Goal: Task Accomplishment & Management: Manage account settings

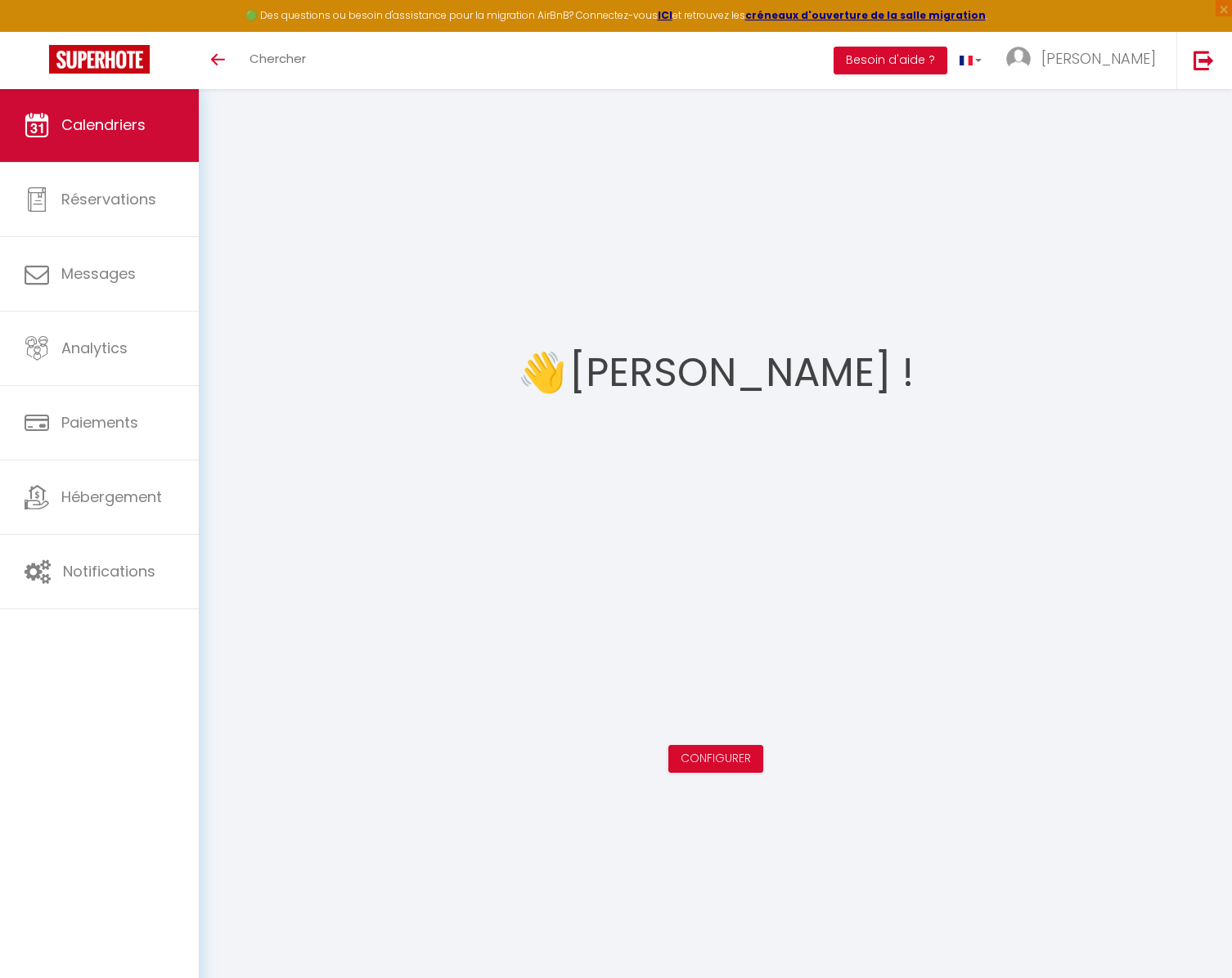
click at [73, 114] on span "Calendriers" at bounding box center [103, 125] width 85 height 20
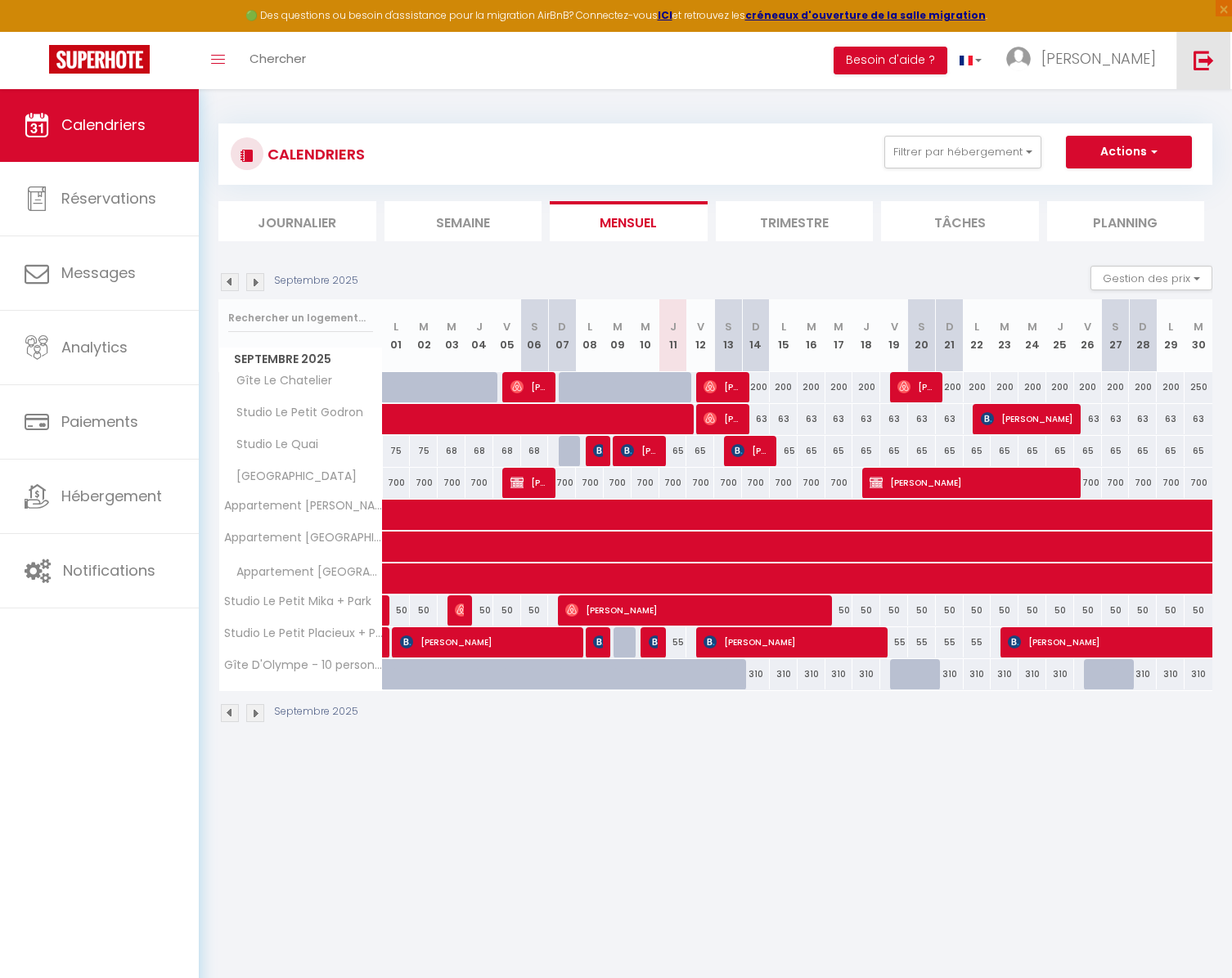
click at [1189, 86] on link at bounding box center [1203, 60] width 54 height 57
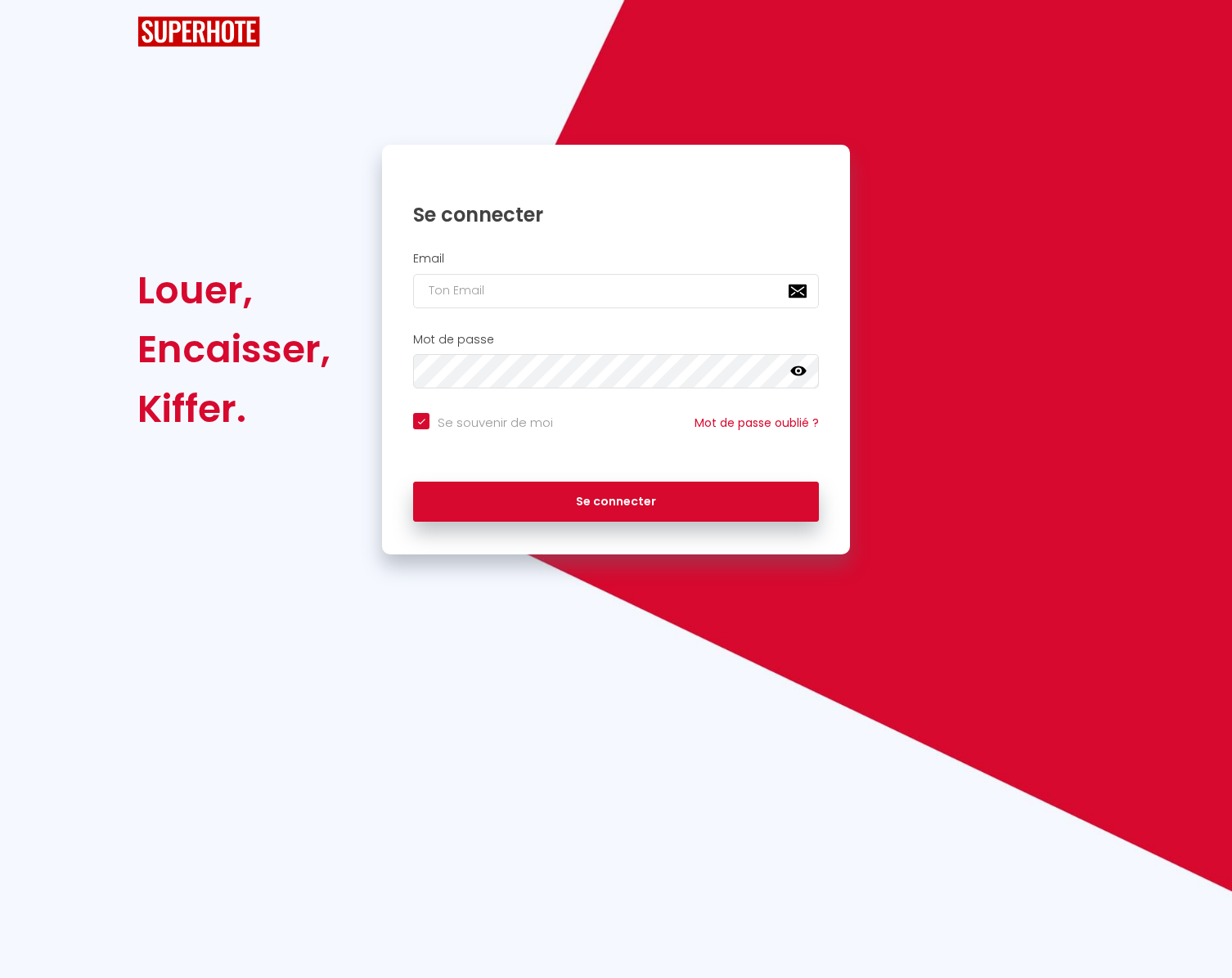
checkbox input "true"
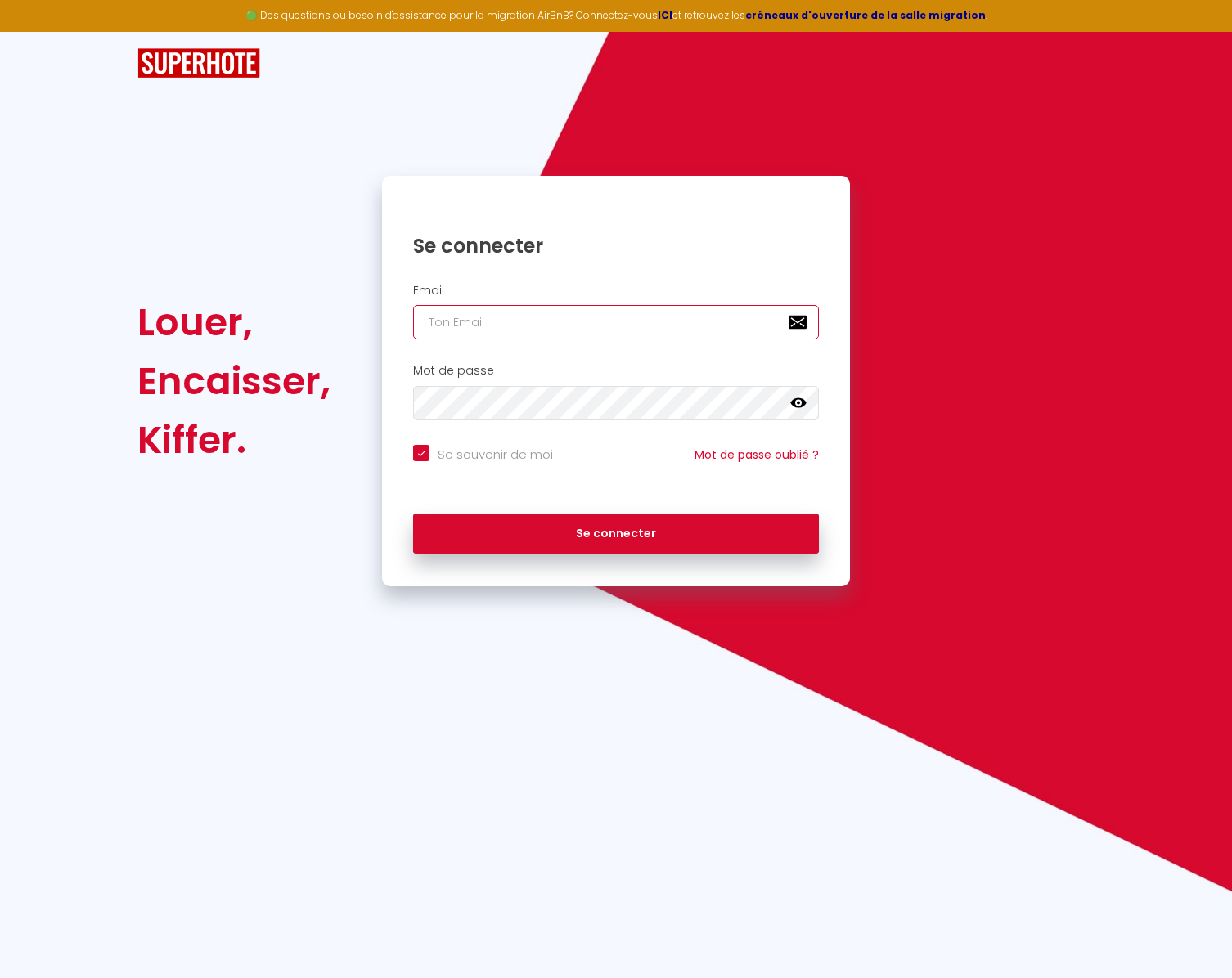
type input "c"
checkbox input "true"
type input "co"
checkbox input "true"
type input "con"
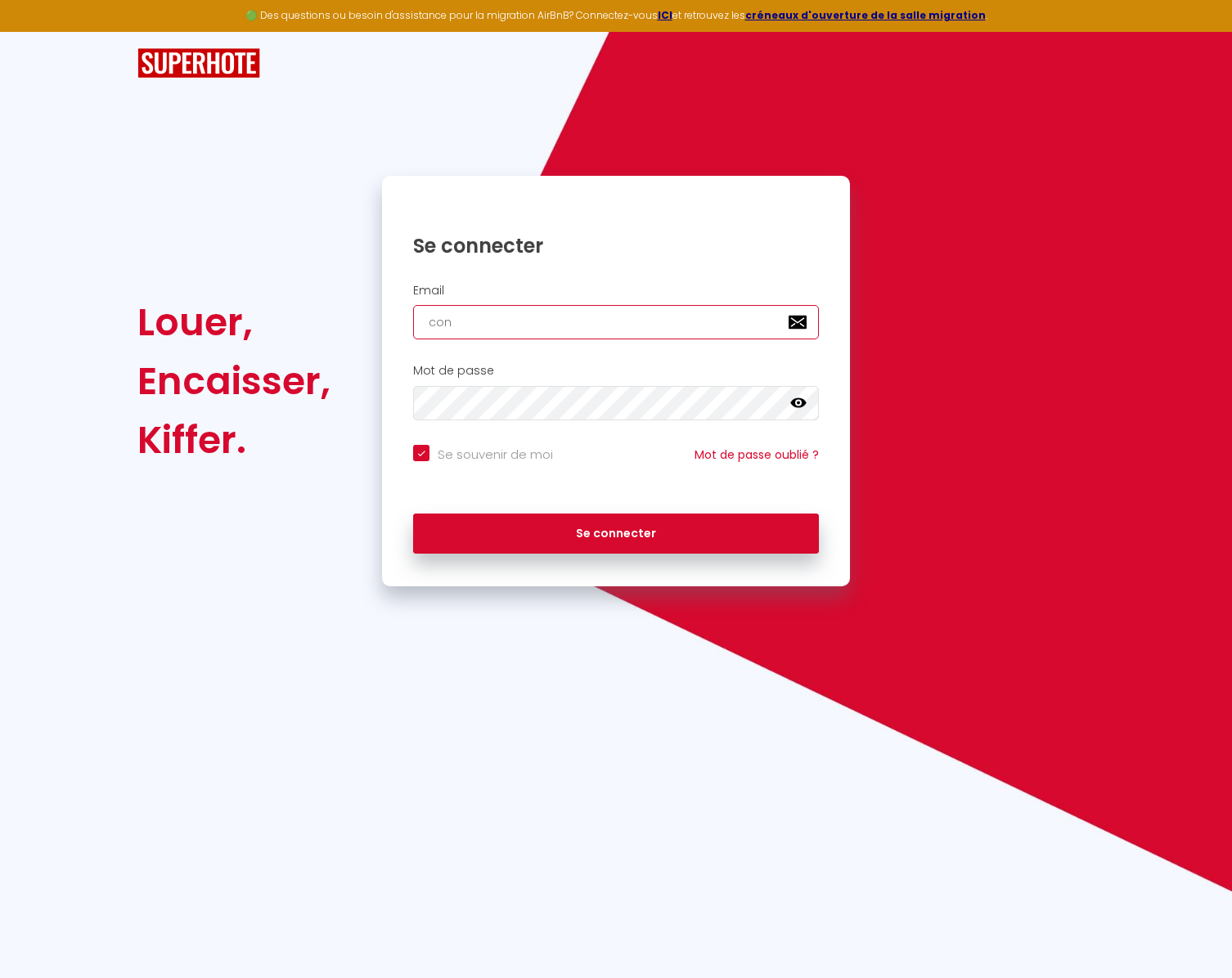
checkbox input "true"
type input "cont"
checkbox input "true"
type input "conta"
checkbox input "true"
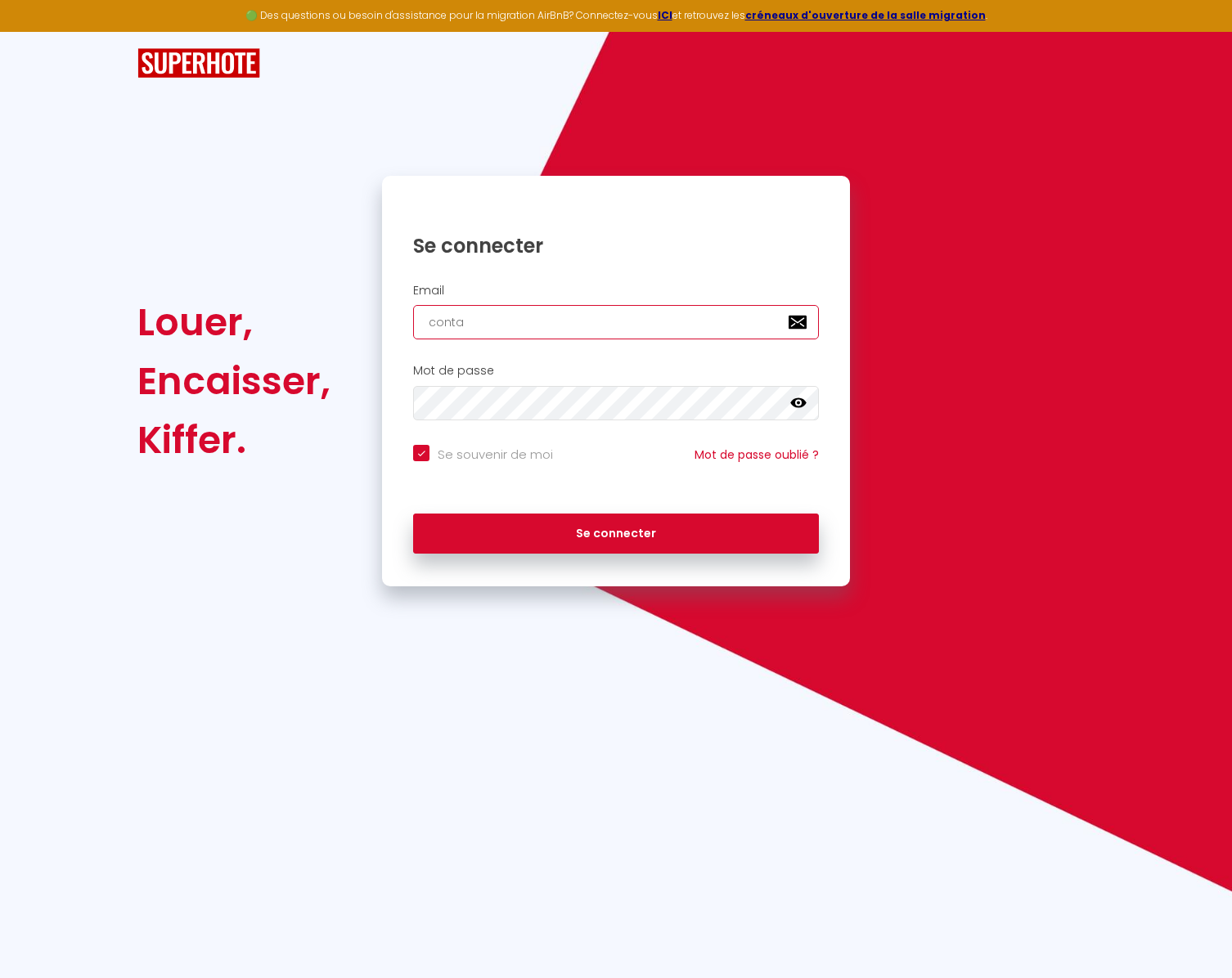
type input "contac"
checkbox input "true"
type input "contact"
checkbox input "true"
type input "[EMAIL_ADDRESS][DOMAIN_NAME]"
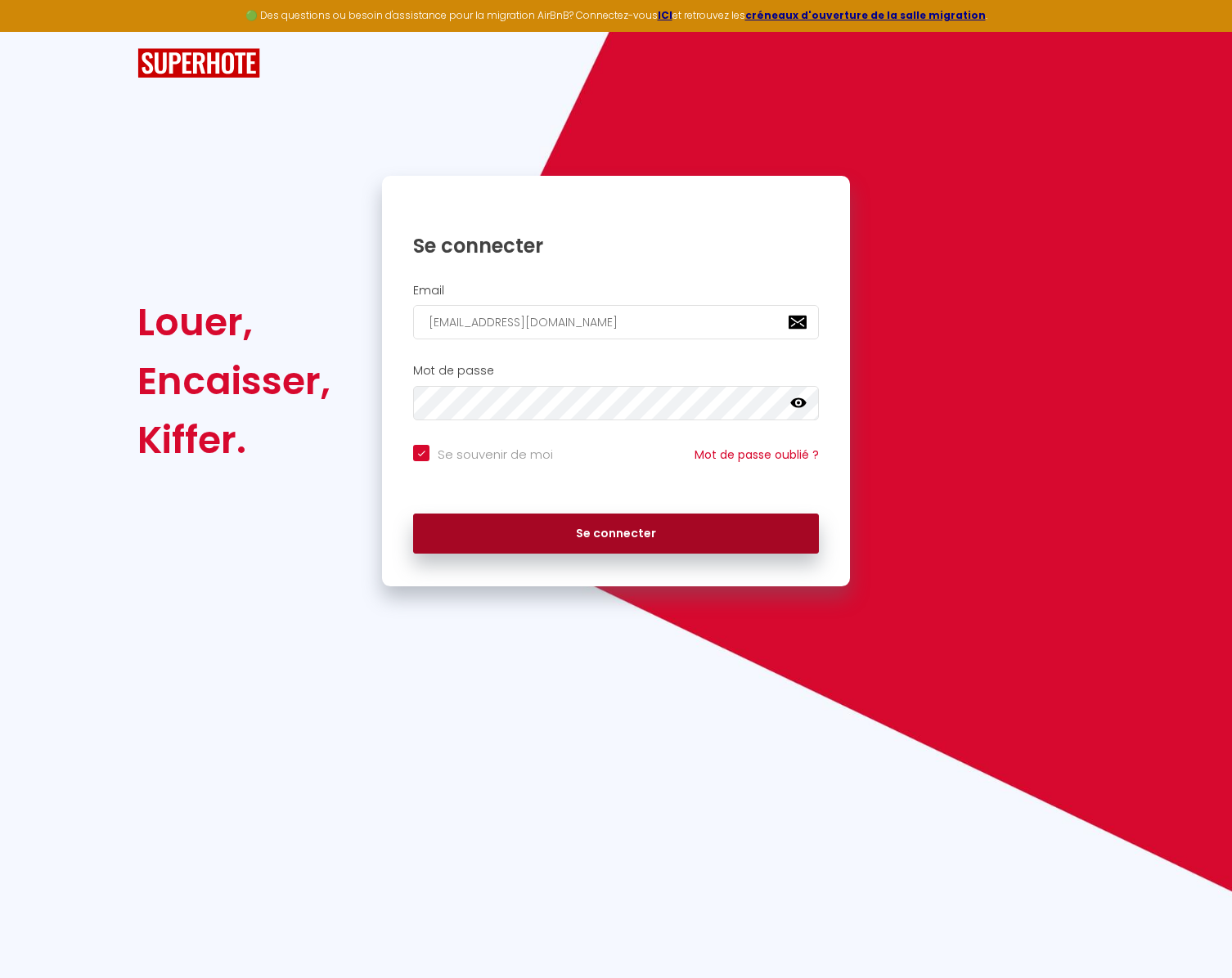
click at [600, 534] on button "Se connecter" at bounding box center [616, 534] width 406 height 41
click at [604, 533] on button "Se connecter" at bounding box center [616, 534] width 406 height 41
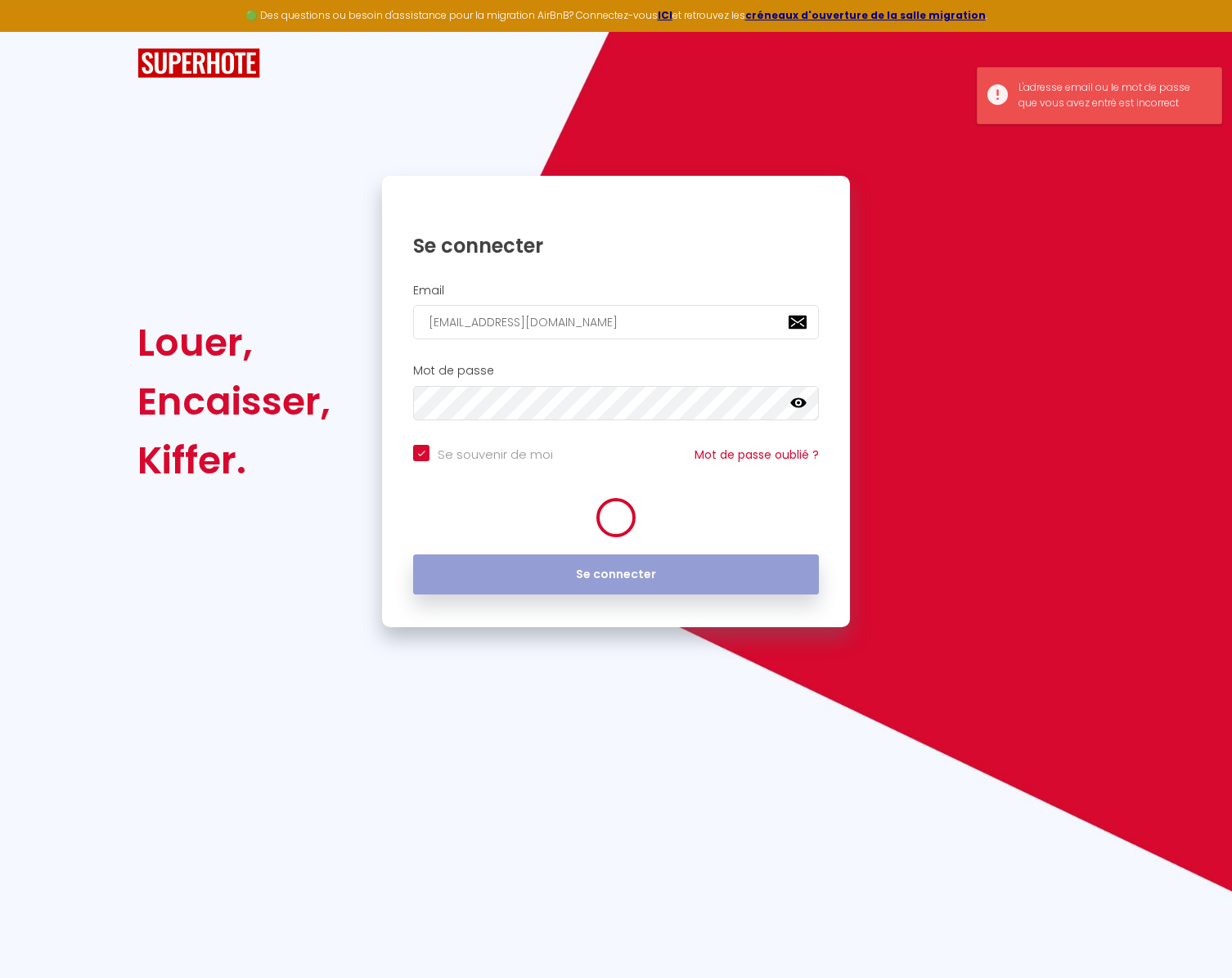
checkbox input "true"
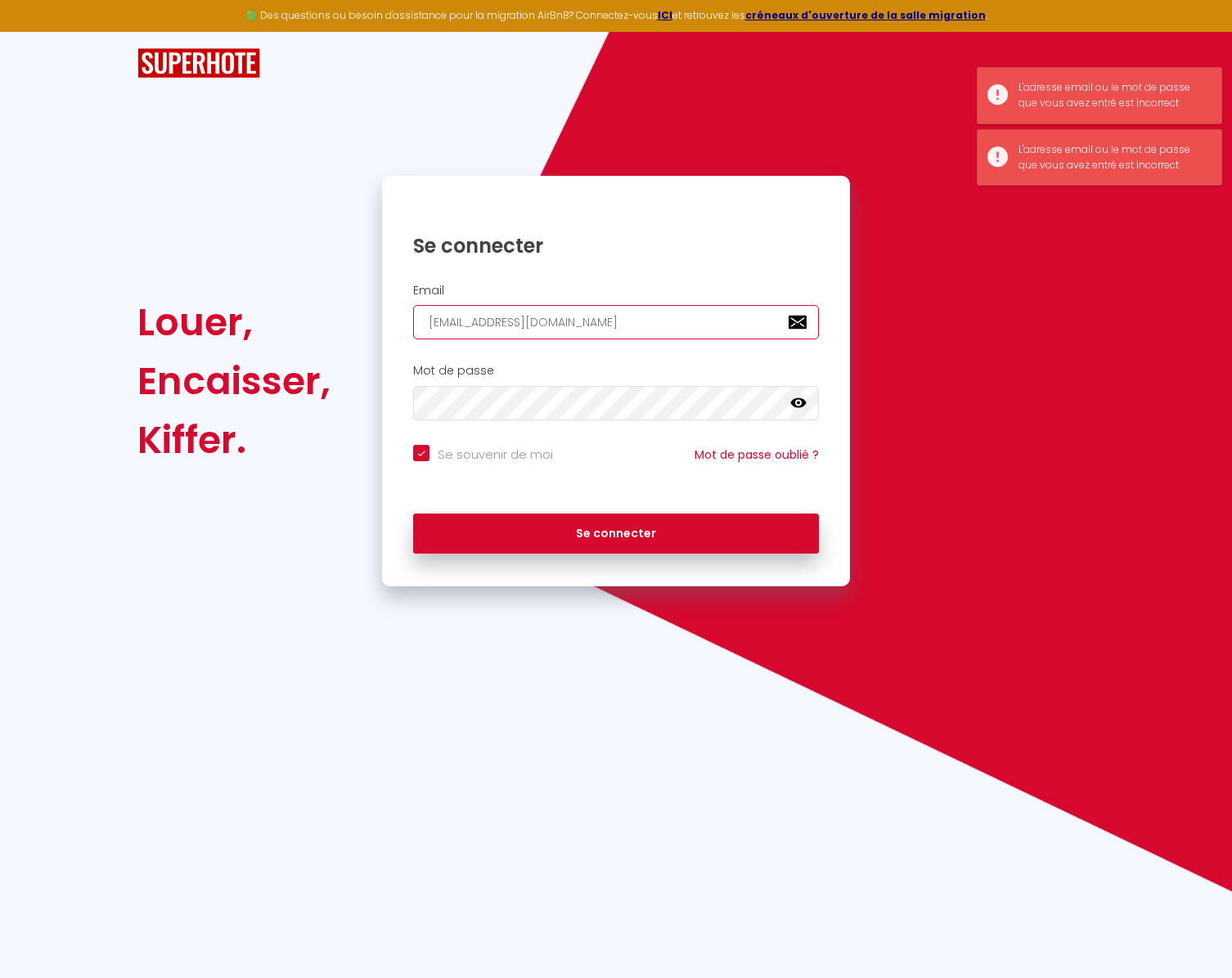
drag, startPoint x: 689, startPoint y: 321, endPoint x: 394, endPoint y: 323, distance: 295.0
click at [365, 316] on div "Louer, Encaisser, Kiffer. Se connecter Email [EMAIL_ADDRESS][DOMAIN_NAME] Mot d…" at bounding box center [616, 381] width 978 height 410
click at [565, 320] on input "[EMAIL_ADDRESS][DOMAIN_NAME]" at bounding box center [616, 322] width 406 height 34
drag, startPoint x: 564, startPoint y: 320, endPoint x: 589, endPoint y: 322, distance: 25.1
click at [564, 320] on input "[EMAIL_ADDRESS][DOMAIN_NAME]" at bounding box center [616, 322] width 406 height 34
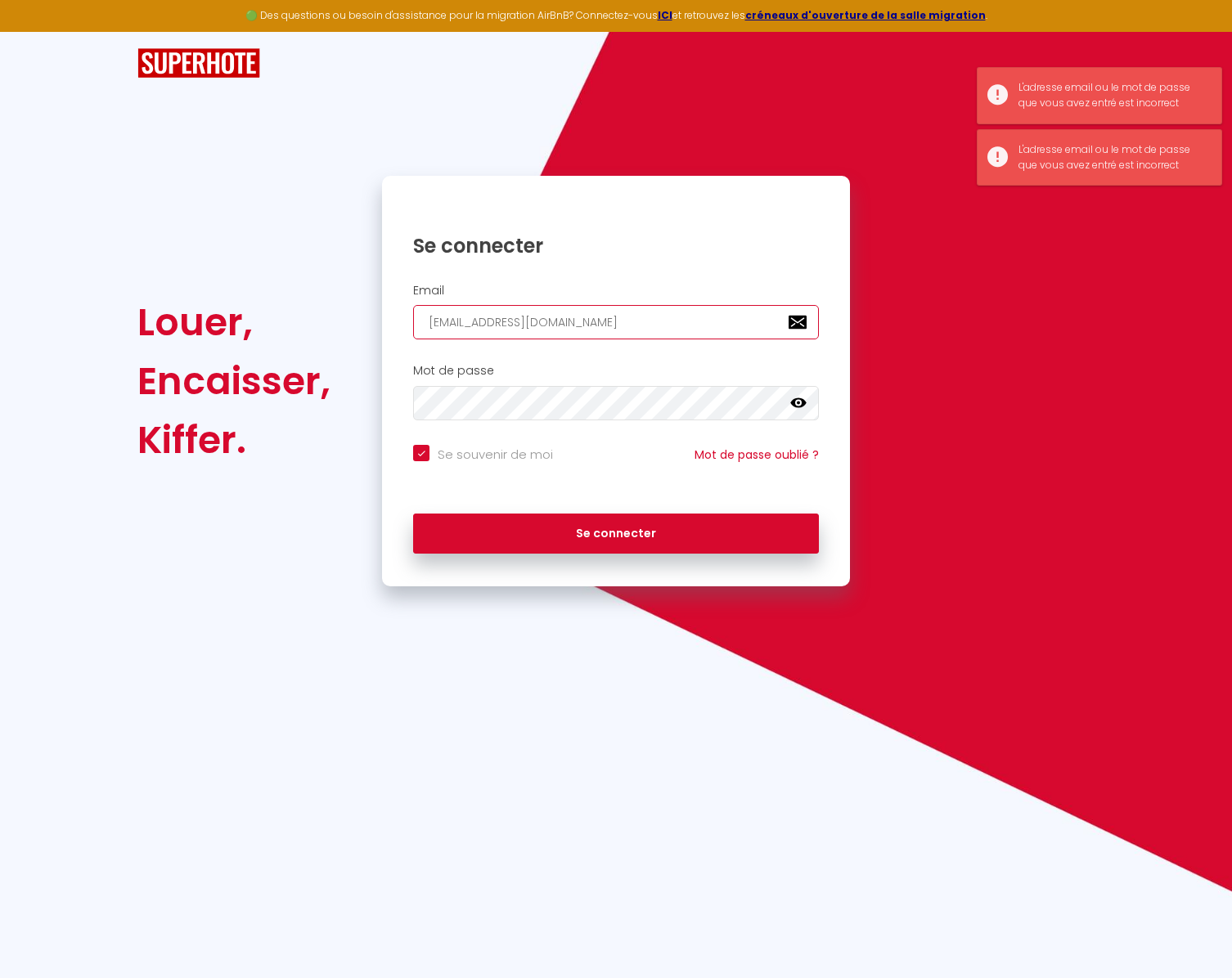
drag, startPoint x: 674, startPoint y: 320, endPoint x: 438, endPoint y: 321, distance: 236.0
click at [434, 322] on input "[EMAIL_ADDRESS][DOMAIN_NAME]" at bounding box center [616, 322] width 406 height 34
click at [438, 321] on input "[EMAIL_ADDRESS][DOMAIN_NAME]" at bounding box center [616, 322] width 406 height 34
click at [429, 321] on input "[EMAIL_ADDRESS][DOMAIN_NAME]" at bounding box center [616, 322] width 406 height 34
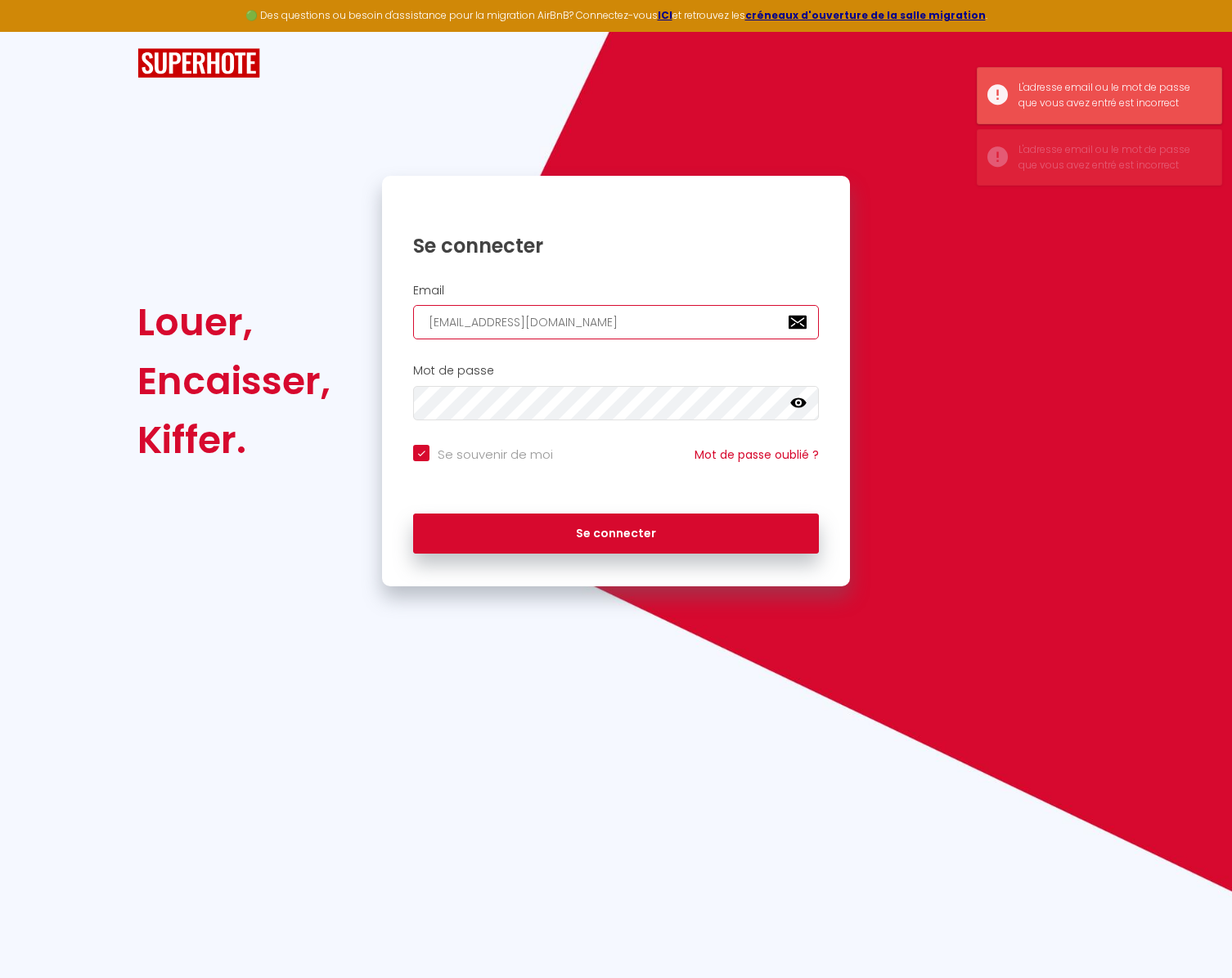
click at [429, 321] on input "[EMAIL_ADDRESS][DOMAIN_NAME]" at bounding box center [616, 322] width 406 height 34
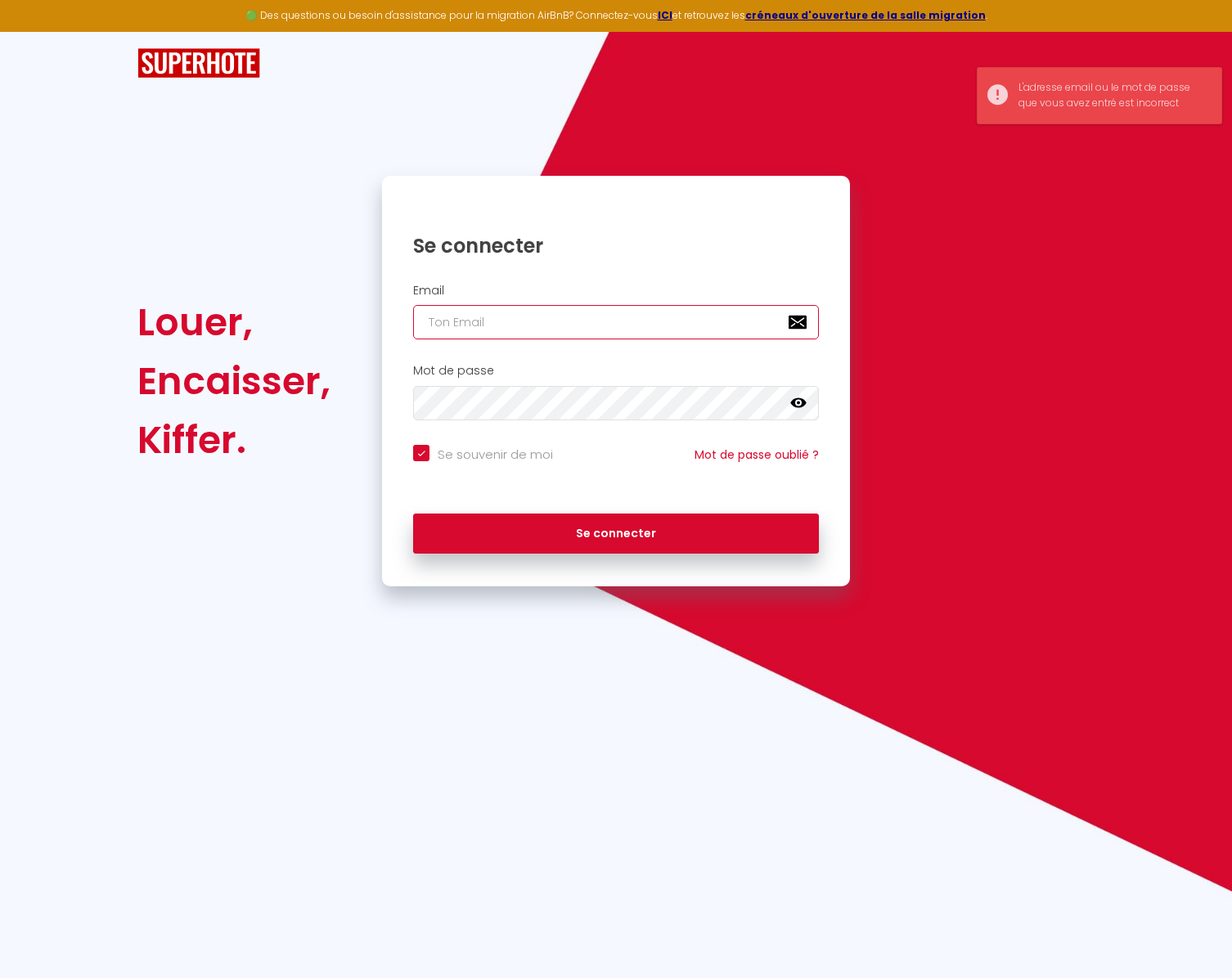
checkbox input "true"
type input "n"
checkbox input "true"
type input "na"
checkbox input "true"
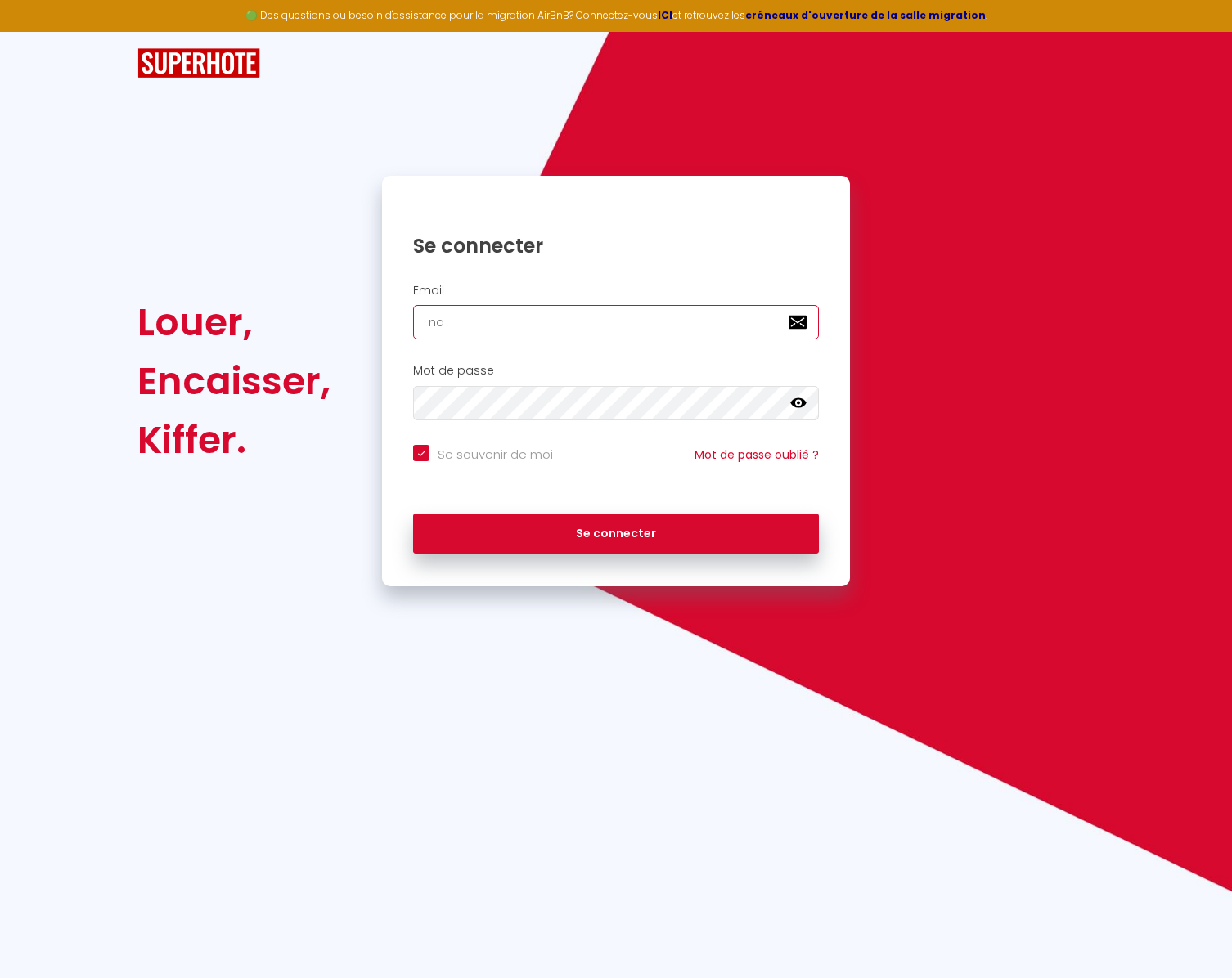
type input "nan"
checkbox input "true"
type input "[EMAIL_ADDRESS][DOMAIN_NAME]"
click at [476, 359] on div "Mot de passe false" at bounding box center [616, 396] width 468 height 81
click at [449, 379] on div "Mot de passe false" at bounding box center [616, 392] width 447 height 56
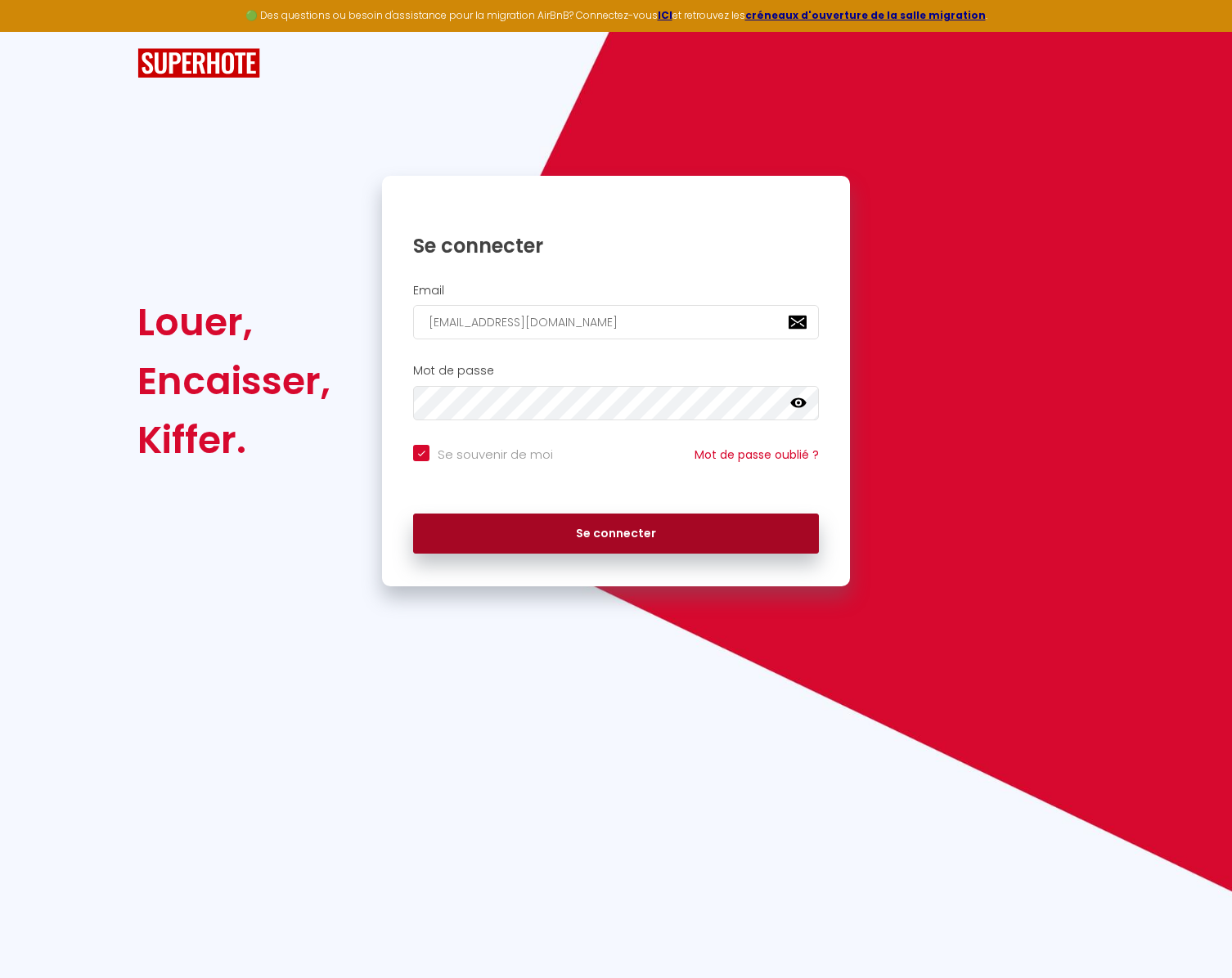
click at [547, 531] on button "Se connecter" at bounding box center [616, 534] width 406 height 41
checkbox input "true"
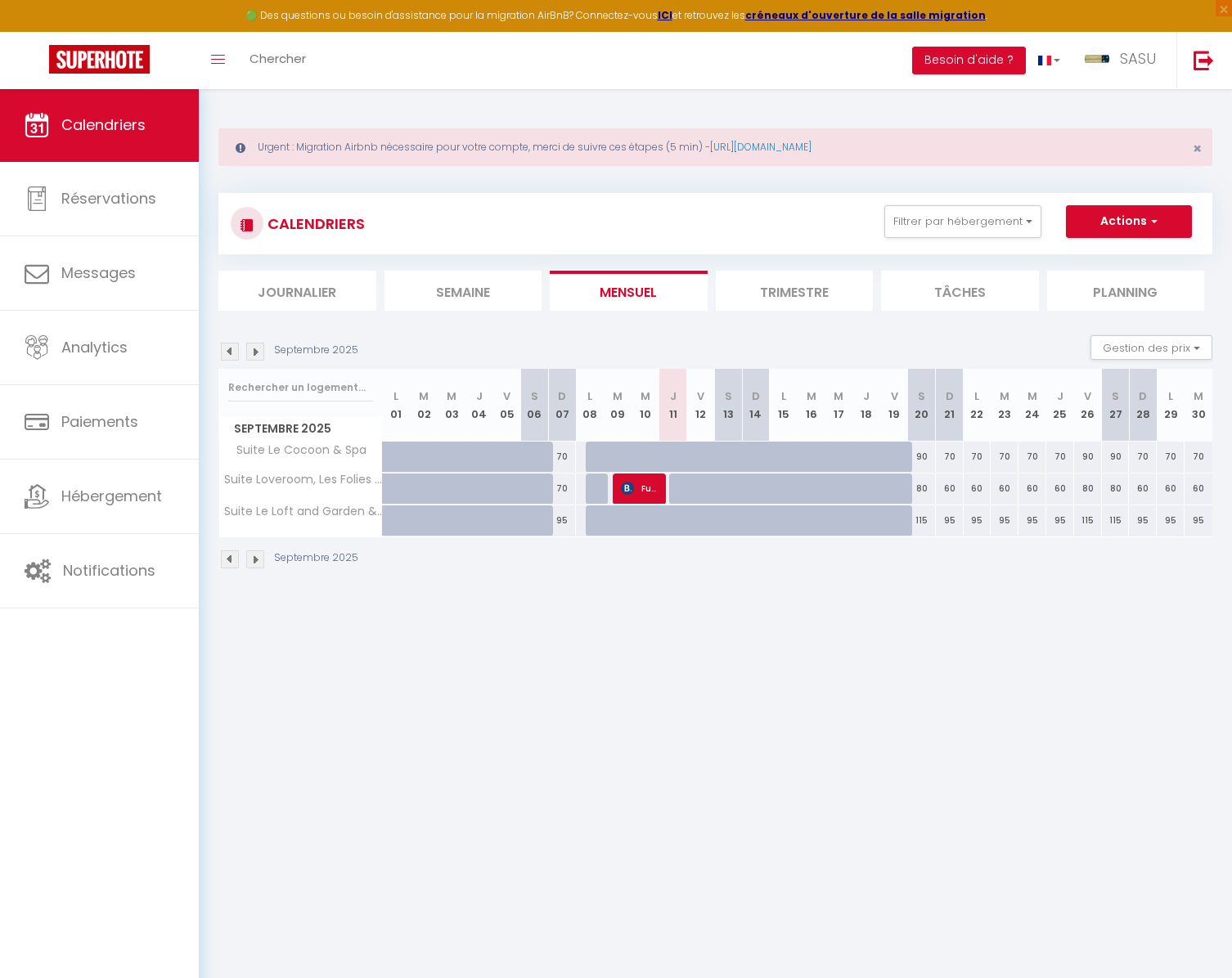
click at [228, 350] on img at bounding box center [230, 351] width 18 height 18
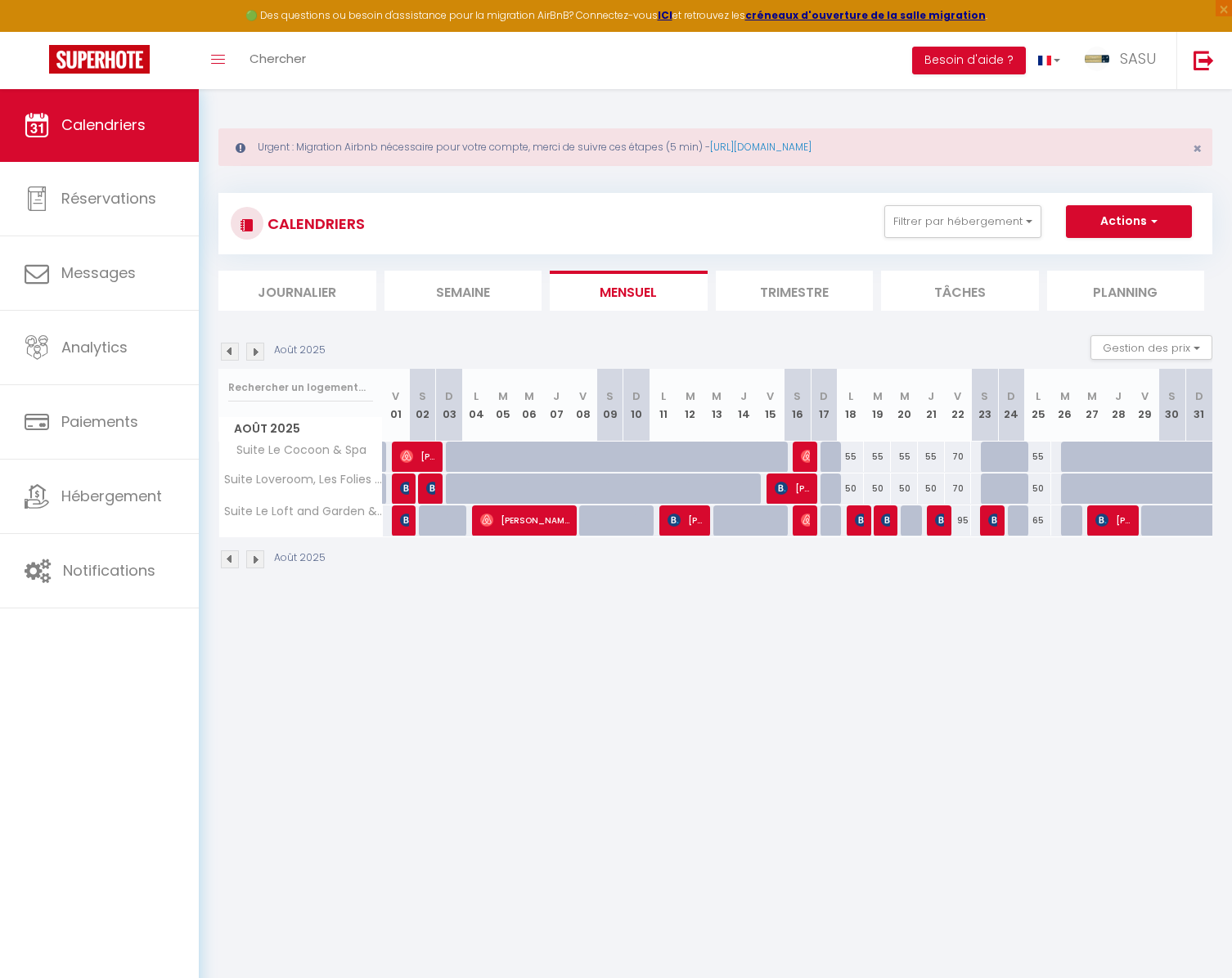
click at [229, 350] on img at bounding box center [230, 351] width 18 height 18
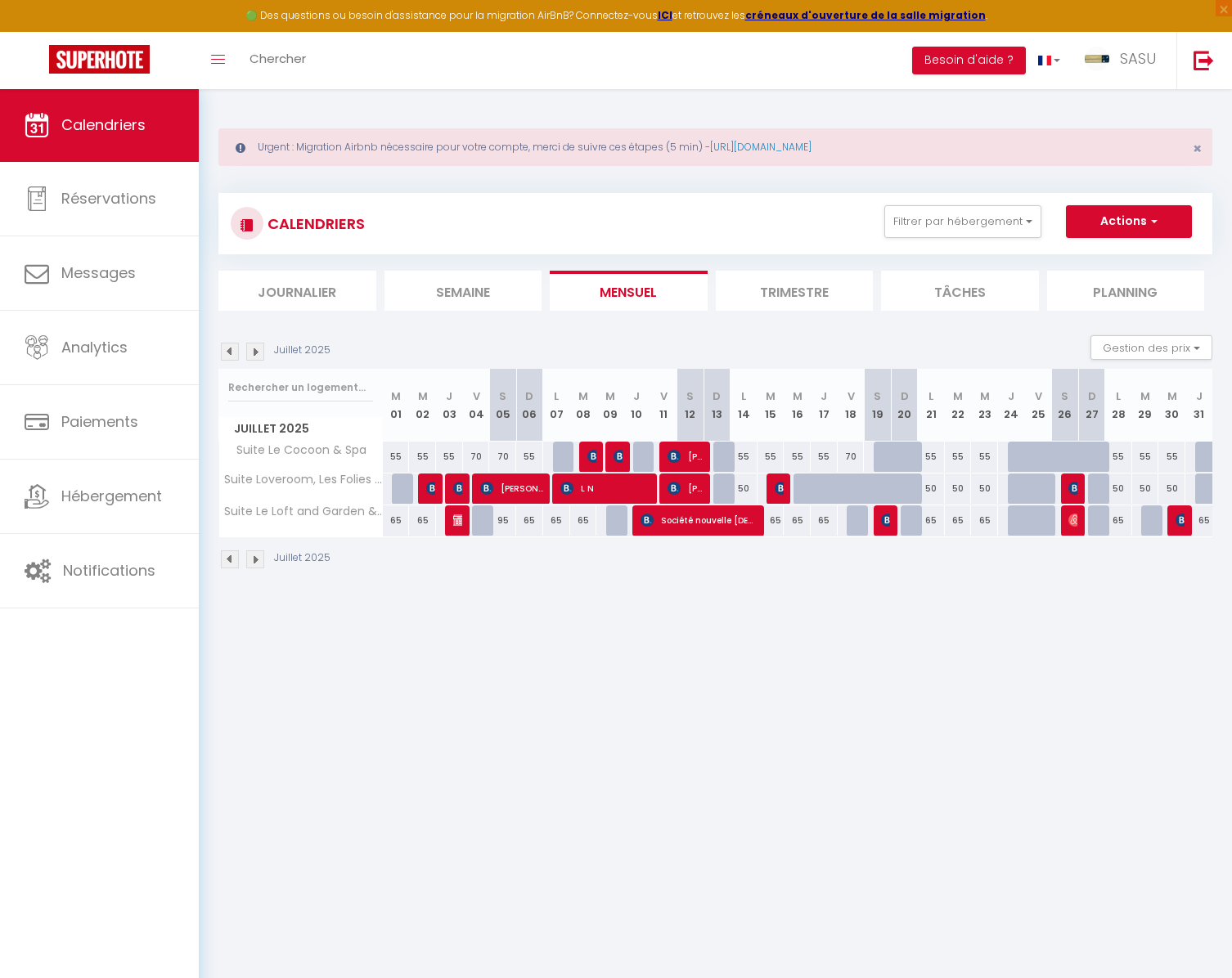
click at [250, 351] on img at bounding box center [254, 351] width 18 height 18
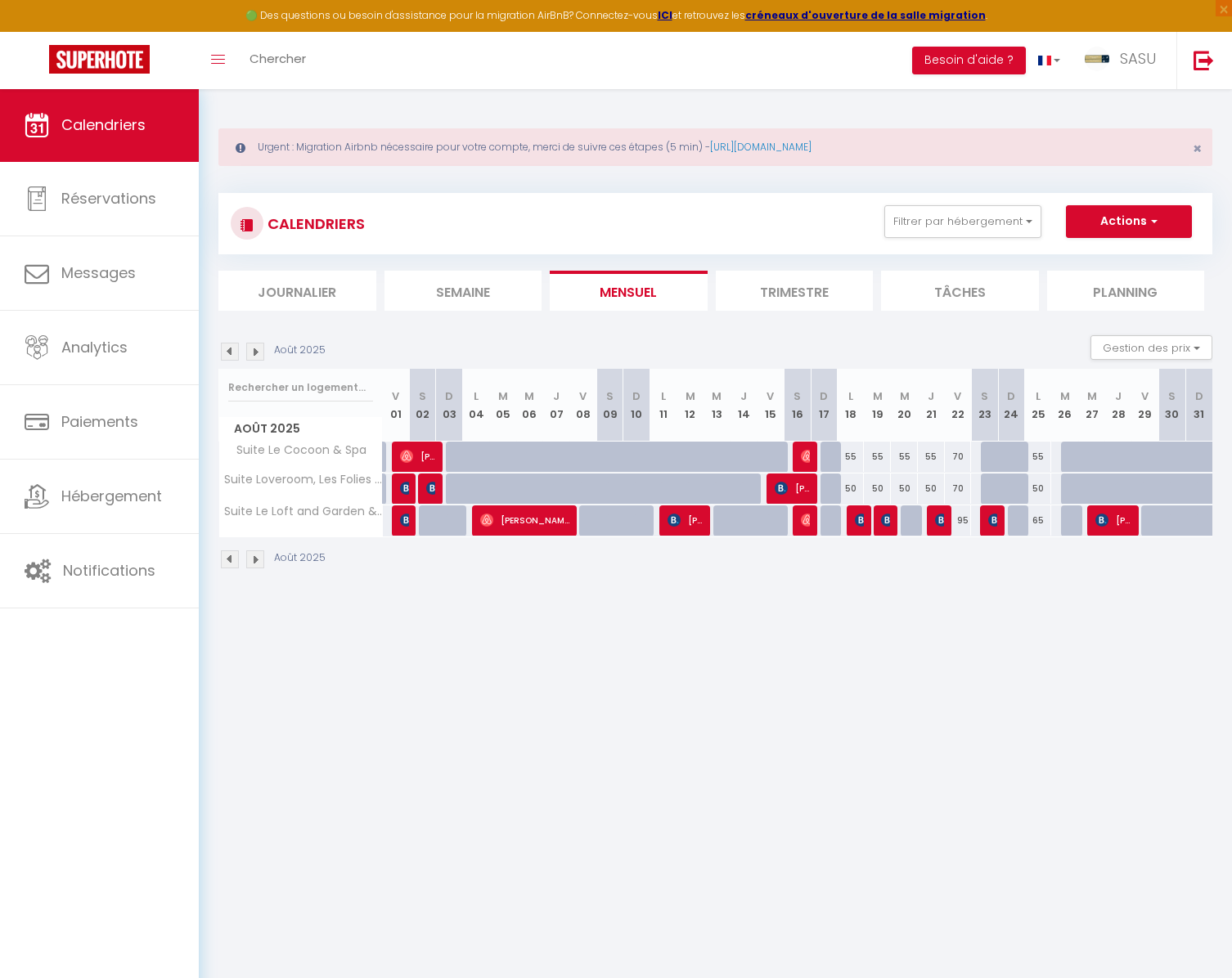
click at [231, 352] on img at bounding box center [230, 351] width 18 height 18
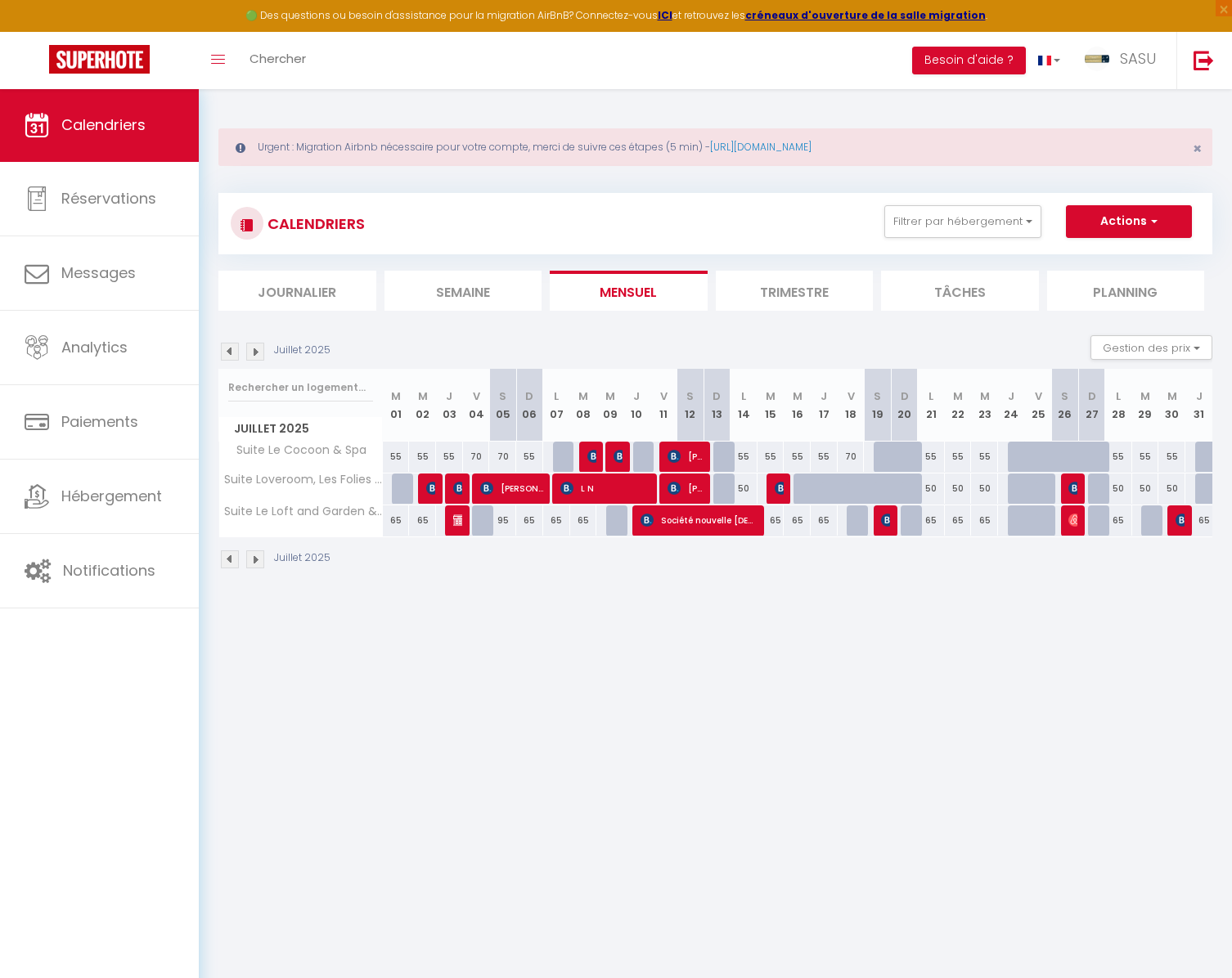
click at [252, 351] on img at bounding box center [254, 351] width 18 height 18
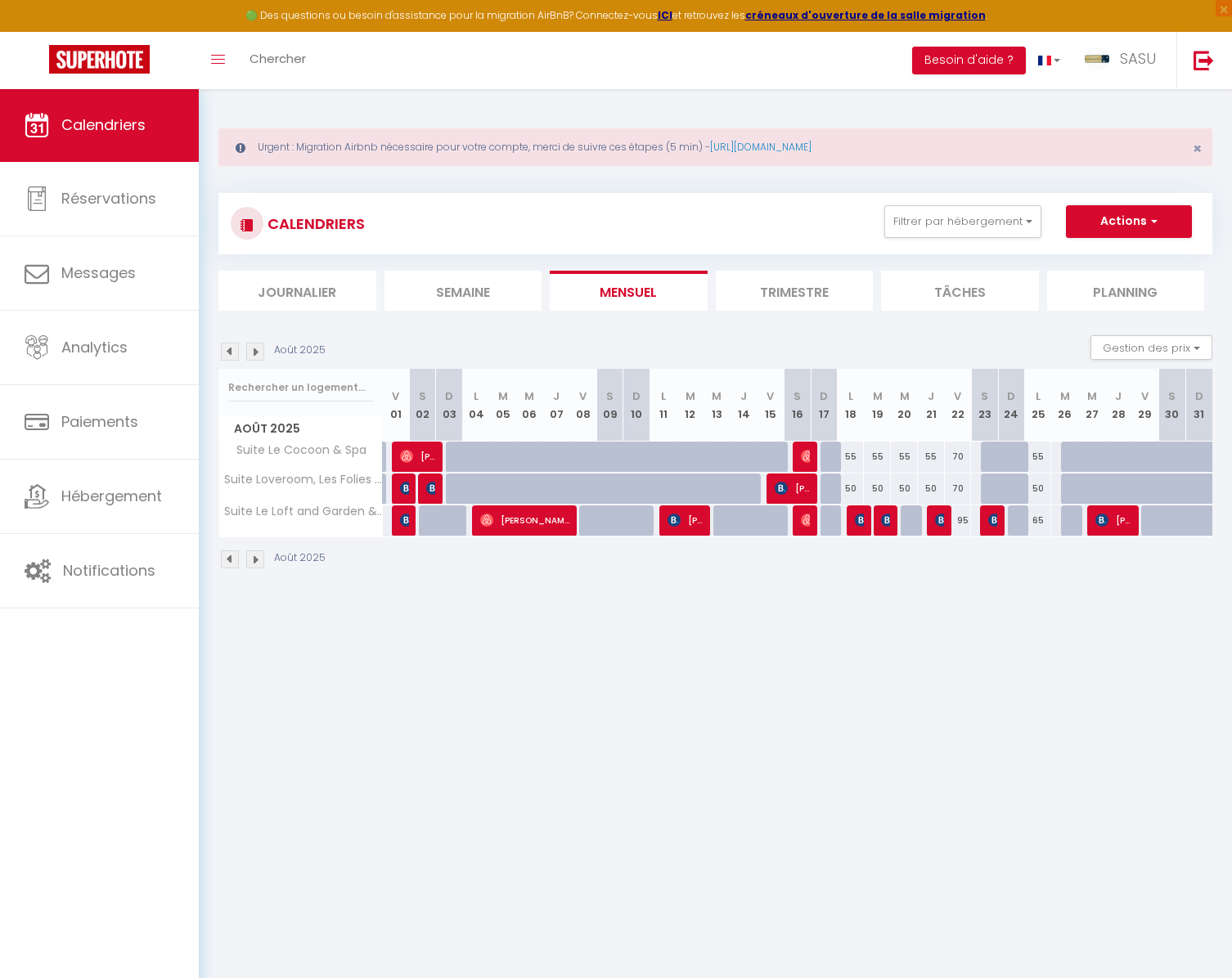
click at [254, 351] on img at bounding box center [254, 351] width 18 height 18
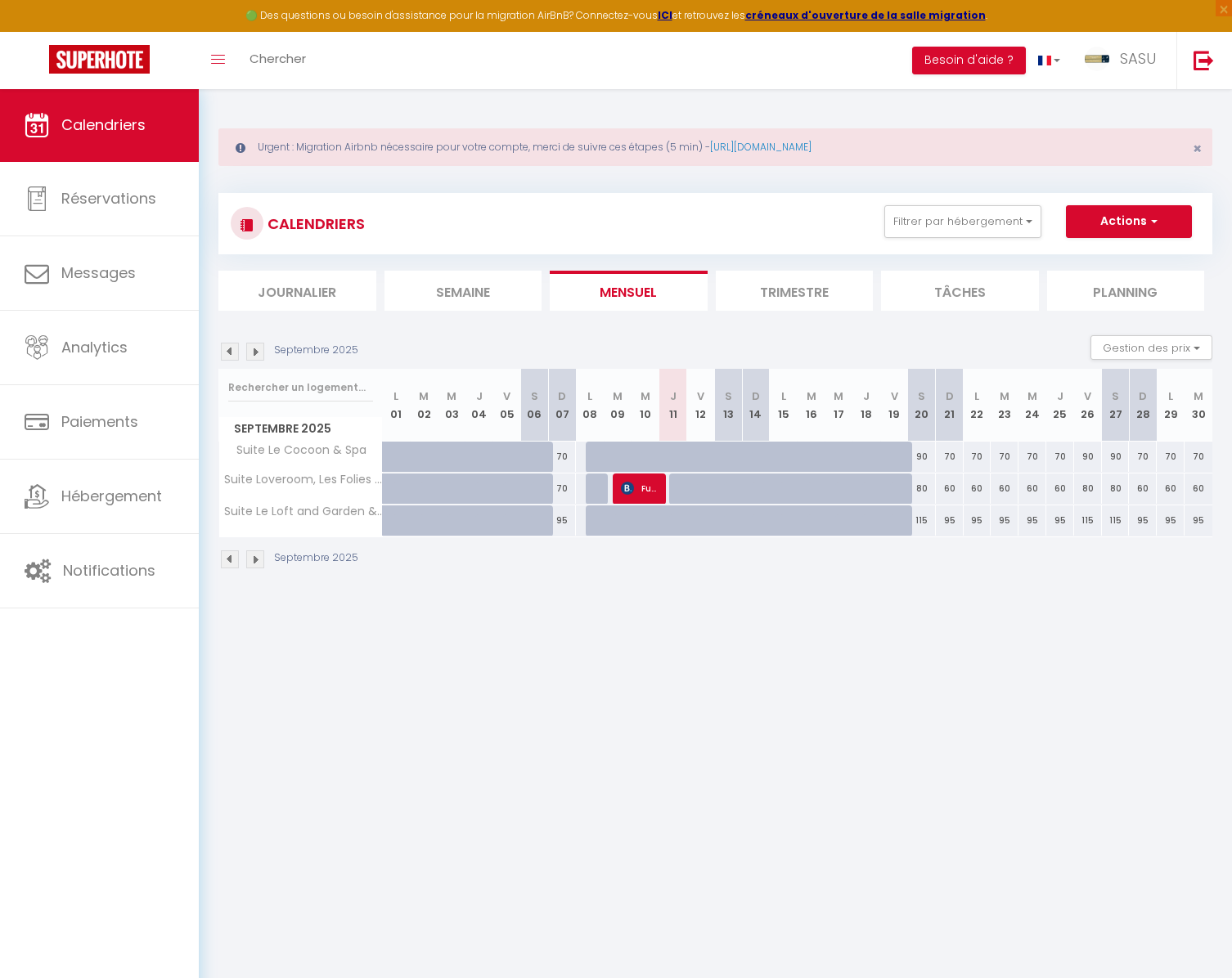
click at [233, 352] on img at bounding box center [230, 351] width 18 height 18
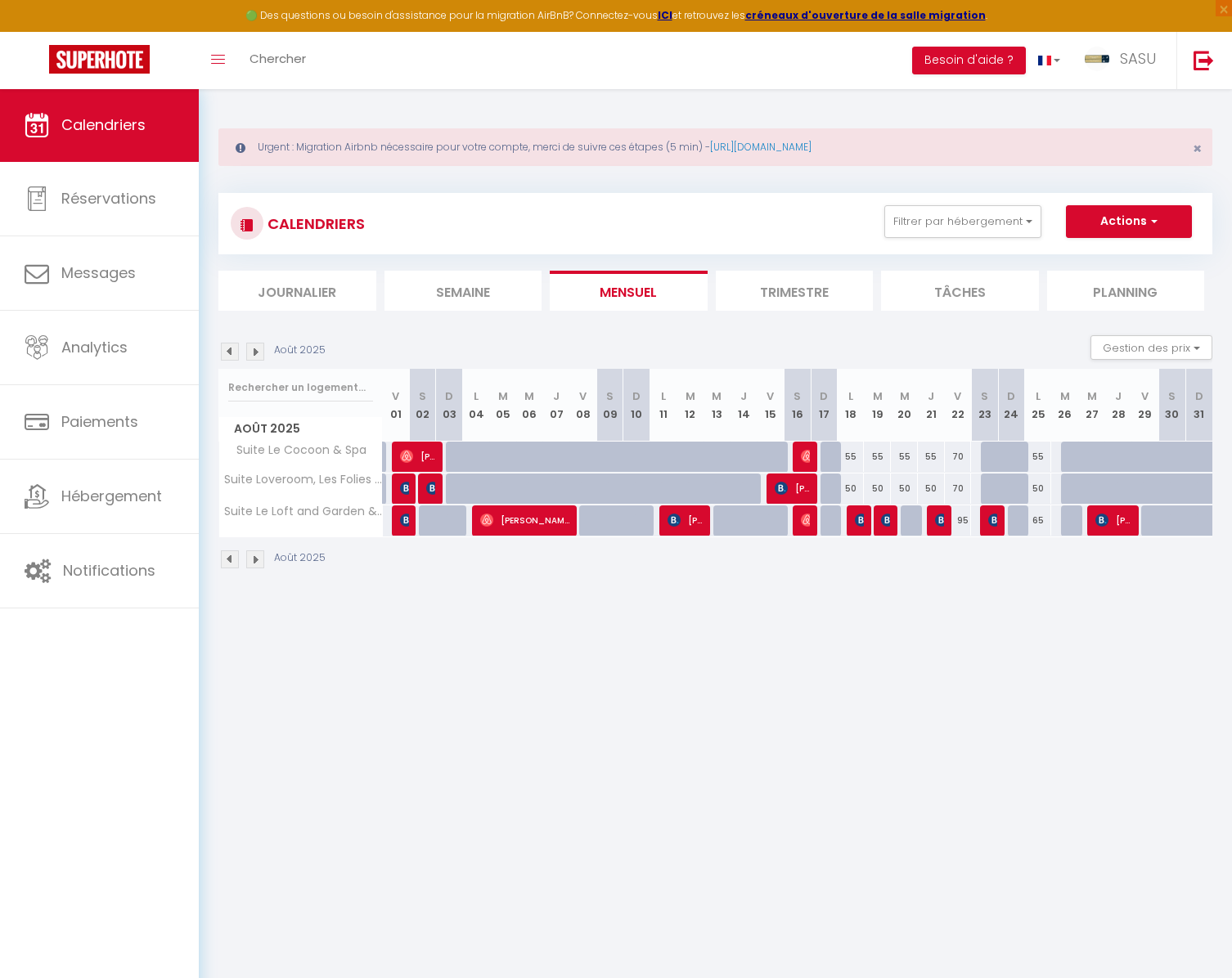
click at [229, 352] on img at bounding box center [230, 351] width 18 height 18
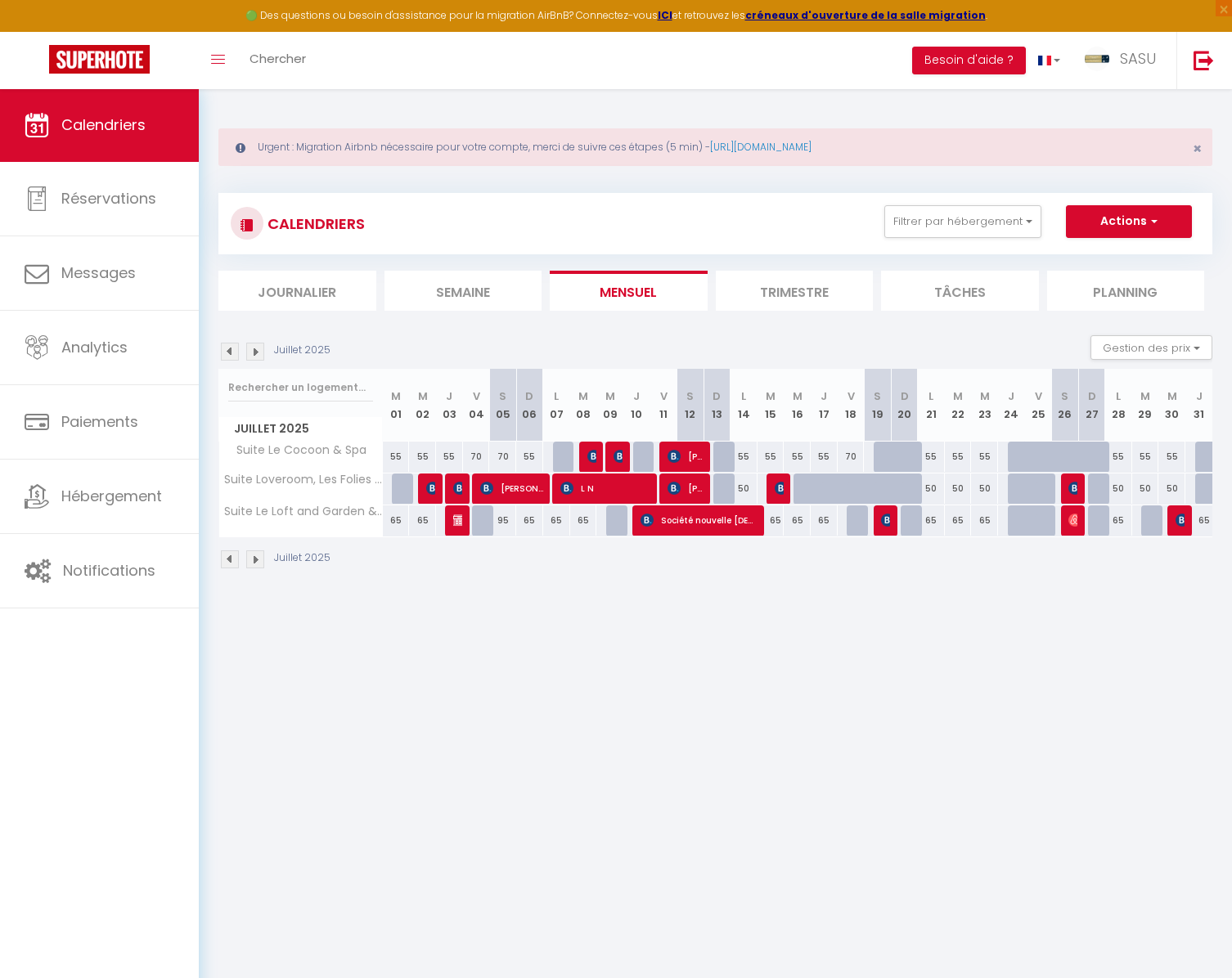
click at [255, 356] on img at bounding box center [254, 351] width 18 height 18
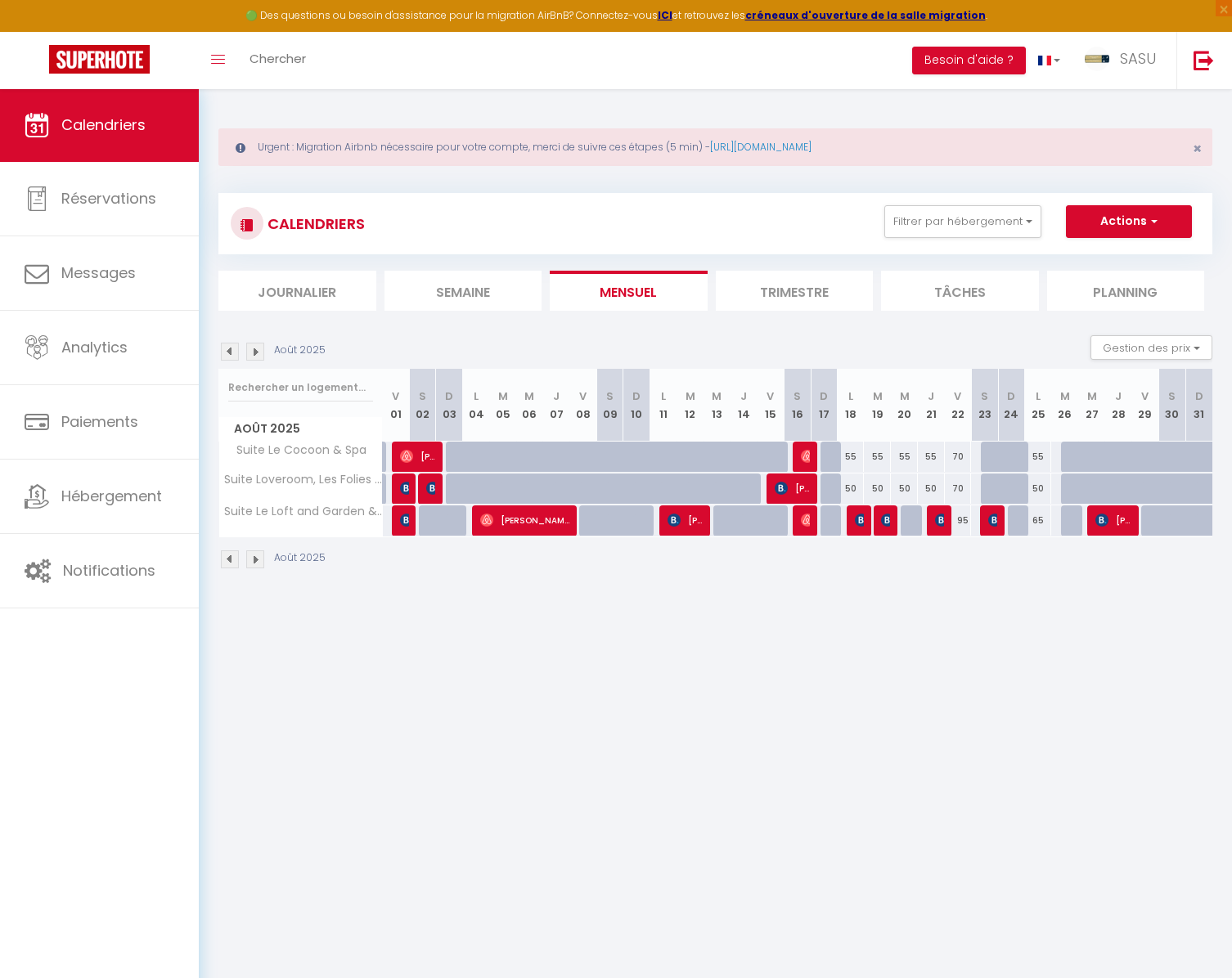
click at [256, 354] on img at bounding box center [254, 351] width 18 height 18
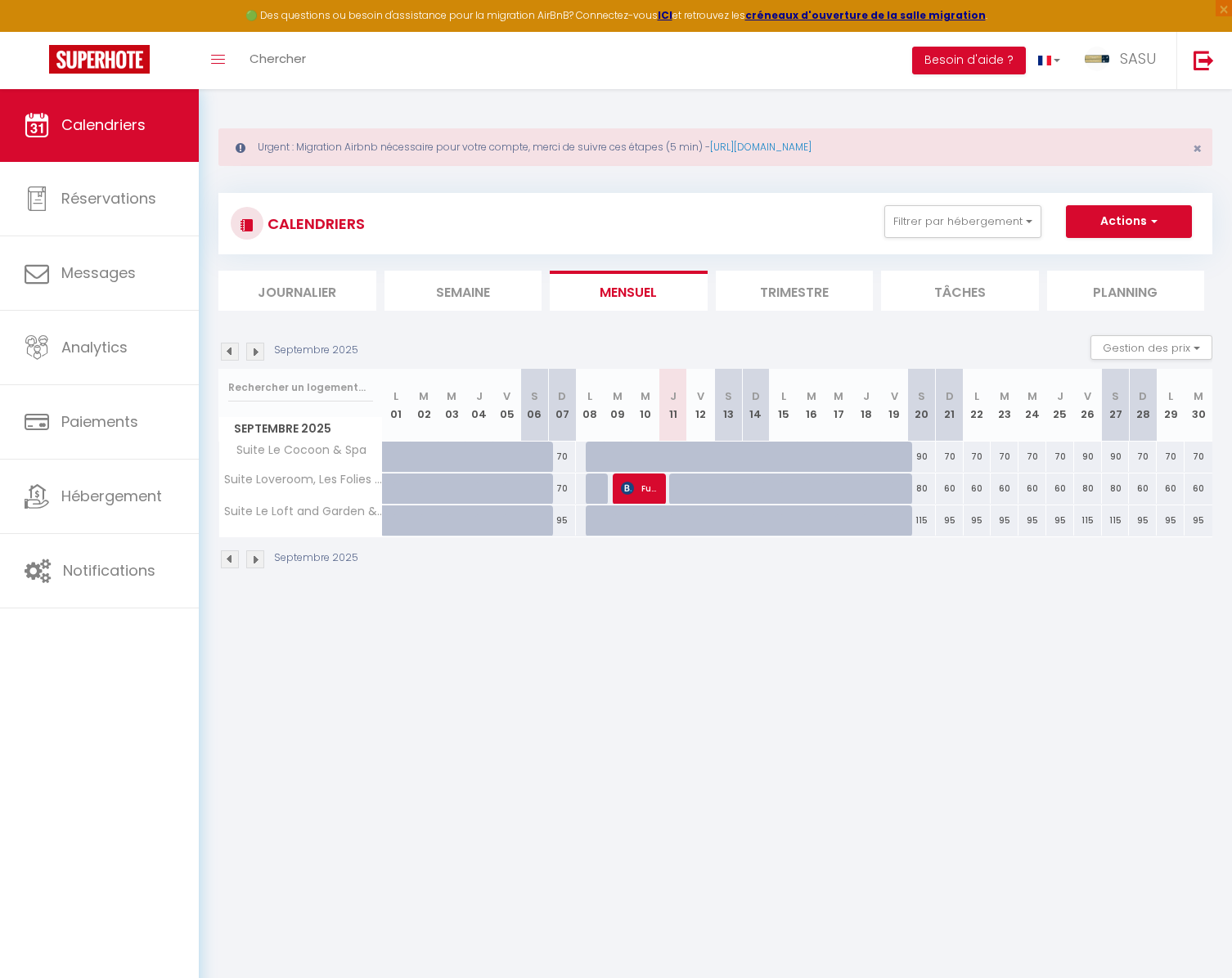
click at [255, 355] on img at bounding box center [254, 351] width 18 height 18
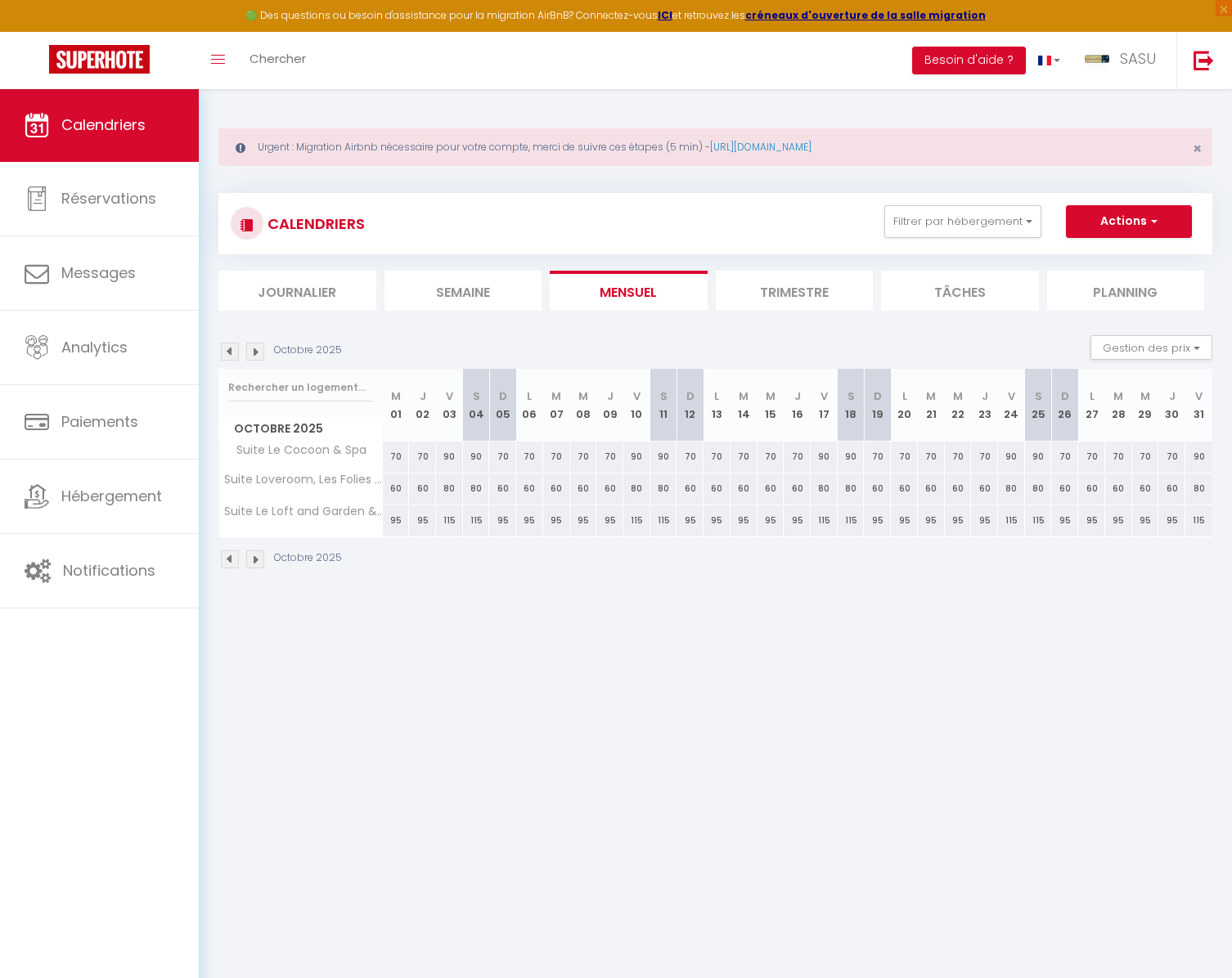
click at [230, 358] on img at bounding box center [230, 351] width 18 height 18
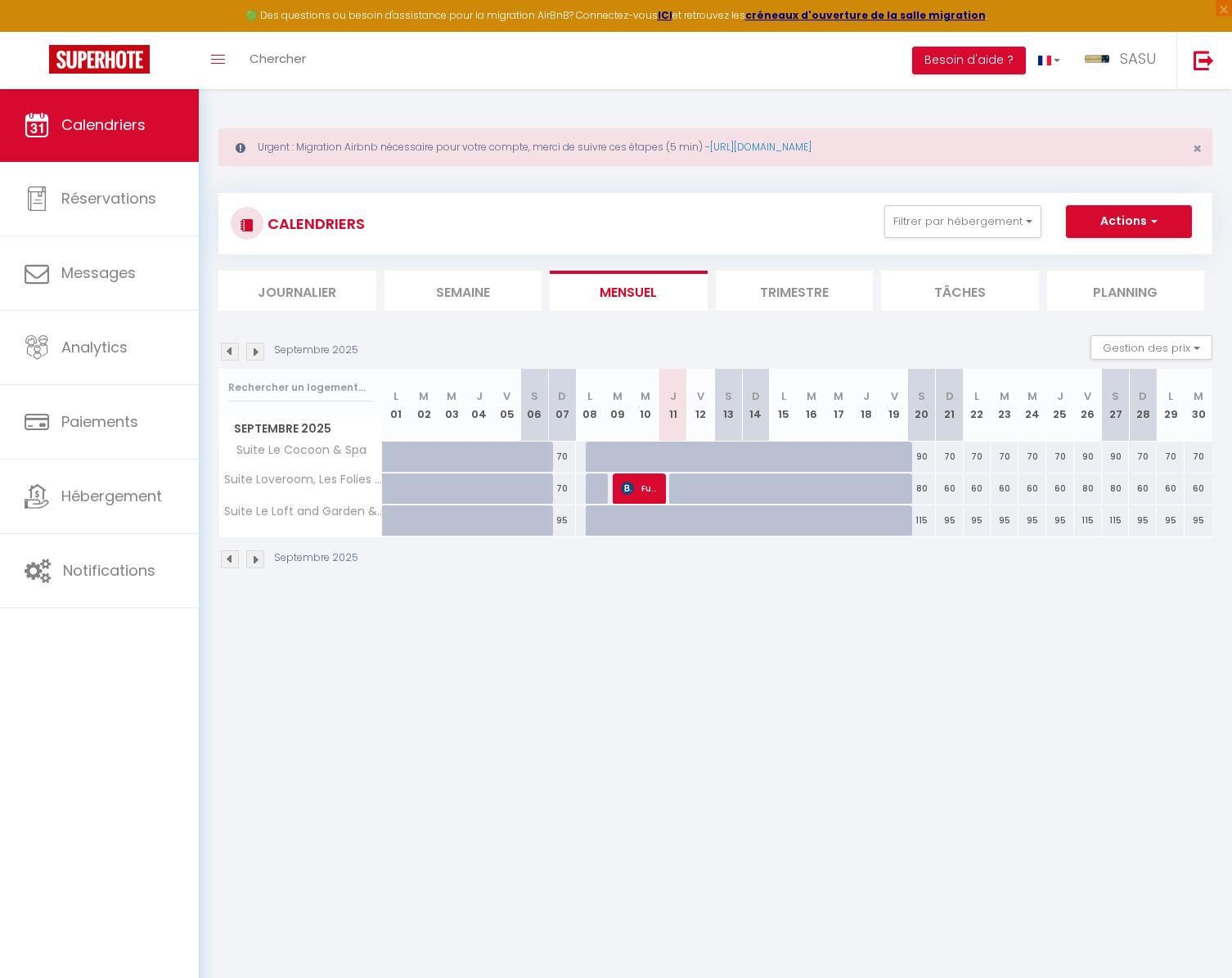
click at [230, 358] on img at bounding box center [230, 351] width 18 height 18
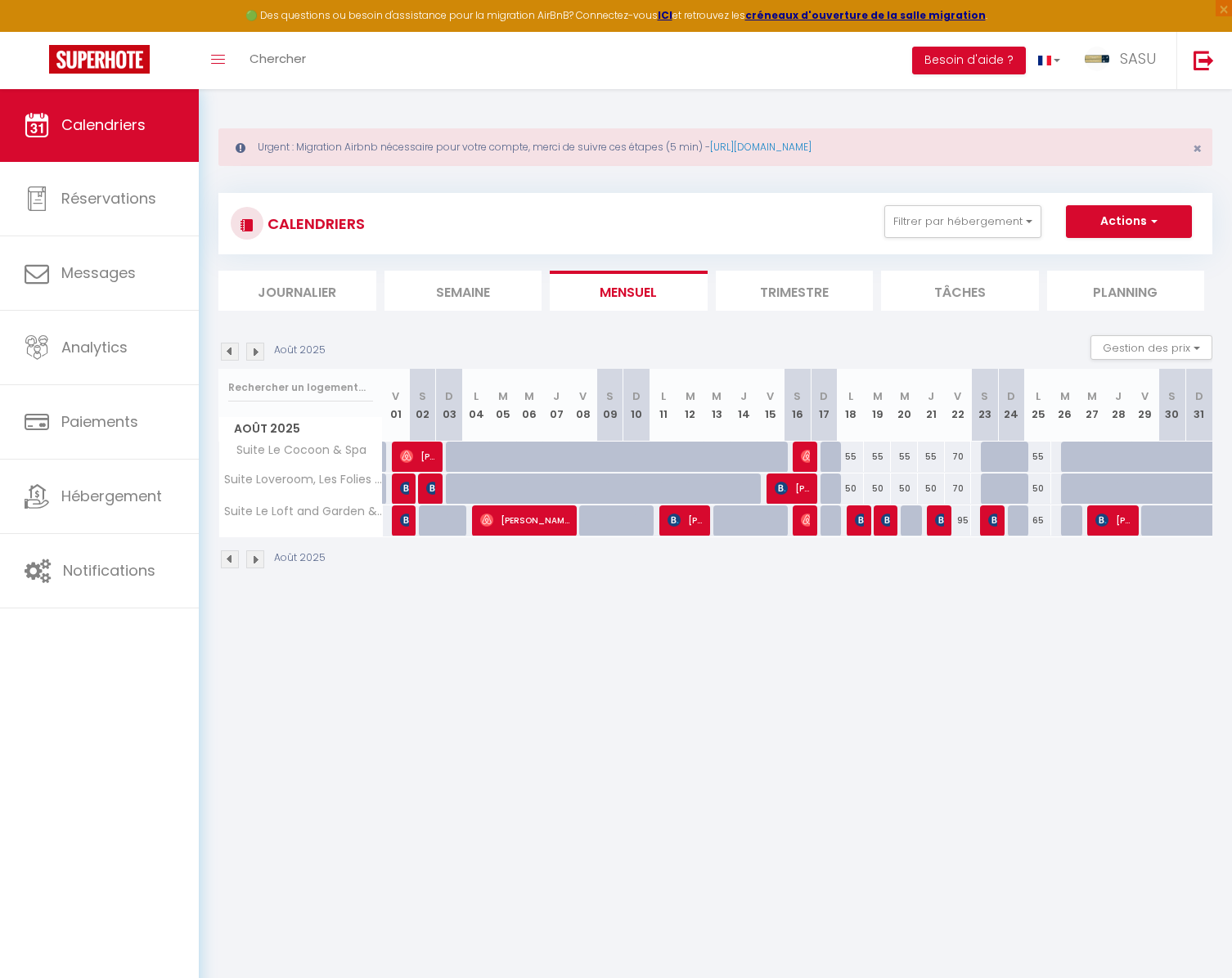
click at [231, 358] on img at bounding box center [230, 351] width 18 height 18
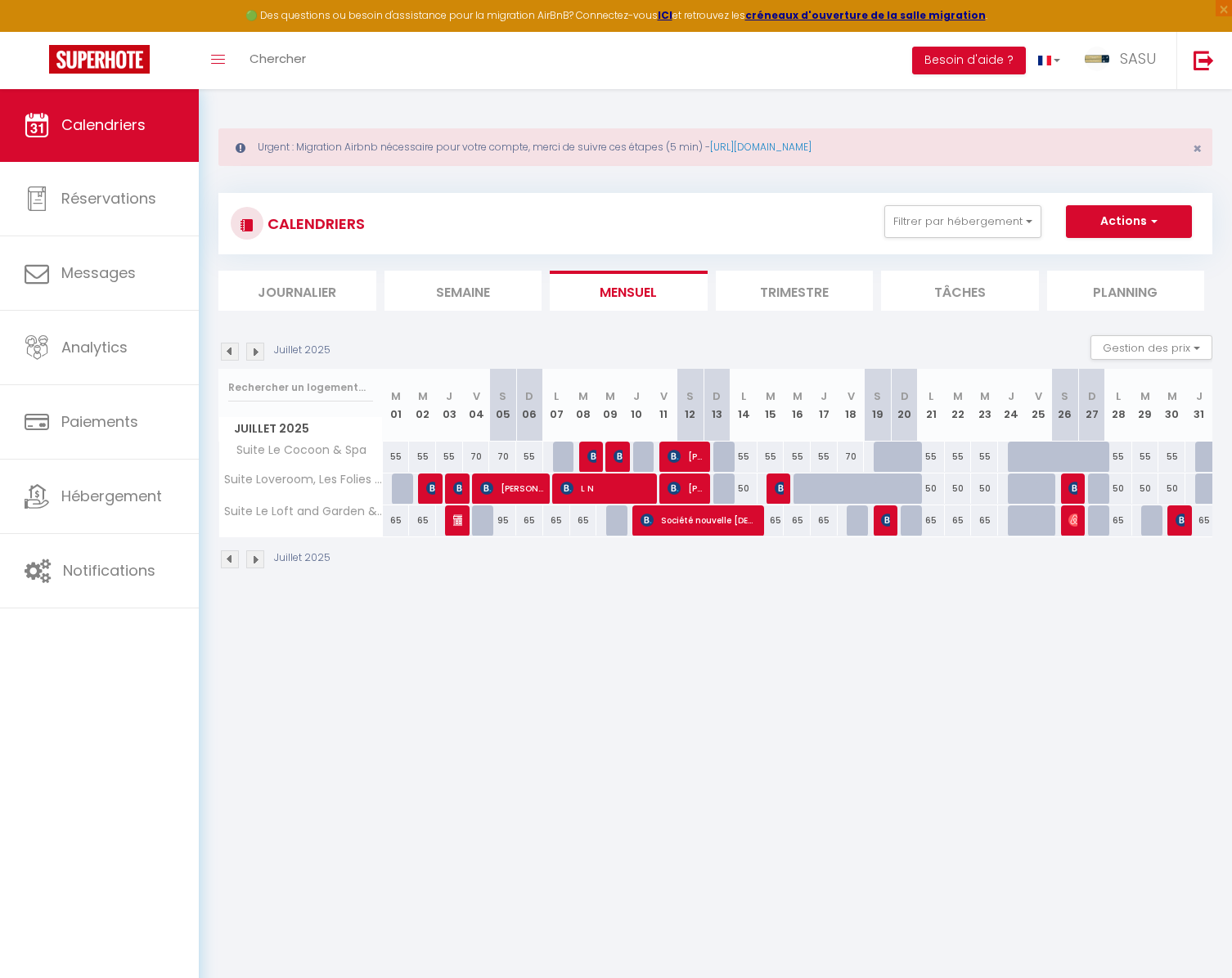
click at [233, 352] on img at bounding box center [230, 351] width 18 height 18
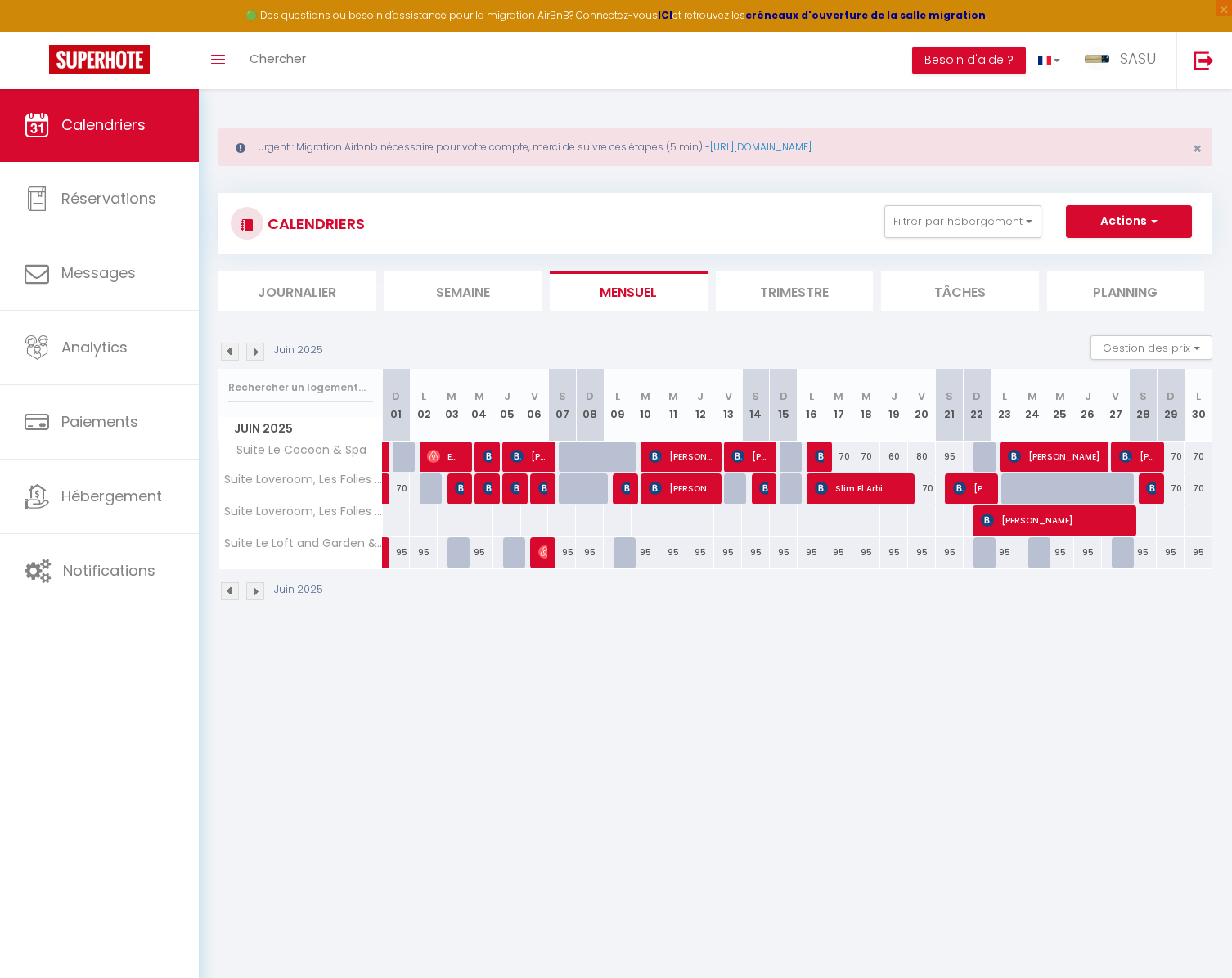
click at [232, 355] on img at bounding box center [230, 351] width 18 height 18
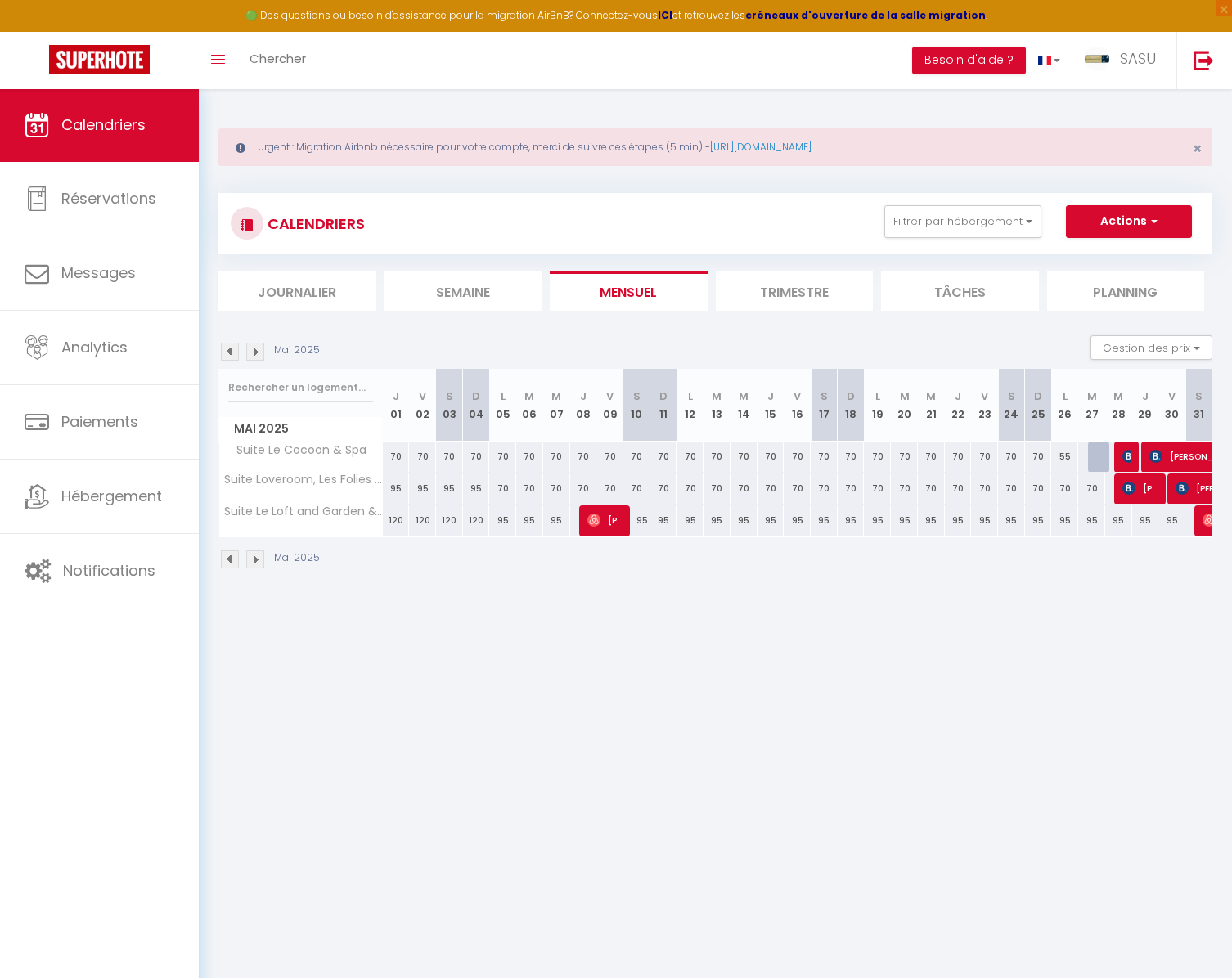
click at [232, 355] on img at bounding box center [230, 351] width 18 height 18
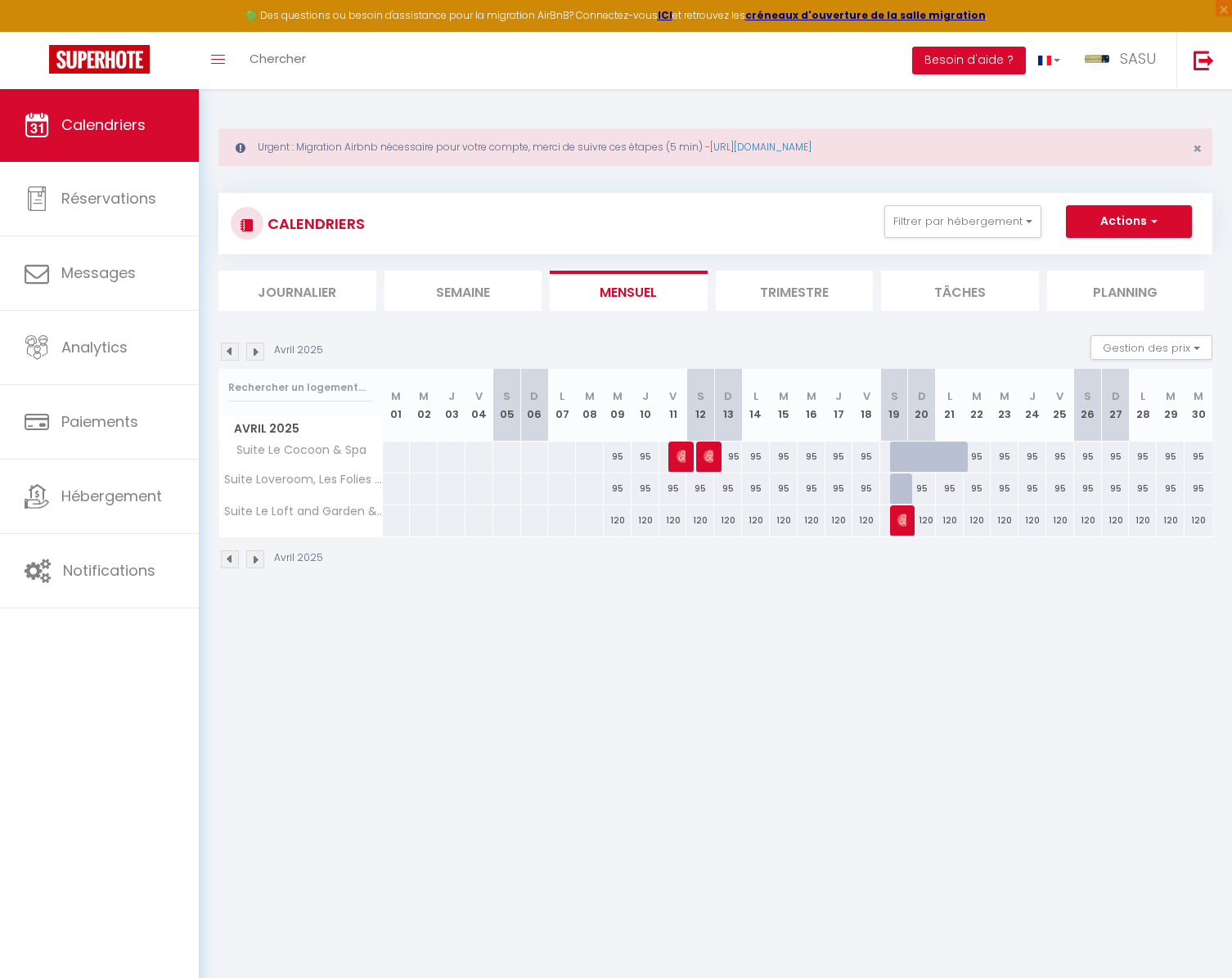
click at [227, 355] on img at bounding box center [230, 351] width 18 height 18
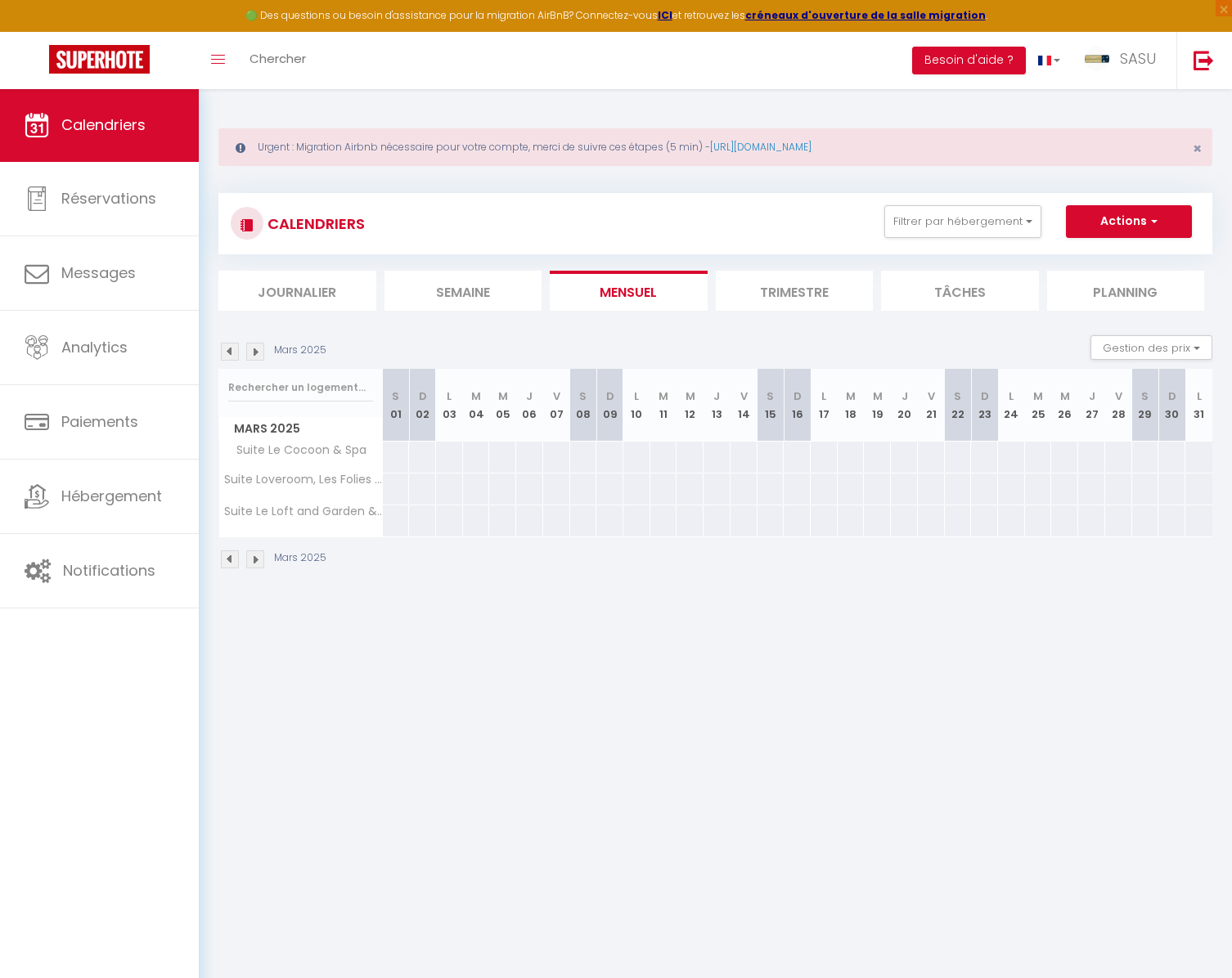
click at [228, 355] on img at bounding box center [230, 351] width 18 height 18
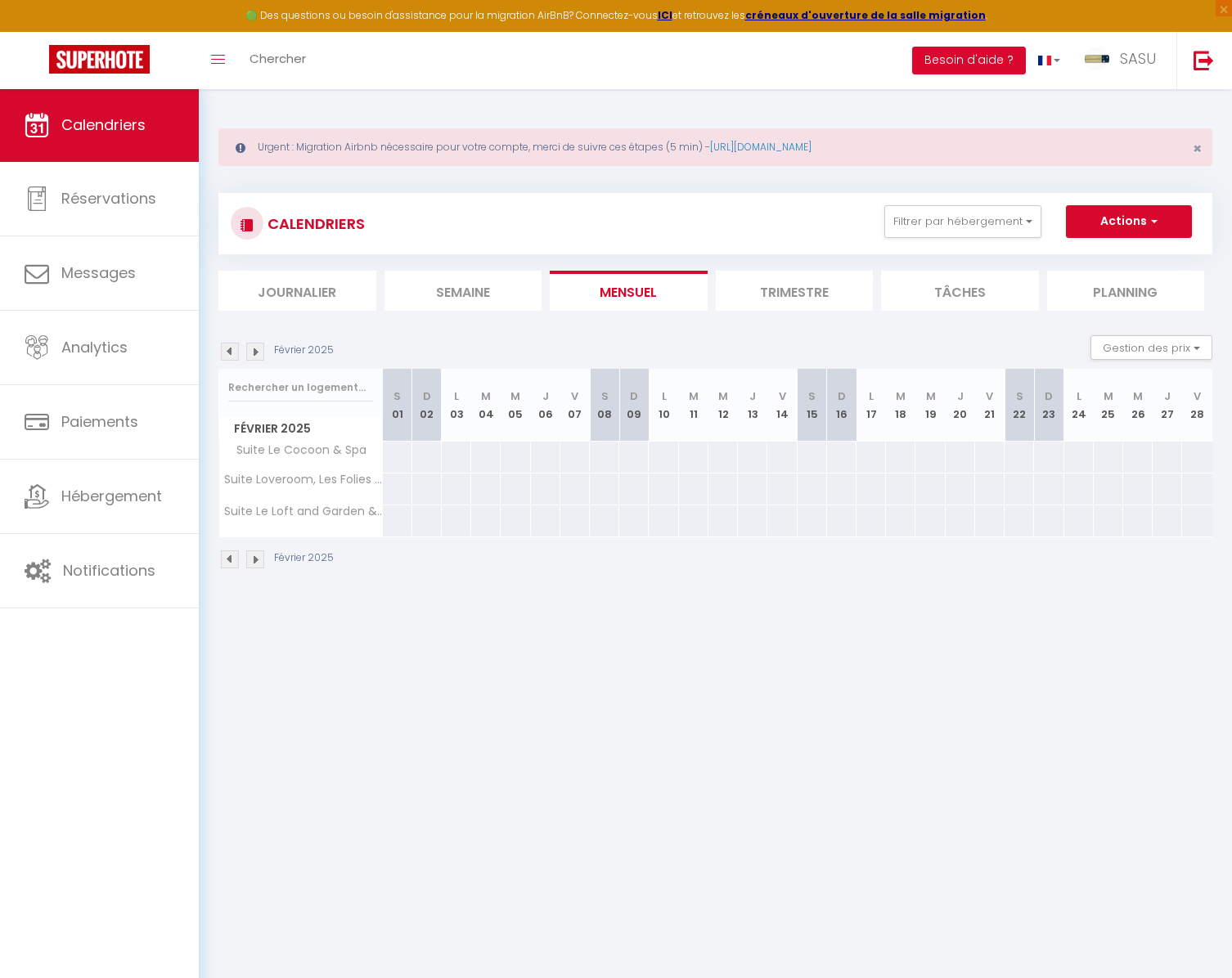
click at [229, 355] on img at bounding box center [230, 351] width 18 height 18
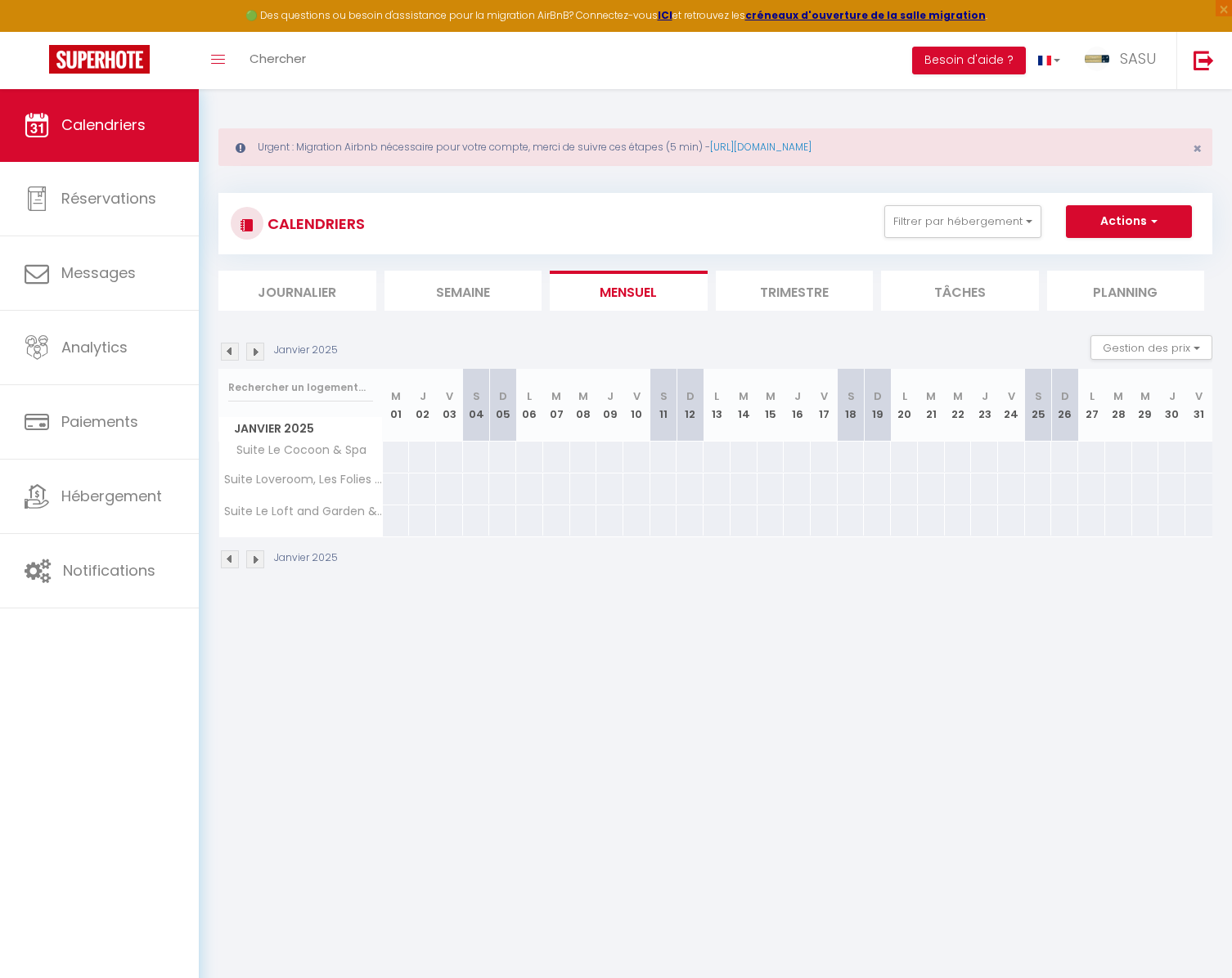
click at [228, 355] on img at bounding box center [230, 351] width 18 height 18
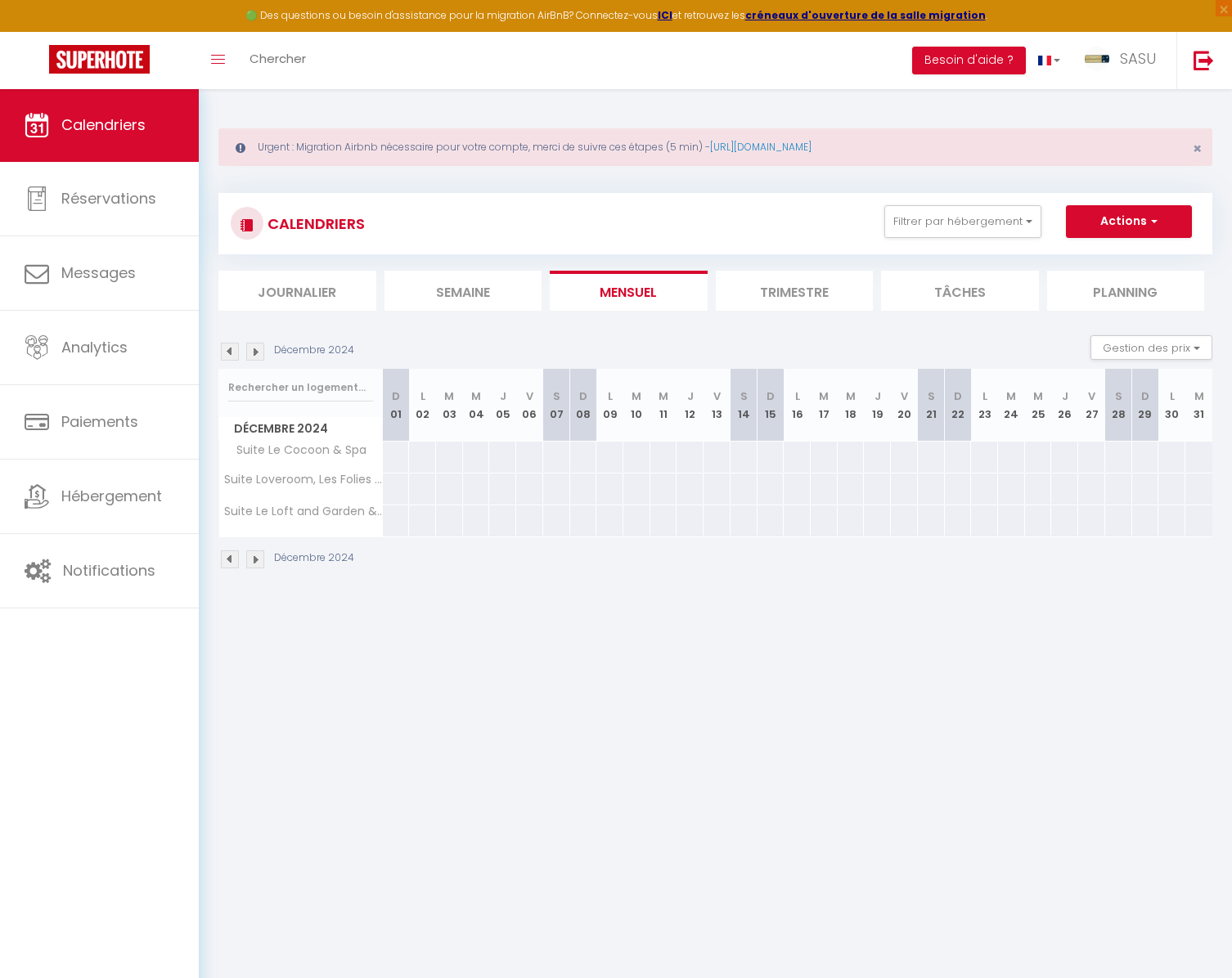
click at [227, 355] on img at bounding box center [230, 351] width 18 height 18
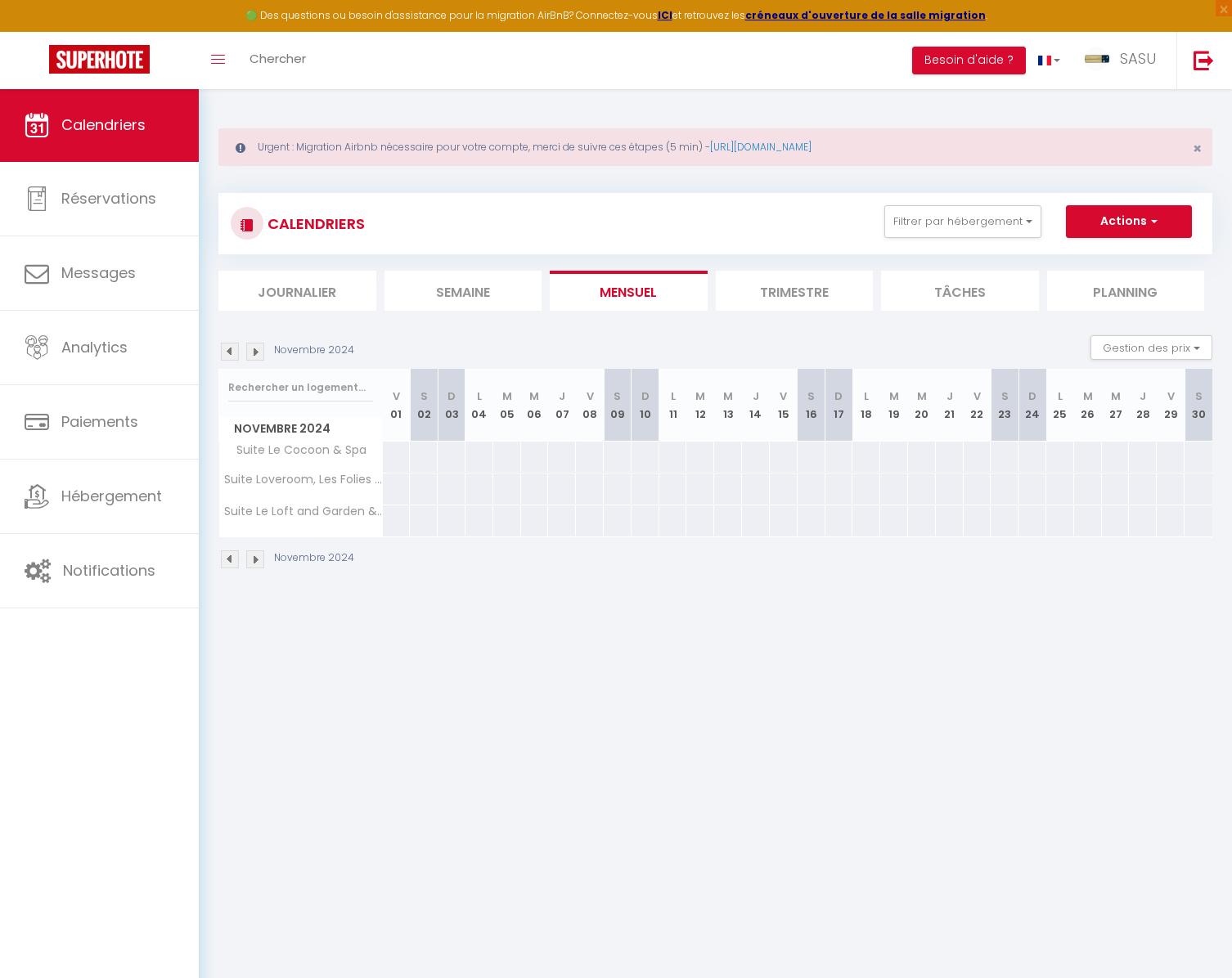
click at [253, 355] on img at bounding box center [254, 351] width 18 height 18
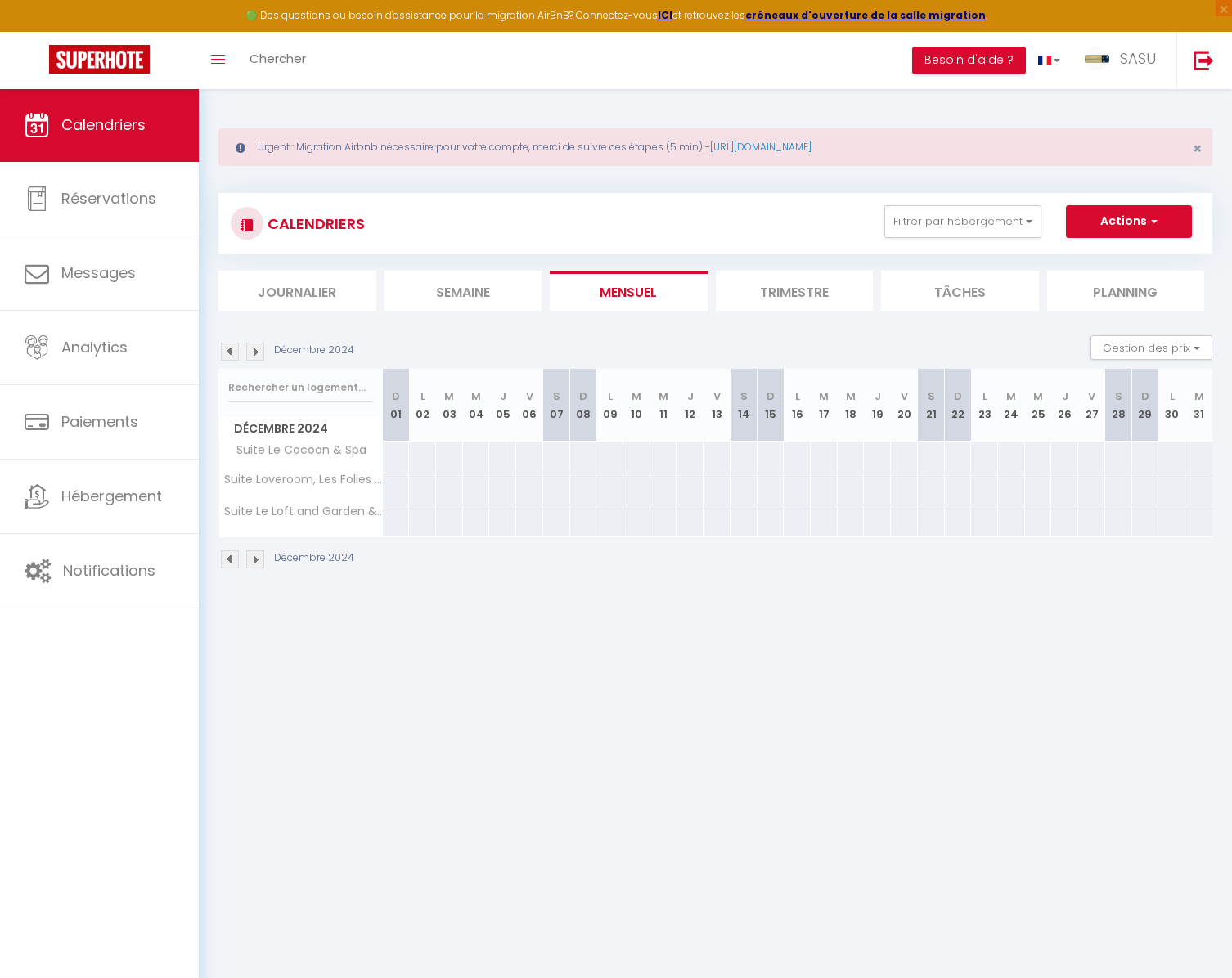
click at [255, 355] on img at bounding box center [254, 351] width 18 height 18
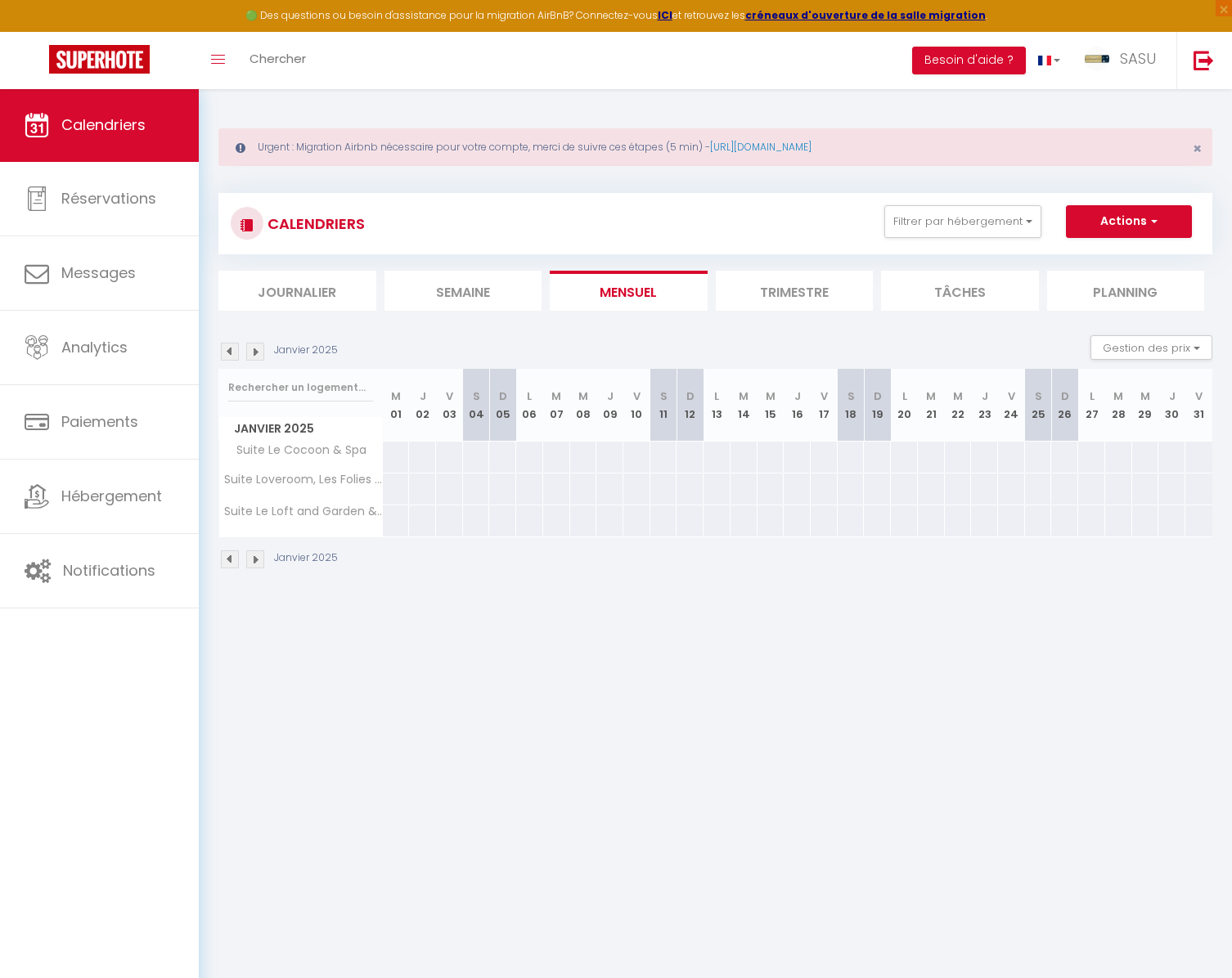
click at [255, 355] on img at bounding box center [254, 351] width 18 height 18
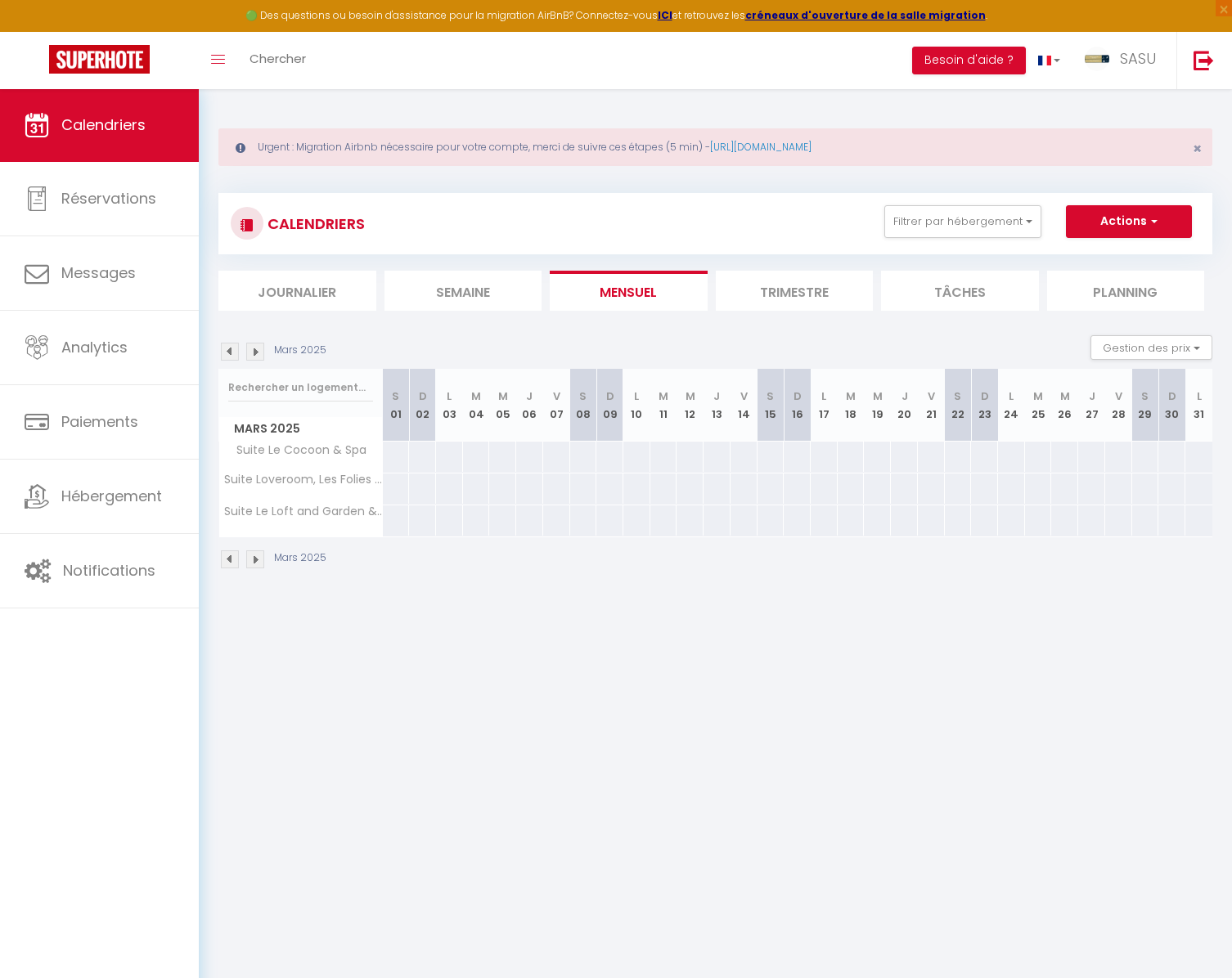
click at [255, 355] on img at bounding box center [254, 351] width 18 height 18
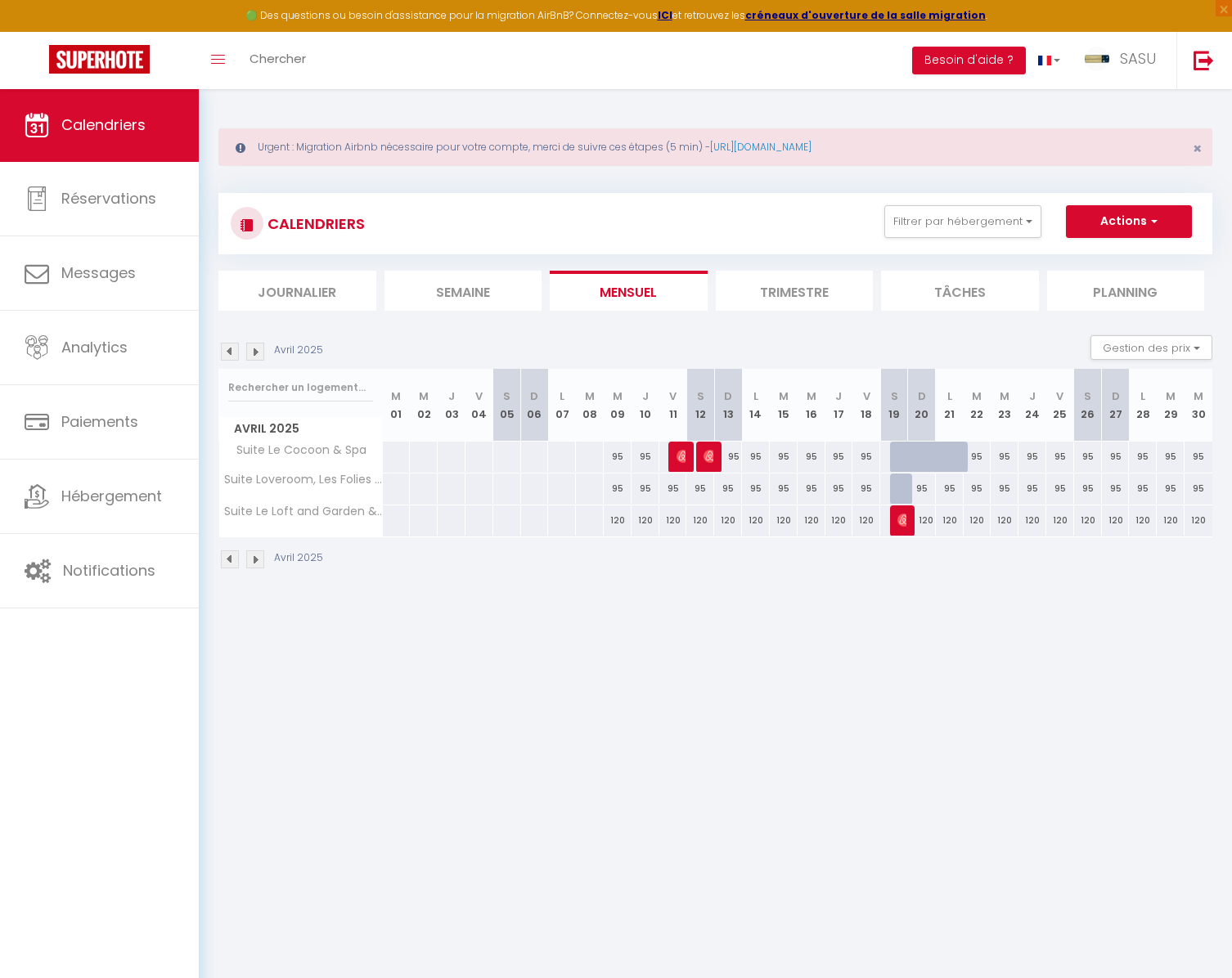
click at [255, 355] on img at bounding box center [254, 351] width 18 height 18
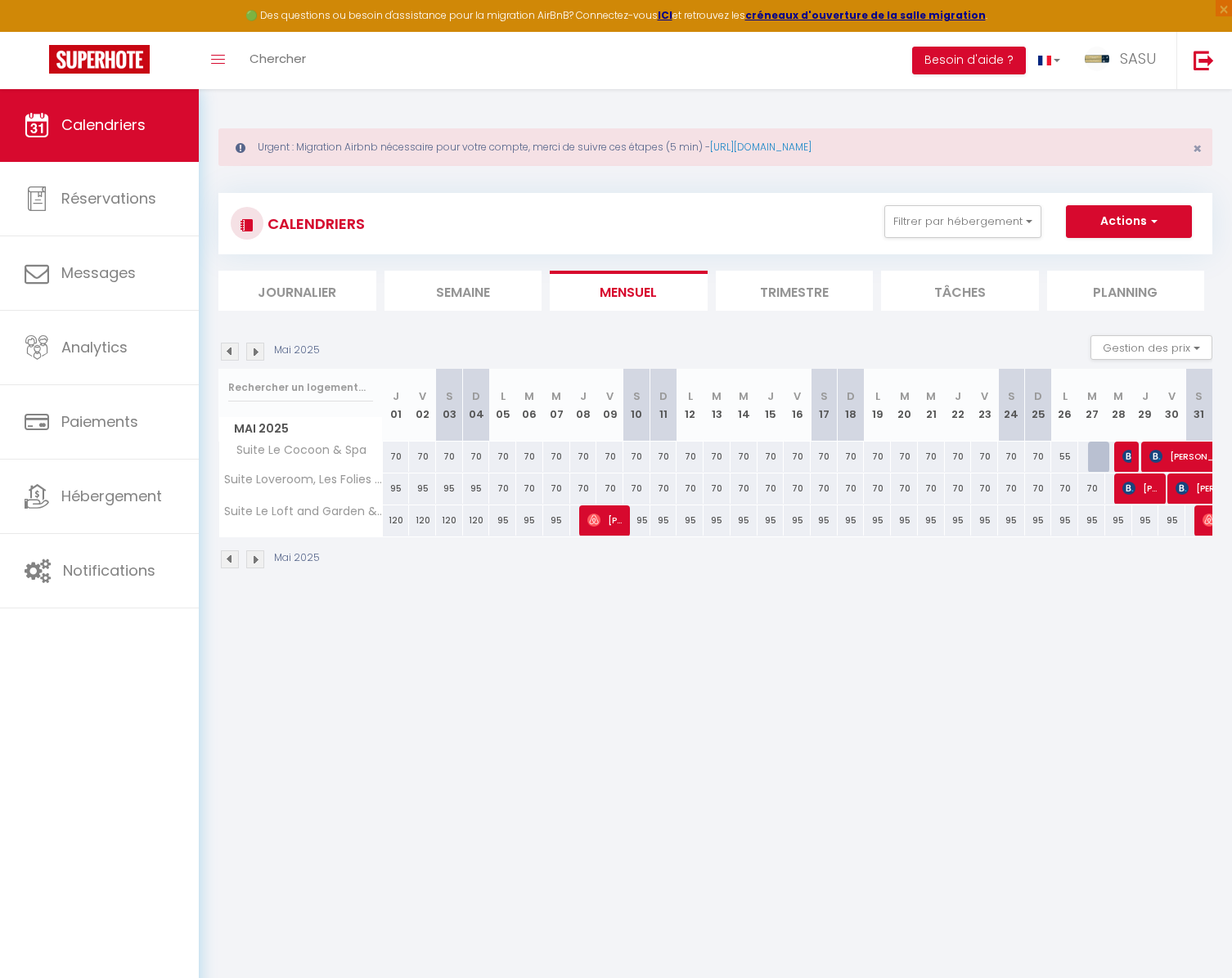
click at [255, 355] on img at bounding box center [254, 351] width 18 height 18
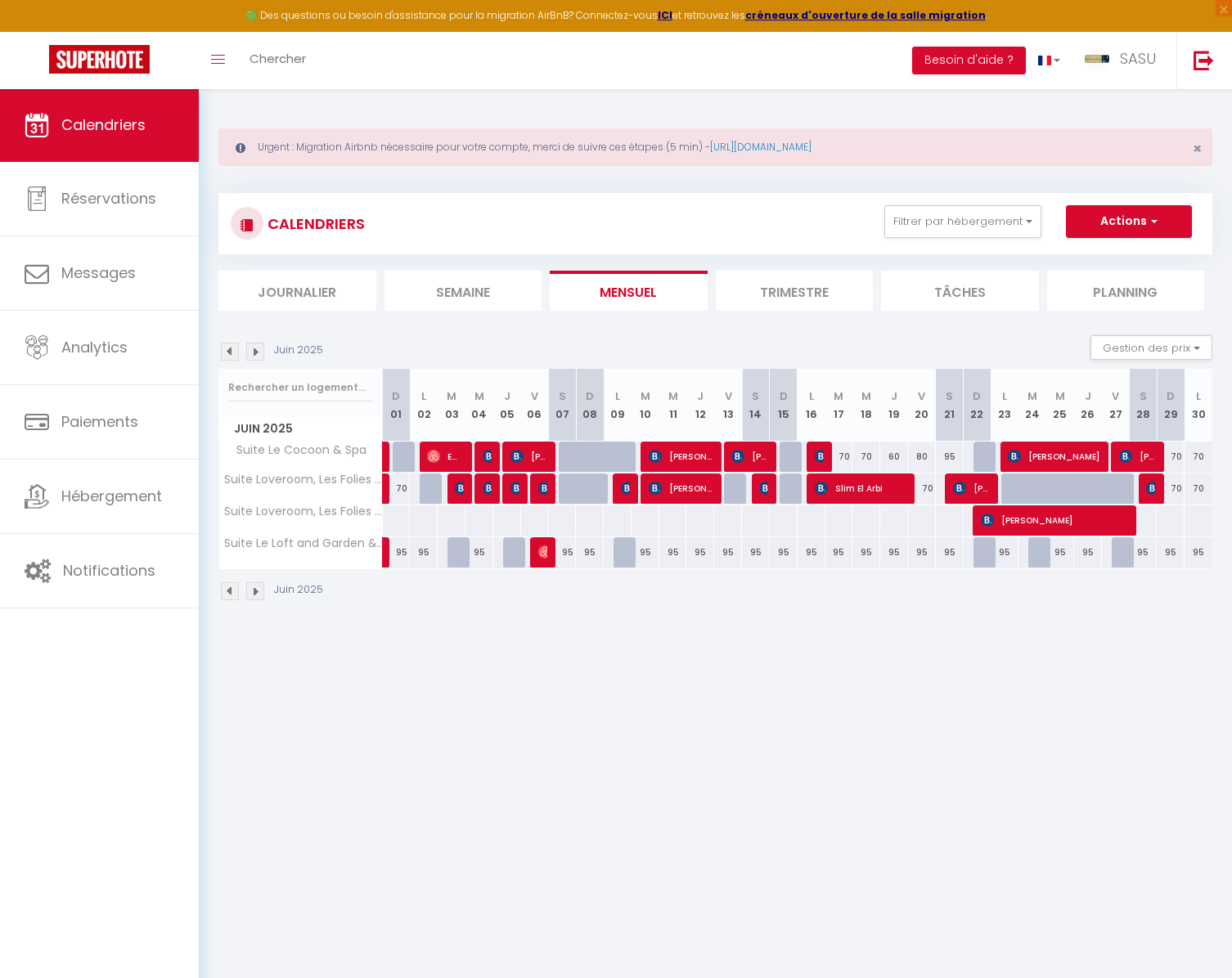
click at [255, 355] on img at bounding box center [254, 351] width 18 height 18
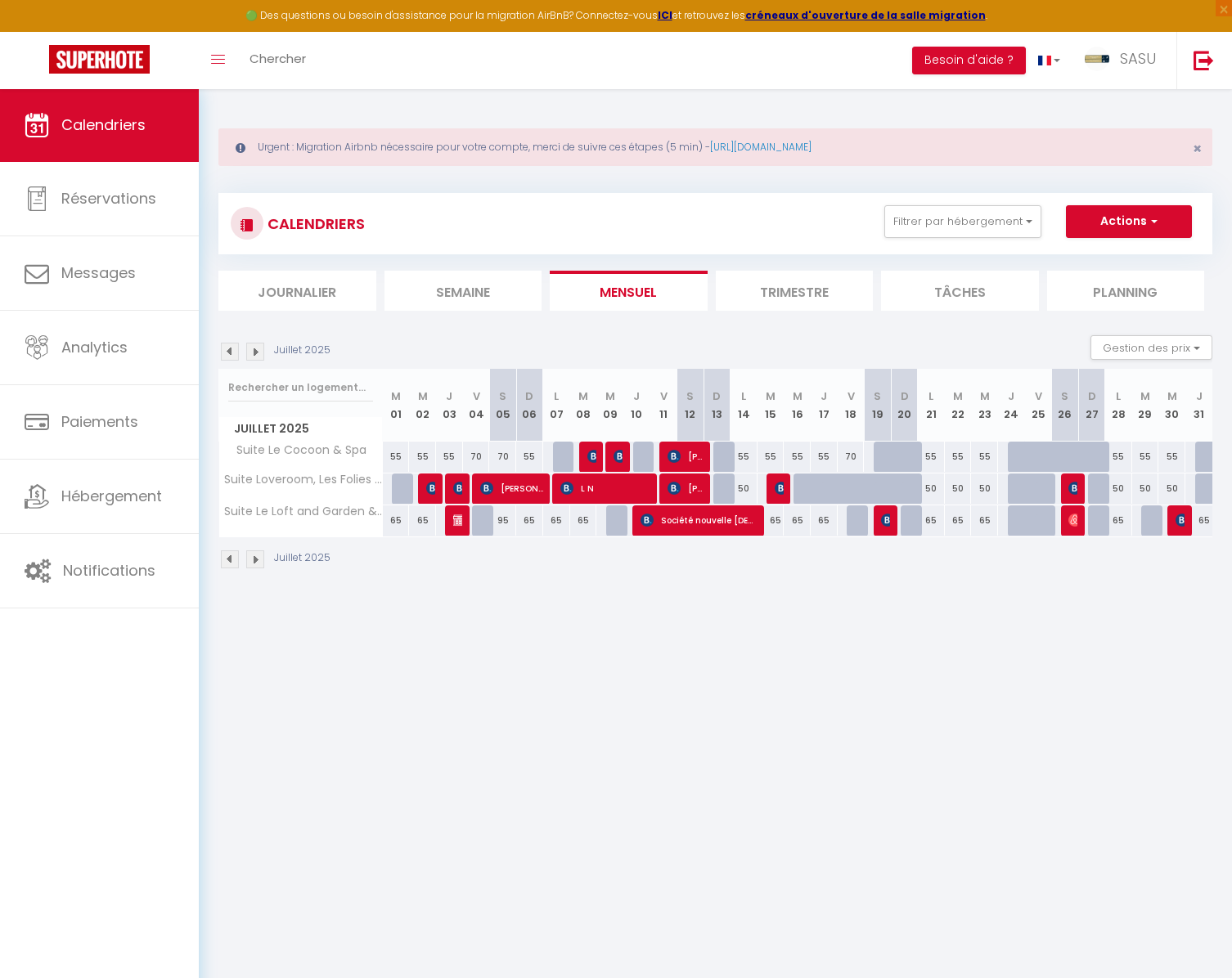
click at [256, 355] on img at bounding box center [254, 351] width 18 height 18
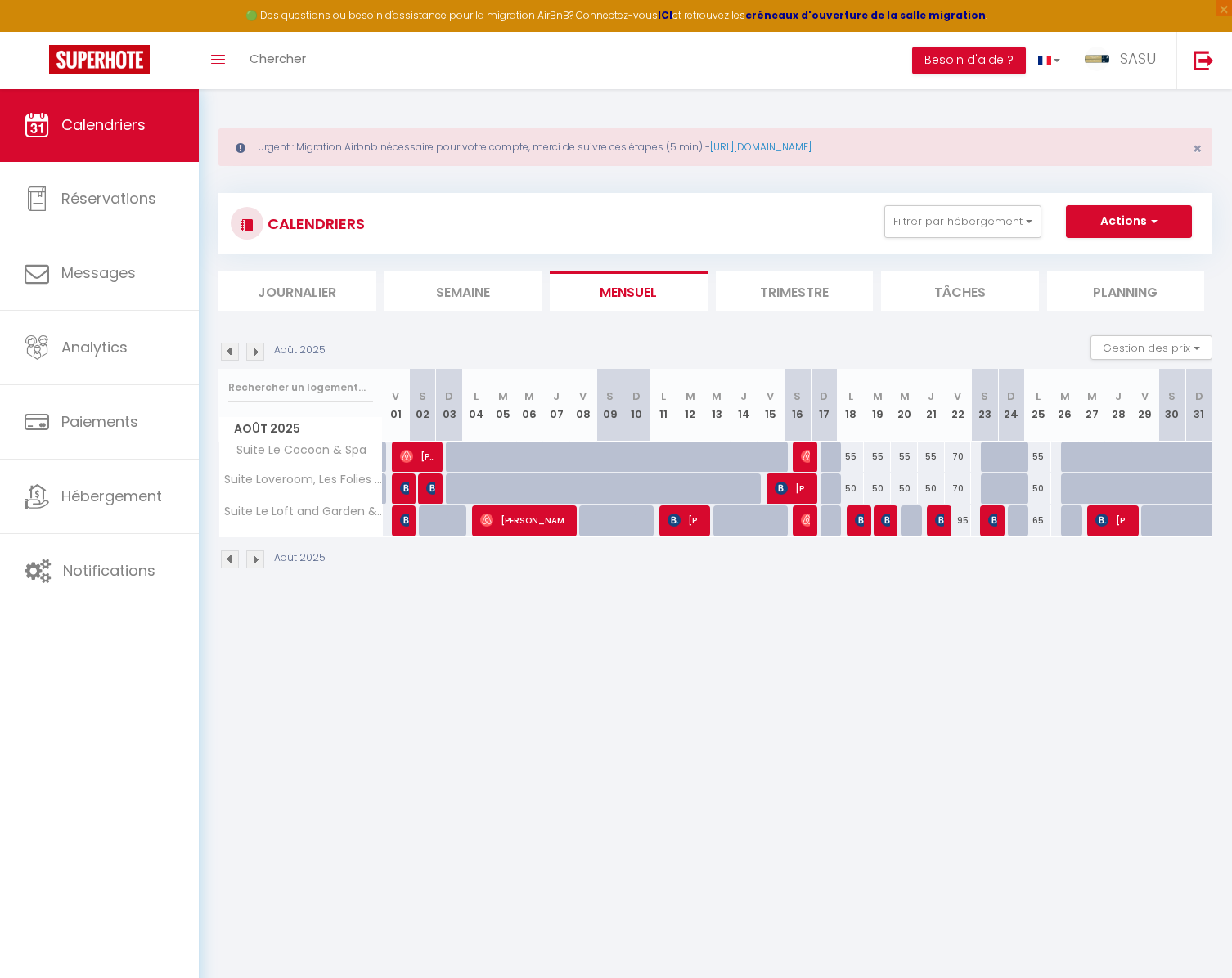
click at [256, 355] on img at bounding box center [254, 351] width 18 height 18
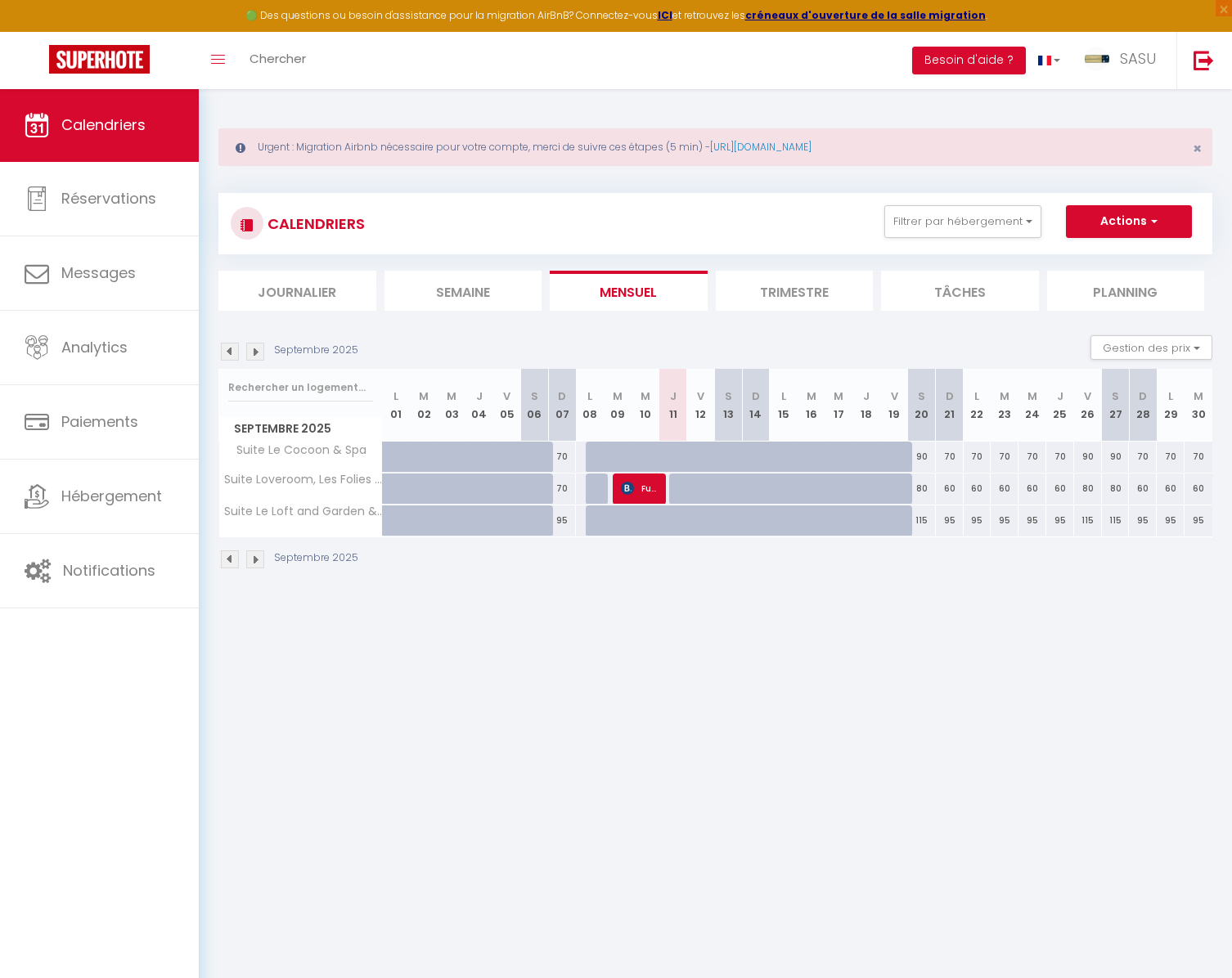
click at [256, 355] on img at bounding box center [254, 351] width 18 height 18
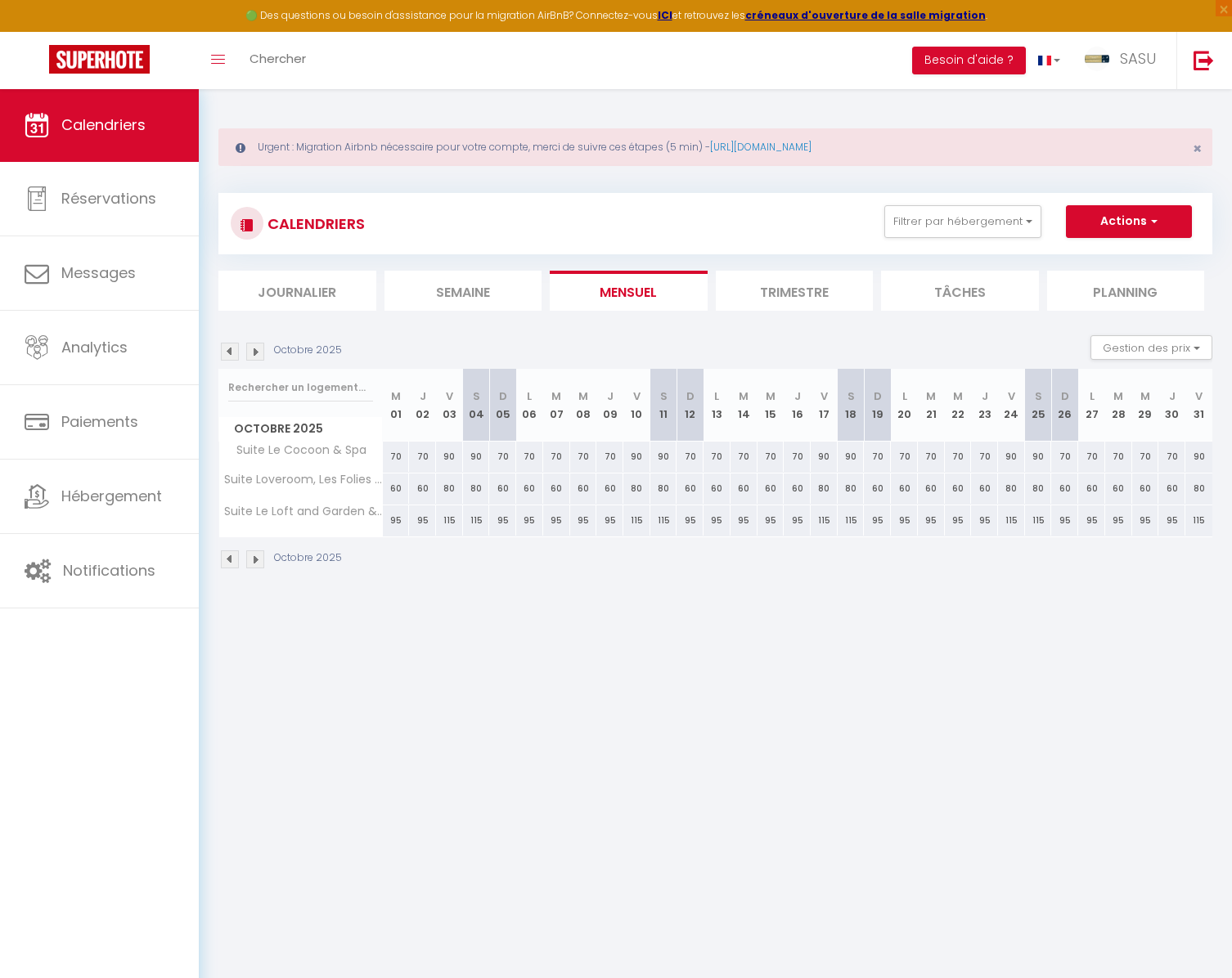
click at [235, 357] on img at bounding box center [230, 351] width 18 height 18
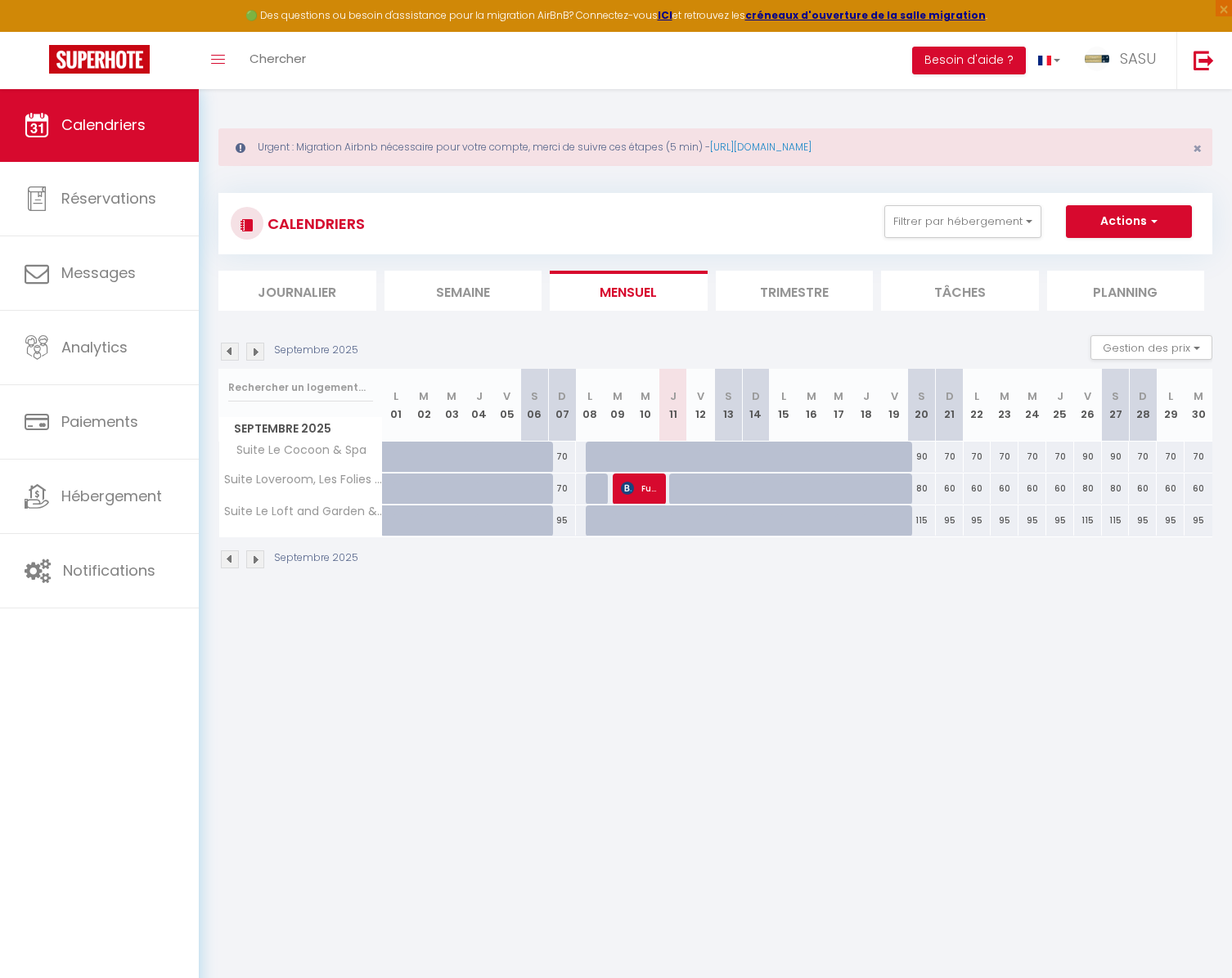
drag, startPoint x: 239, startPoint y: 342, endPoint x: 248, endPoint y: 352, distance: 13.5
click at [248, 358] on div "Septembre 2025" at bounding box center [291, 351] width 145 height 18
drag, startPoint x: 247, startPoint y: 342, endPoint x: 238, endPoint y: 352, distance: 13.5
click at [238, 358] on div "Septembre 2025" at bounding box center [291, 351] width 145 height 18
drag, startPoint x: 238, startPoint y: 342, endPoint x: 245, endPoint y: 354, distance: 13.9
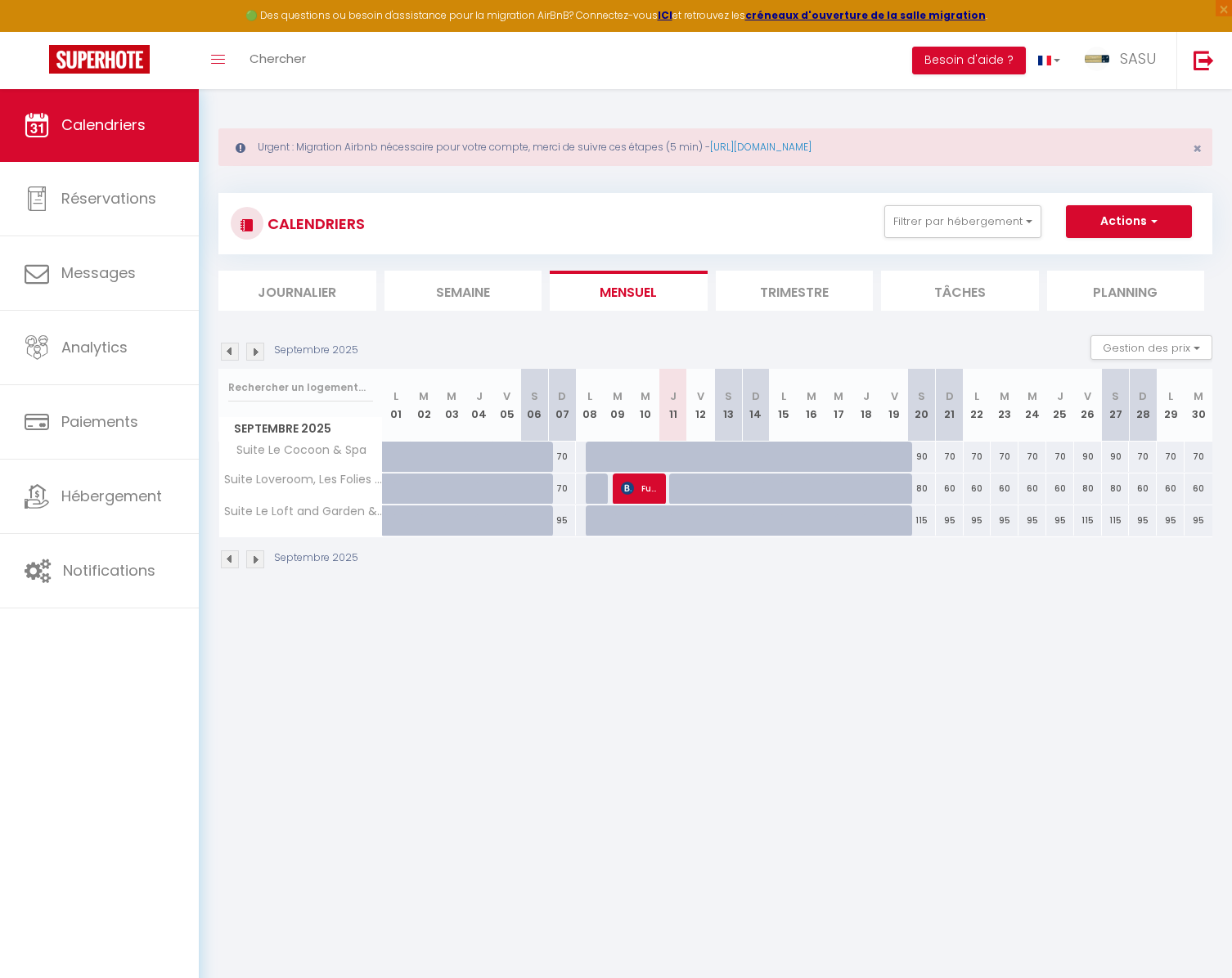
click at [246, 360] on div "Septembre 2025 Gestion des prix Nb Nuits minimum Règles Disponibilité" at bounding box center [715, 352] width 994 height 33
drag, startPoint x: 246, startPoint y: 341, endPoint x: 237, endPoint y: 346, distance: 10.3
click at [234, 358] on div "Septembre 2025" at bounding box center [291, 351] width 145 height 18
drag, startPoint x: 237, startPoint y: 341, endPoint x: 247, endPoint y: 352, distance: 14.9
click at [248, 359] on div "Septembre 2025" at bounding box center [291, 351] width 145 height 18
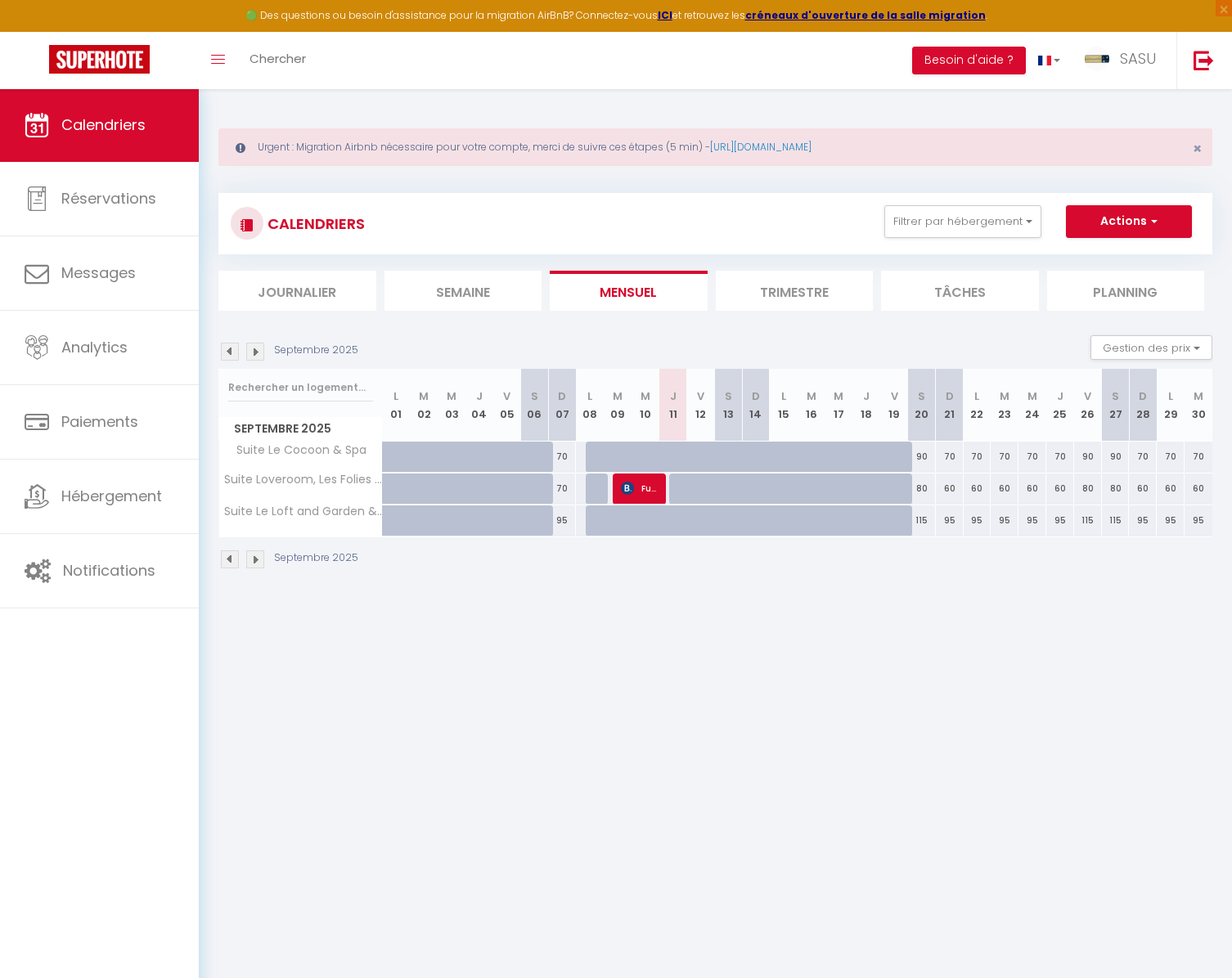
drag, startPoint x: 248, startPoint y: 341, endPoint x: 236, endPoint y: 358, distance: 20.8
click at [236, 358] on div "Septembre 2025" at bounding box center [291, 351] width 145 height 18
click at [246, 359] on div "Septembre 2025" at bounding box center [291, 351] width 145 height 18
drag, startPoint x: 248, startPoint y: 341, endPoint x: 239, endPoint y: 358, distance: 19.2
click at [239, 358] on div "Septembre 2025" at bounding box center [291, 351] width 145 height 18
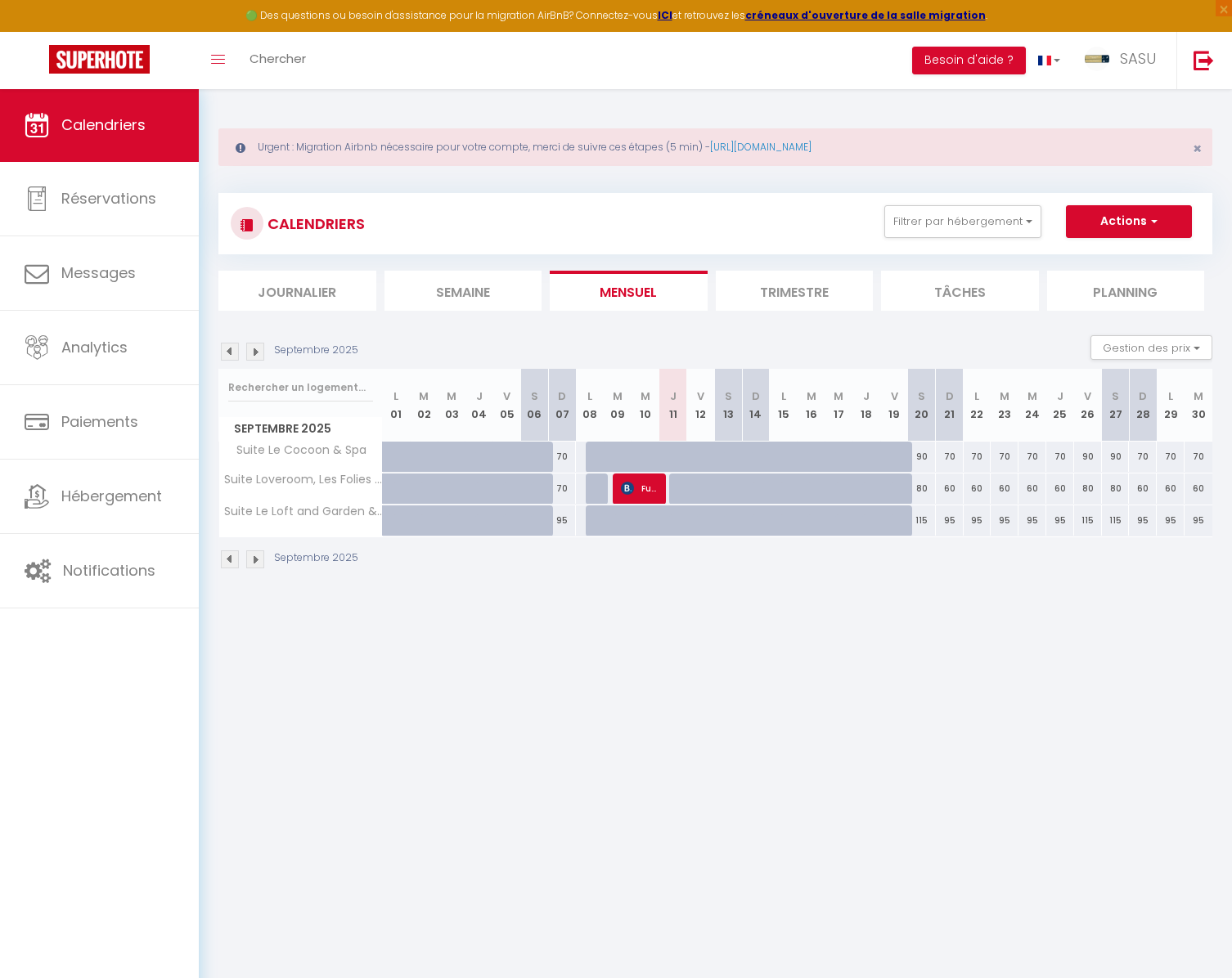
drag, startPoint x: 238, startPoint y: 343, endPoint x: 248, endPoint y: 356, distance: 16.4
click at [248, 356] on div "Septembre 2025" at bounding box center [291, 351] width 145 height 18
drag, startPoint x: 240, startPoint y: 342, endPoint x: 248, endPoint y: 346, distance: 8.9
click at [252, 358] on div "Septembre 2025" at bounding box center [291, 351] width 145 height 18
drag, startPoint x: 248, startPoint y: 342, endPoint x: 233, endPoint y: 351, distance: 17.5
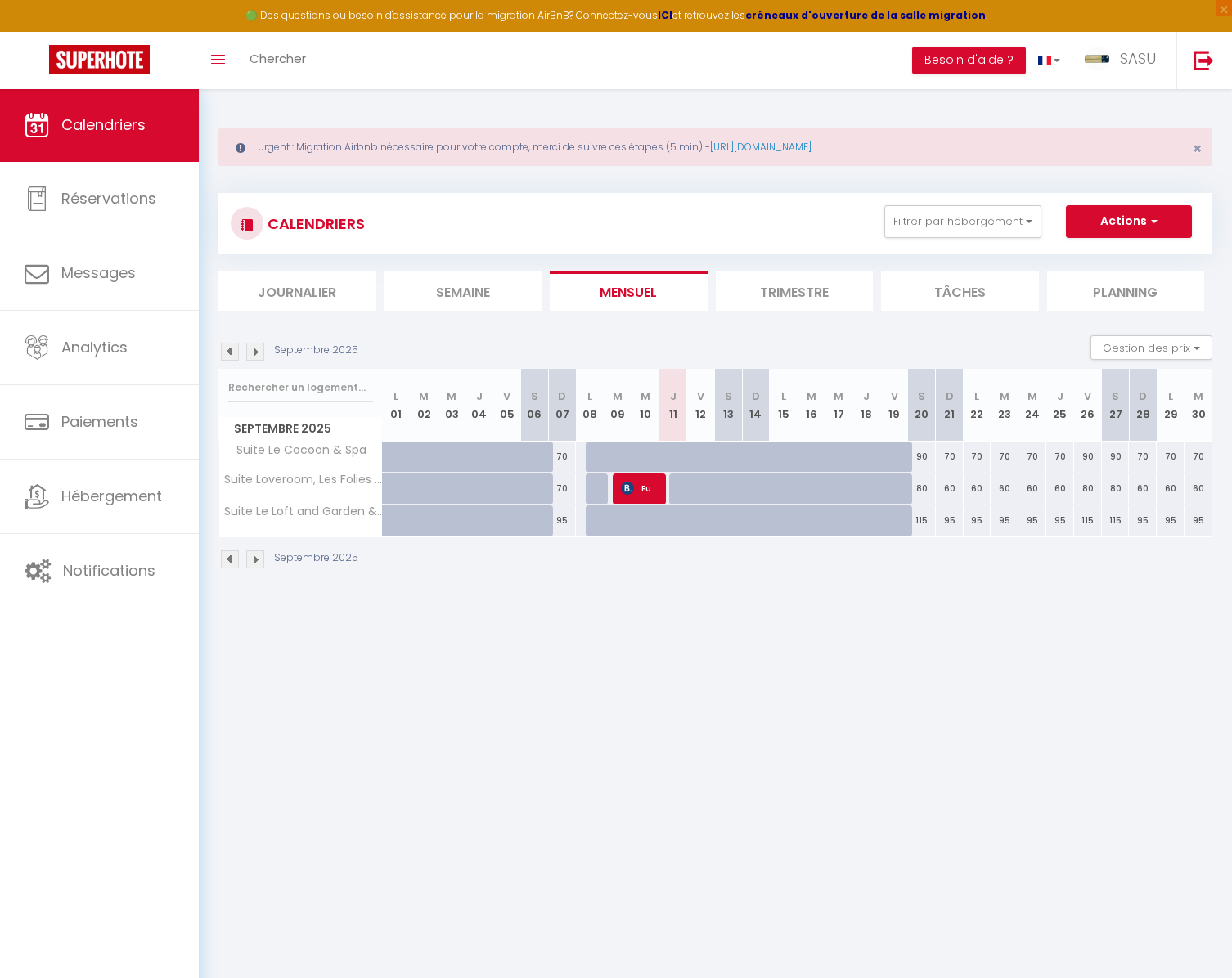
click at [231, 358] on div "Septembre 2025" at bounding box center [291, 351] width 145 height 18
drag, startPoint x: 238, startPoint y: 342, endPoint x: 248, endPoint y: 358, distance: 18.9
click at [248, 358] on div "Septembre 2025" at bounding box center [291, 351] width 145 height 18
click at [236, 358] on div "Septembre 2025" at bounding box center [291, 351] width 145 height 18
click at [248, 358] on div "Septembre 2025" at bounding box center [291, 351] width 145 height 18
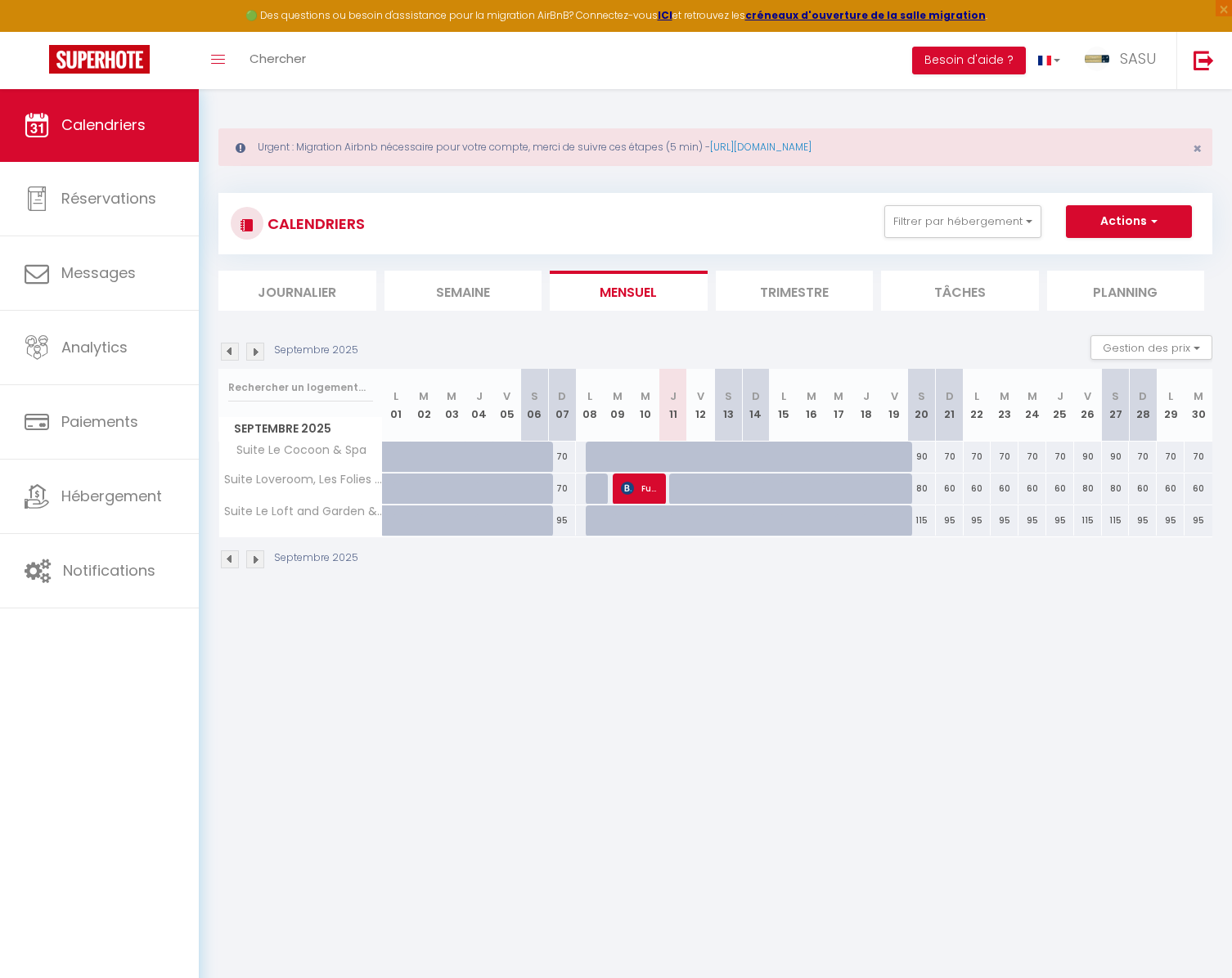
drag, startPoint x: 246, startPoint y: 342, endPoint x: 237, endPoint y: 358, distance: 18.4
click at [237, 358] on div "Septembre 2025" at bounding box center [291, 351] width 145 height 18
drag, startPoint x: 237, startPoint y: 342, endPoint x: 245, endPoint y: 346, distance: 8.9
click at [245, 358] on div "Septembre 2025" at bounding box center [291, 351] width 145 height 18
click at [239, 359] on div "Septembre 2025" at bounding box center [291, 351] width 145 height 18
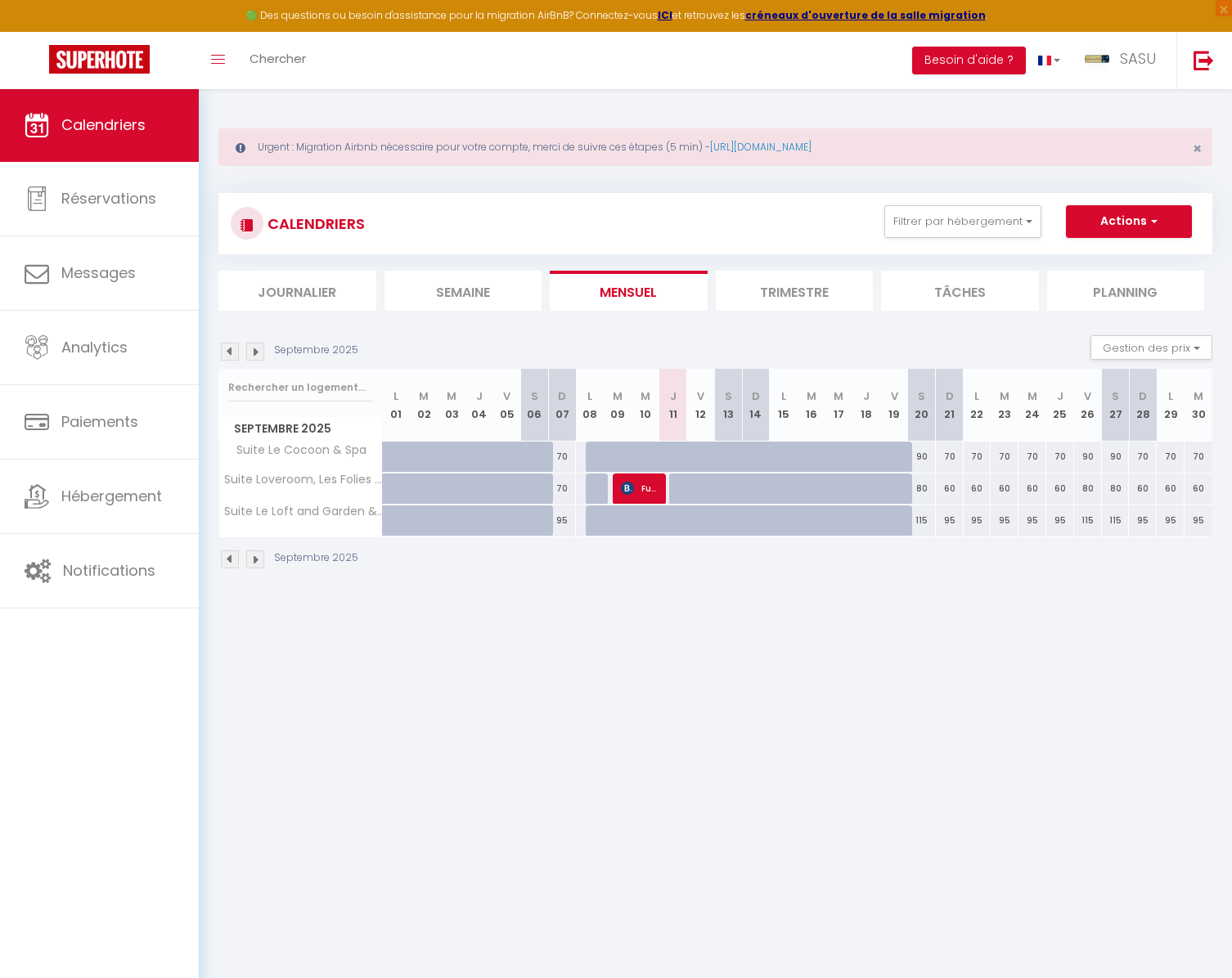
click at [246, 357] on div "Septembre 2025" at bounding box center [291, 351] width 145 height 18
drag, startPoint x: 246, startPoint y: 341, endPoint x: 236, endPoint y: 346, distance: 11.2
click at [236, 356] on div "Septembre 2025" at bounding box center [291, 351] width 145 height 18
drag, startPoint x: 238, startPoint y: 341, endPoint x: 244, endPoint y: 347, distance: 8.5
click at [246, 356] on div "Septembre 2025" at bounding box center [291, 351] width 145 height 18
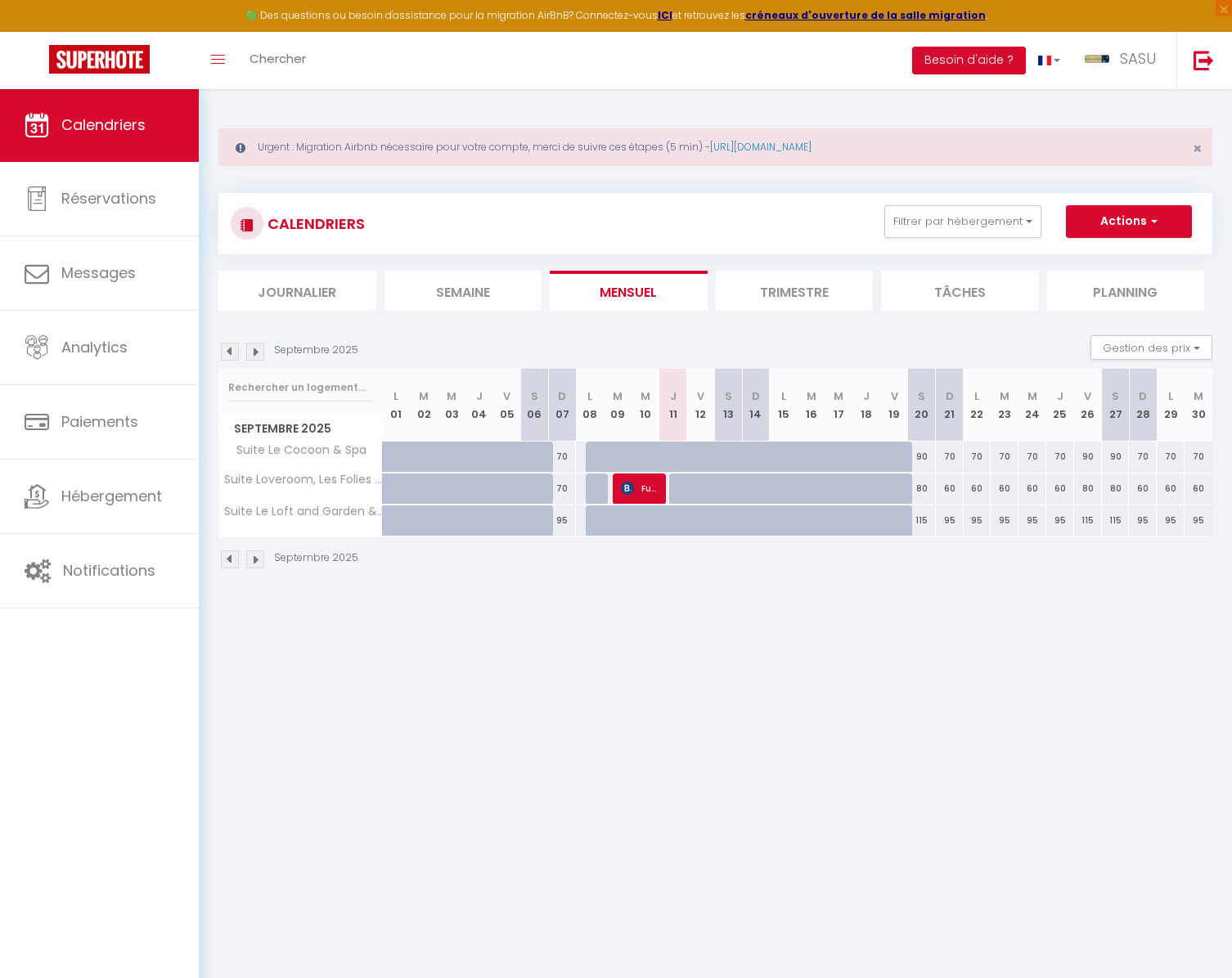
drag, startPoint x: 246, startPoint y: 343, endPoint x: 239, endPoint y: 358, distance: 16.6
click at [238, 358] on div "Septembre 2025" at bounding box center [291, 351] width 145 height 18
drag, startPoint x: 238, startPoint y: 343, endPoint x: 246, endPoint y: 349, distance: 10.0
click at [247, 358] on div "Septembre 2025" at bounding box center [291, 351] width 145 height 18
drag, startPoint x: 248, startPoint y: 342, endPoint x: 239, endPoint y: 358, distance: 18.4
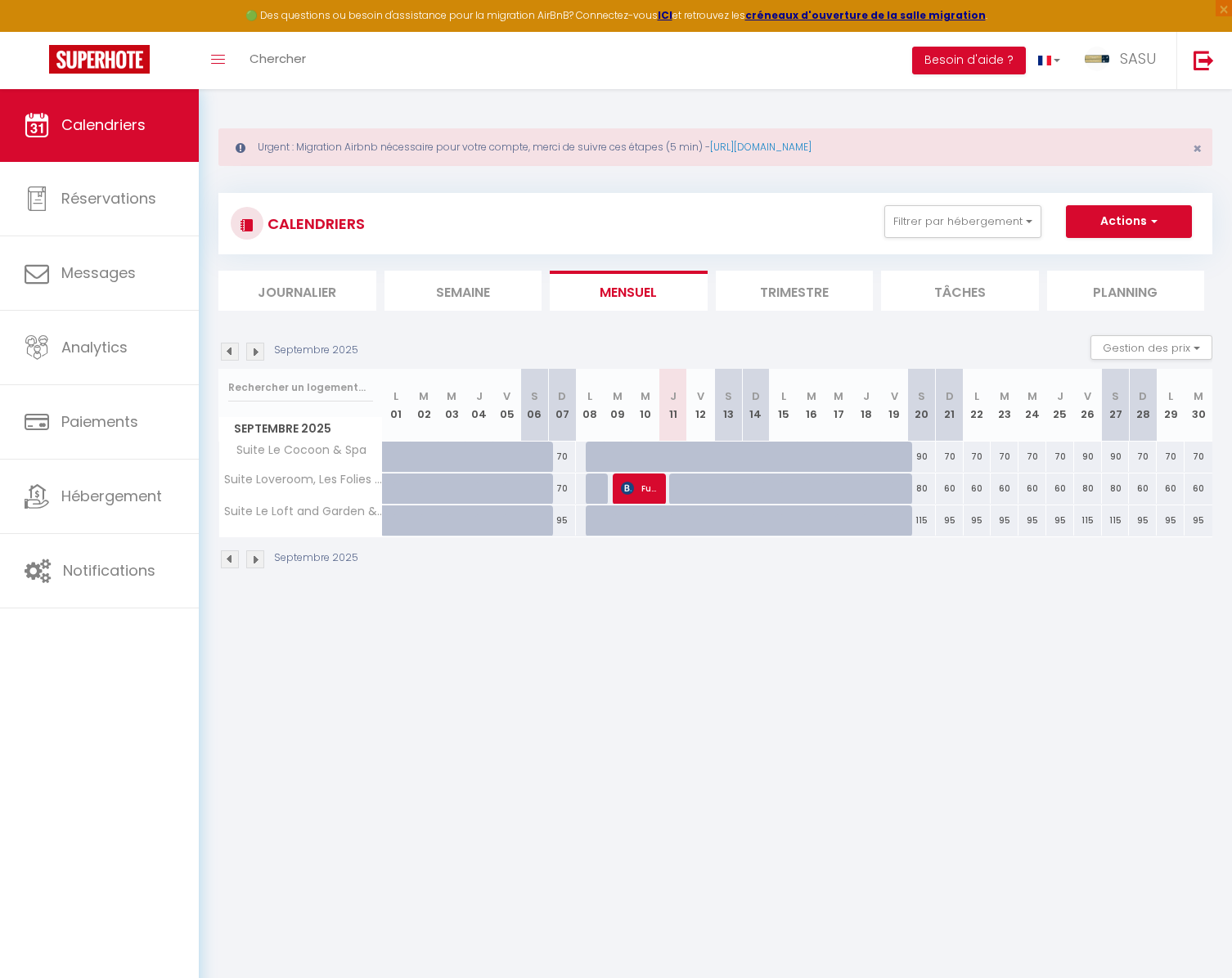
click at [239, 358] on div "Septembre 2025" at bounding box center [291, 351] width 145 height 18
drag, startPoint x: 239, startPoint y: 344, endPoint x: 248, endPoint y: 358, distance: 16.6
click at [248, 358] on div "Septembre 2025" at bounding box center [291, 351] width 145 height 18
drag, startPoint x: 248, startPoint y: 343, endPoint x: 239, endPoint y: 359, distance: 18.4
click at [239, 359] on div "Septembre 2025" at bounding box center [291, 351] width 145 height 18
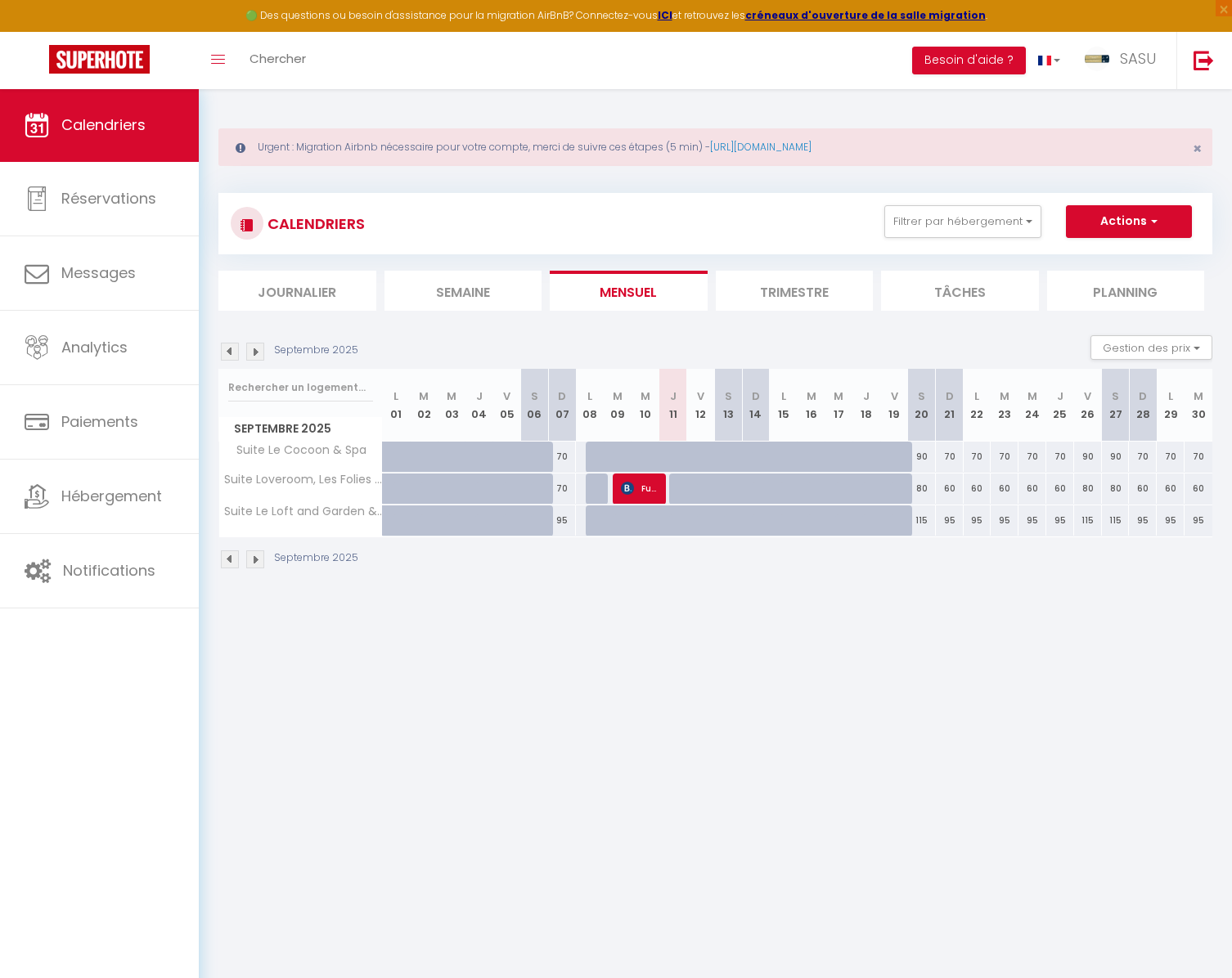
drag, startPoint x: 239, startPoint y: 343, endPoint x: 248, endPoint y: 348, distance: 10.3
click at [247, 356] on div "Septembre 2025" at bounding box center [291, 351] width 145 height 18
drag, startPoint x: 247, startPoint y: 342, endPoint x: 237, endPoint y: 347, distance: 11.2
click at [237, 358] on div "Septembre 2025" at bounding box center [291, 351] width 145 height 18
drag, startPoint x: 237, startPoint y: 341, endPoint x: 250, endPoint y: 360, distance: 23.0
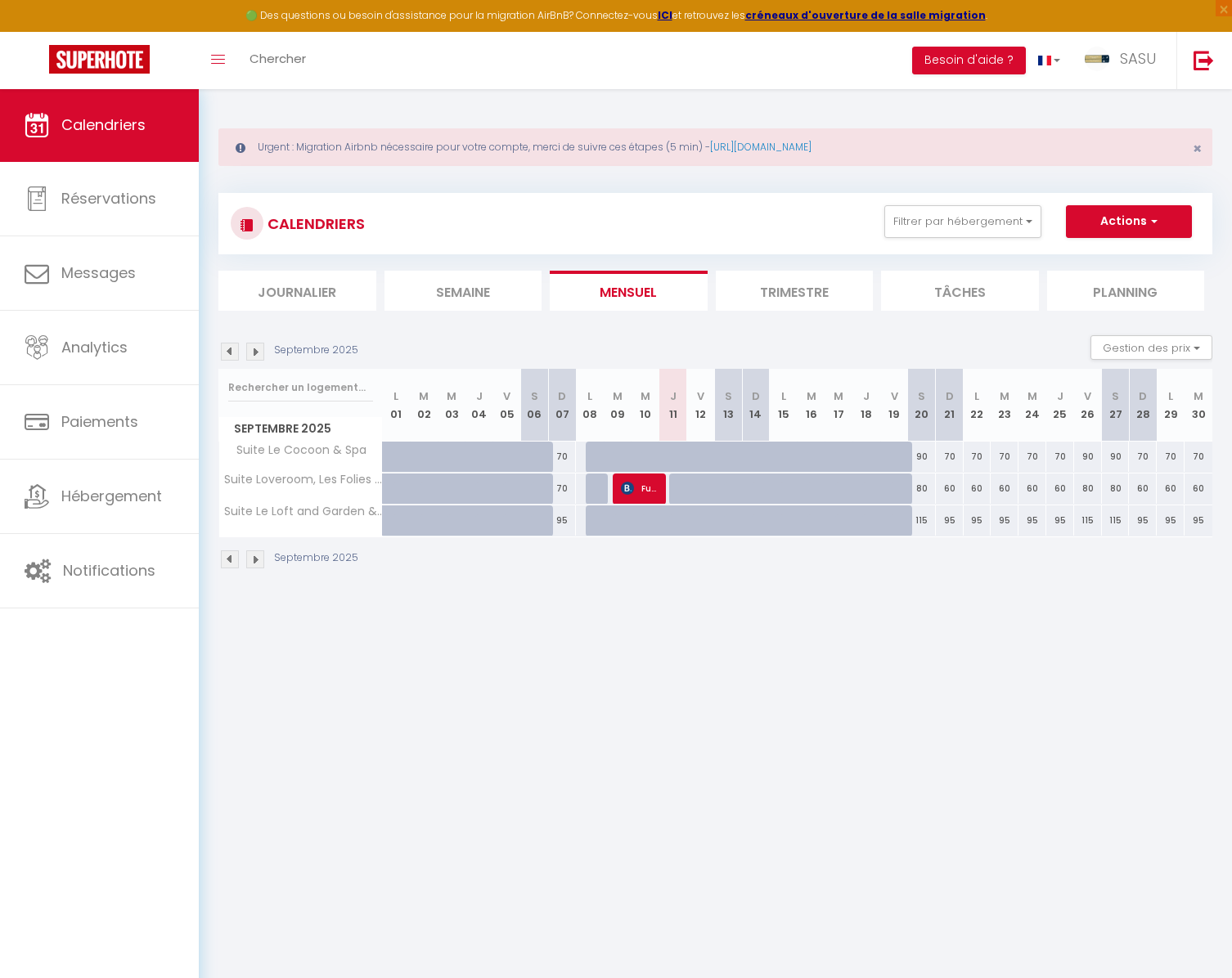
click at [250, 360] on div "Septembre 2025 Gestion des prix Nb Nuits minimum Règles Disponibilité" at bounding box center [715, 352] width 994 height 33
drag, startPoint x: 249, startPoint y: 342, endPoint x: 240, endPoint y: 348, distance: 10.8
click at [240, 358] on div "Septembre 2025" at bounding box center [291, 351] width 145 height 18
drag, startPoint x: 238, startPoint y: 345, endPoint x: 247, endPoint y: 358, distance: 15.8
click at [247, 358] on div "Septembre 2025" at bounding box center [291, 351] width 145 height 18
